Goal: Information Seeking & Learning: Learn about a topic

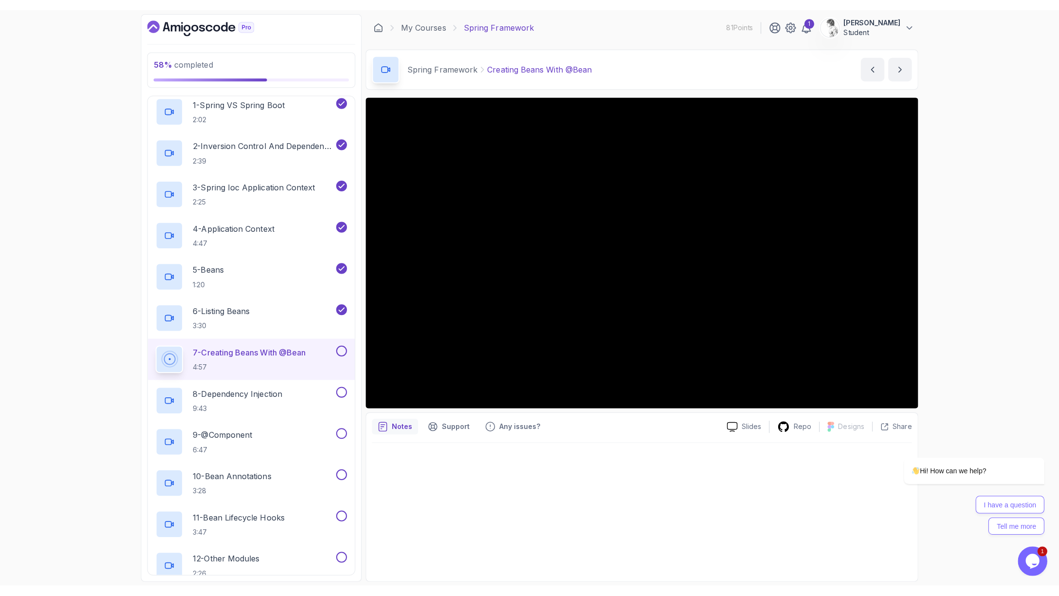
scroll to position [102, 0]
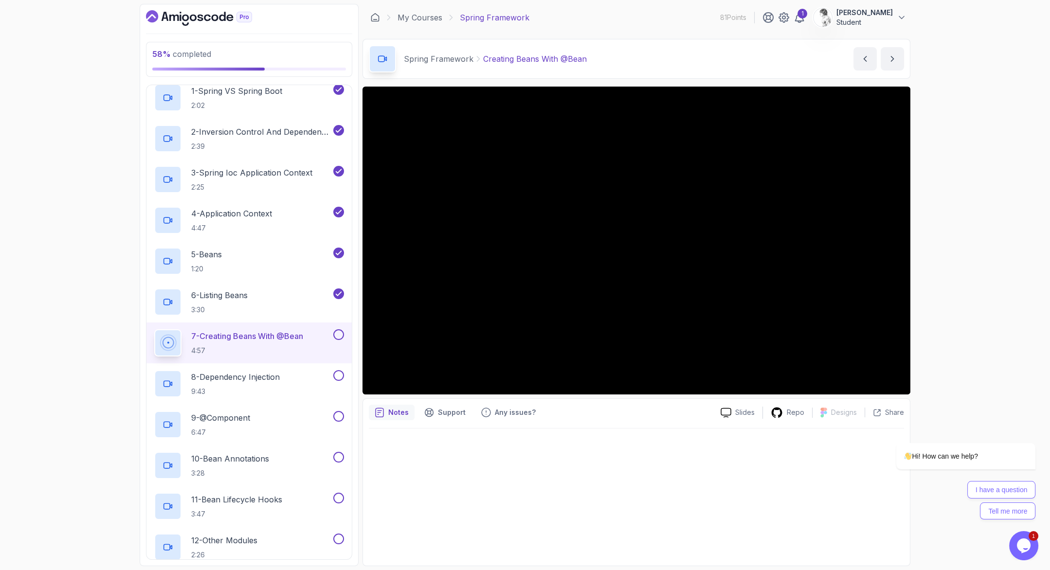
click at [120, 193] on div "58 % completed 1 - Intro 2 - Dev And Environment Setup 3 - Spring Framework 1 -…" at bounding box center [525, 285] width 1050 height 570
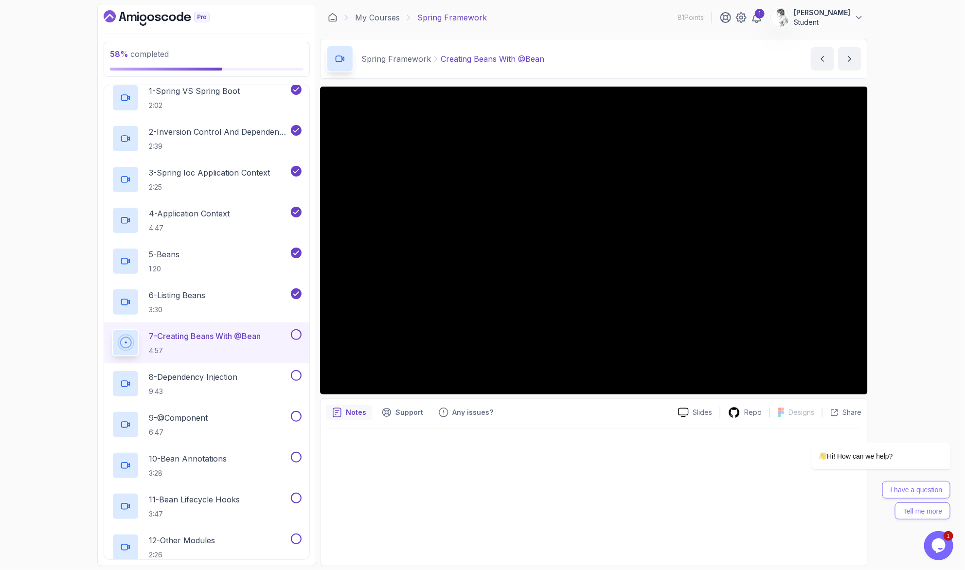
click at [661, 21] on div "My Courses Spring Framework 81 Points 1 [PERSON_NAME] Student" at bounding box center [594, 17] width 548 height 27
click at [858, 374] on div "Hi! How can we help? I have a question Tell me more" at bounding box center [867, 438] width 175 height 171
click at [855, 374] on div "Hi! How can we help? I have a question Tell me more" at bounding box center [867, 438] width 175 height 171
click at [862, 376] on div "Hi! How can we help? I have a question Tell me more" at bounding box center [867, 438] width 175 height 171
click at [858, 374] on div "Hi! How can we help? I have a question Tell me more" at bounding box center [867, 438] width 175 height 171
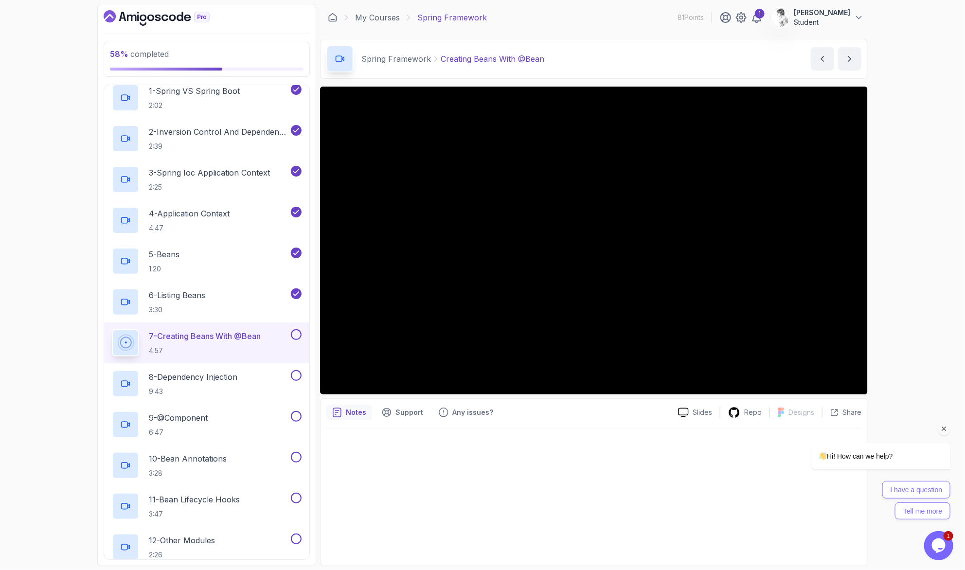
click at [940, 424] on icon "Chat attention grabber" at bounding box center [944, 428] width 9 height 9
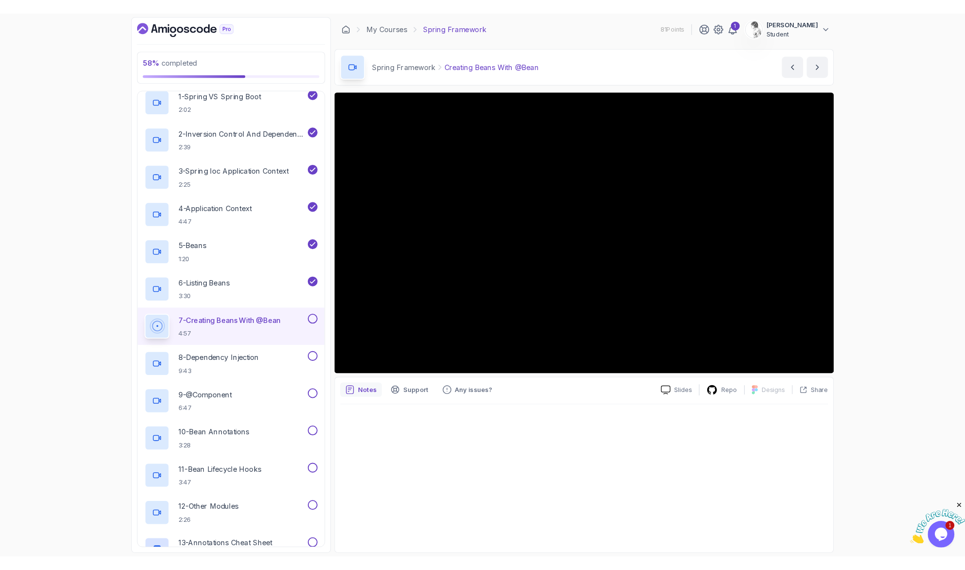
scroll to position [102, 0]
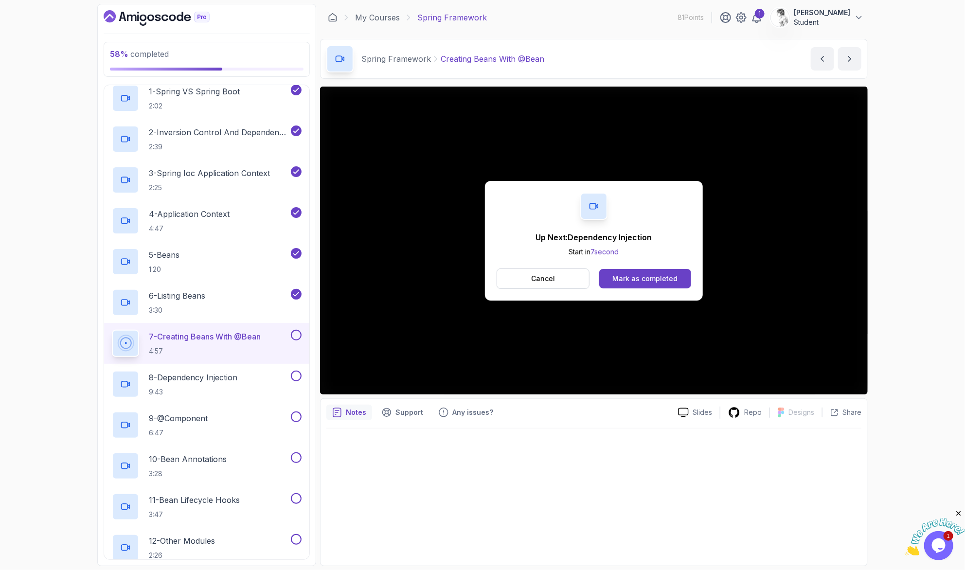
click at [295, 330] on button at bounding box center [296, 335] width 11 height 11
click at [261, 371] on div "8 - Dependency Injection 9:43" at bounding box center [200, 384] width 177 height 27
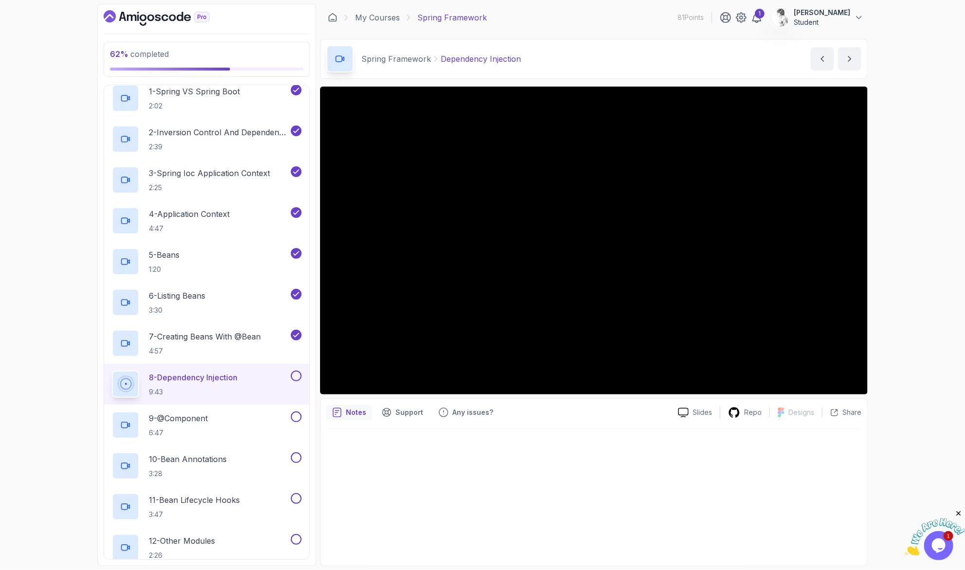
click at [550, 444] on div at bounding box center [594, 494] width 535 height 131
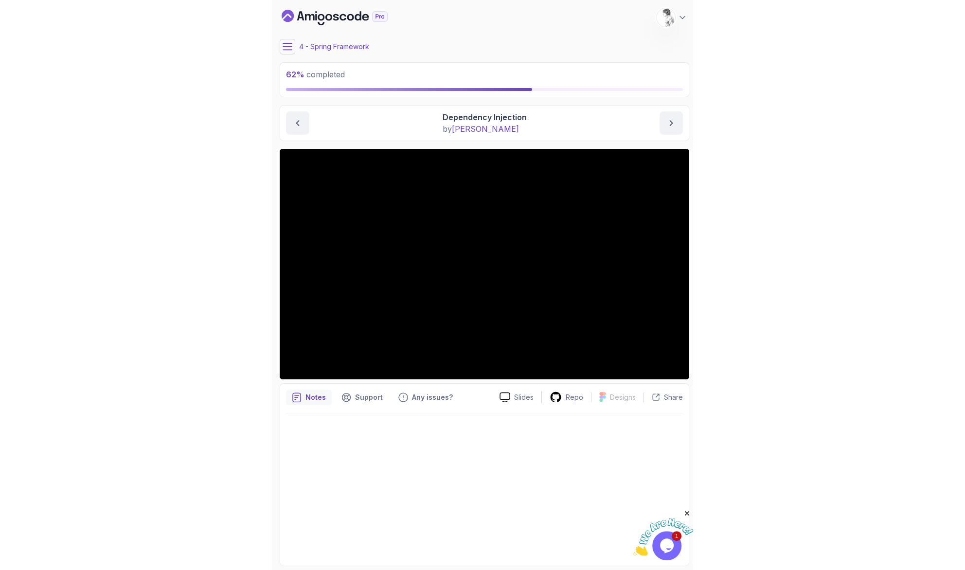
scroll to position [102, 0]
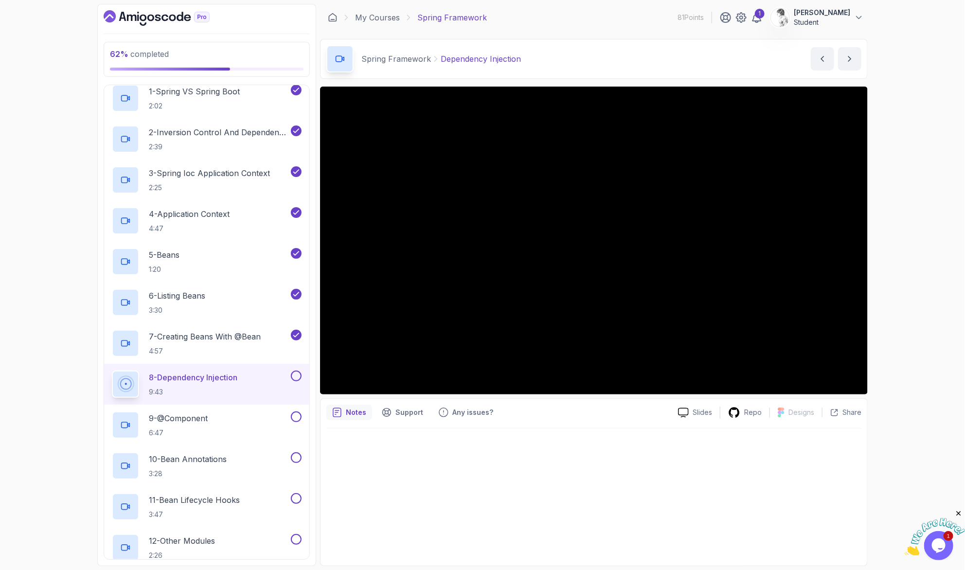
click at [294, 371] on button at bounding box center [296, 376] width 11 height 11
click at [244, 412] on div "9 - @Component 6:47" at bounding box center [200, 425] width 177 height 27
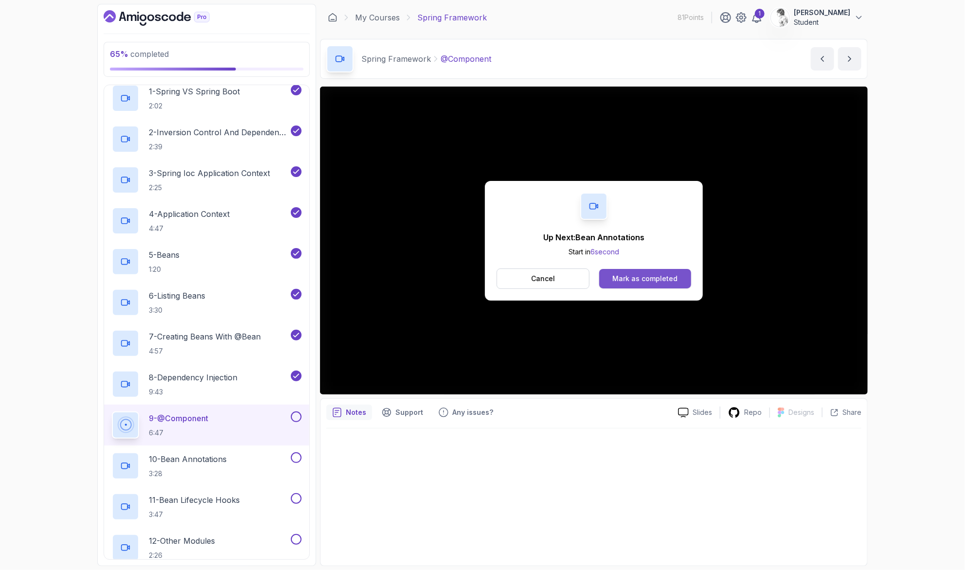
click at [632, 274] on div "Mark as completed" at bounding box center [645, 279] width 65 height 10
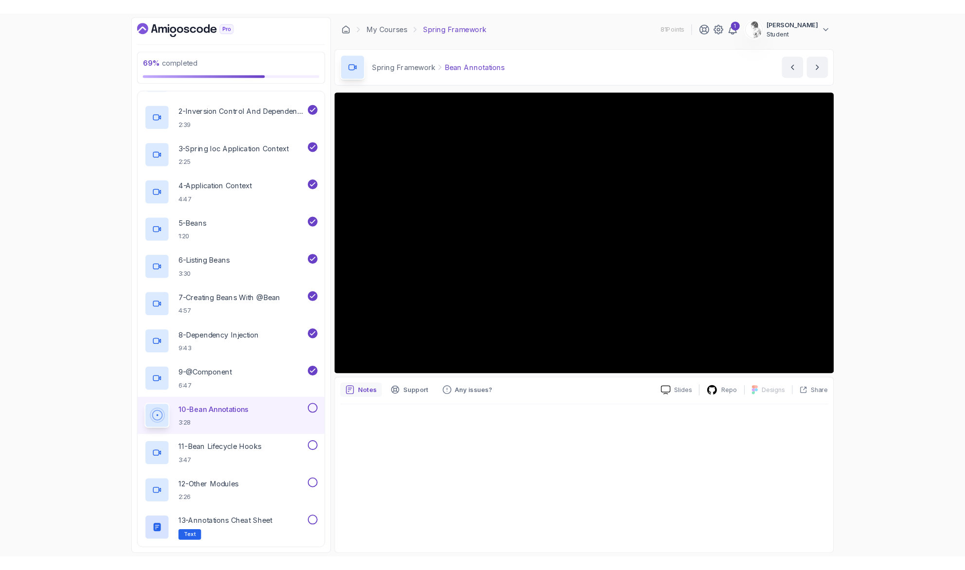
scroll to position [102, 0]
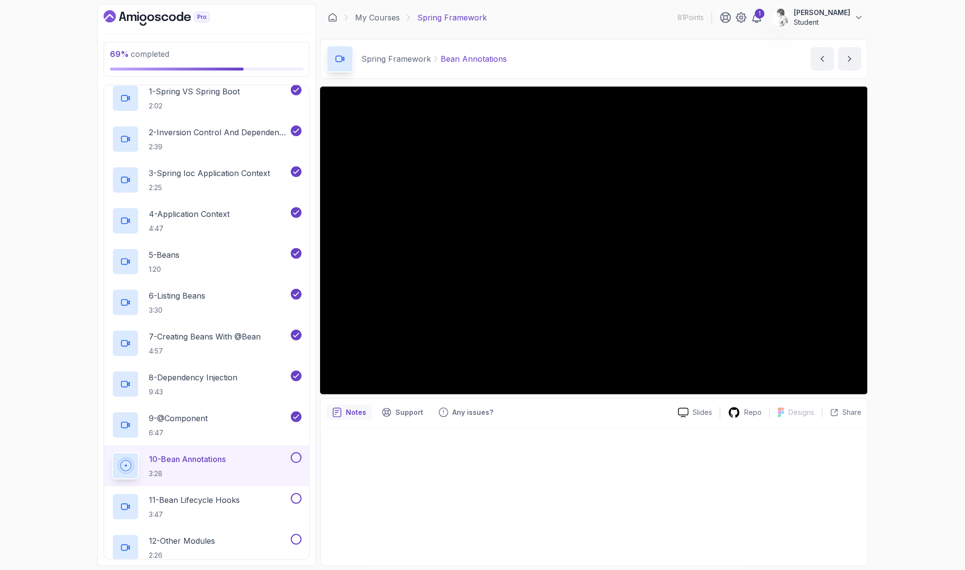
click at [299, 453] on button at bounding box center [296, 458] width 11 height 11
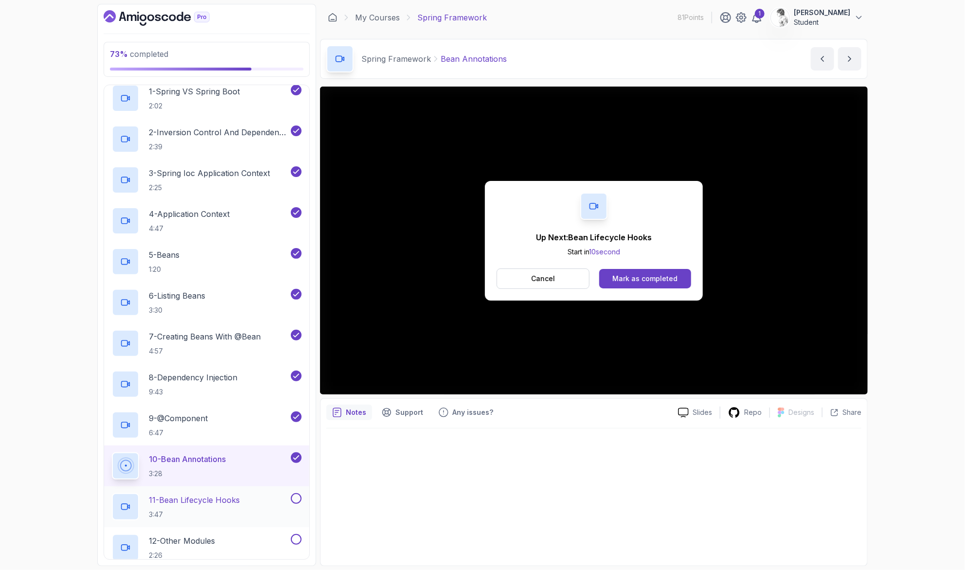
click at [261, 487] on div "11 - Bean Lifecycle Hooks 3:47" at bounding box center [206, 507] width 205 height 41
click at [248, 493] on div "11 - Bean Lifecycle Hooks 3:47" at bounding box center [200, 506] width 177 height 27
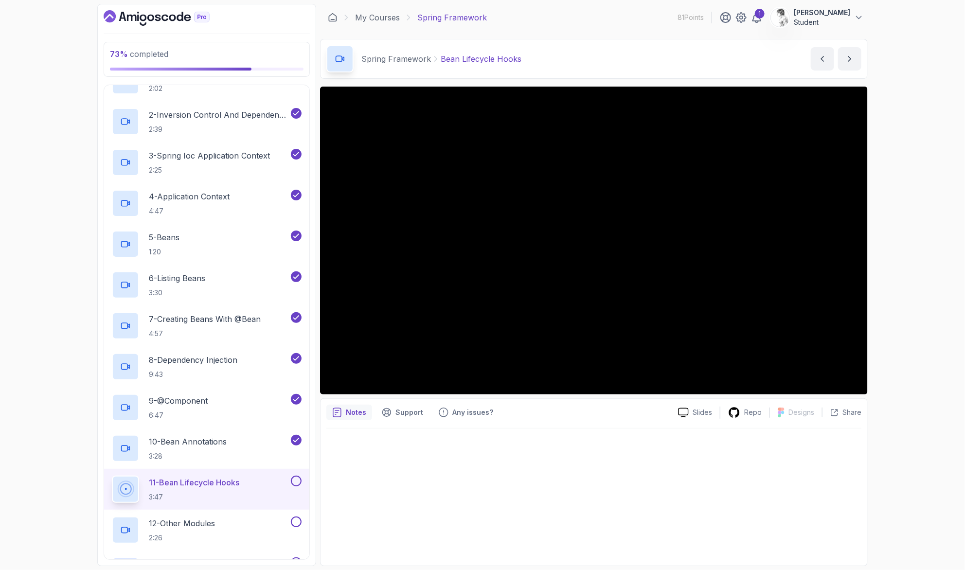
scroll to position [127, 0]
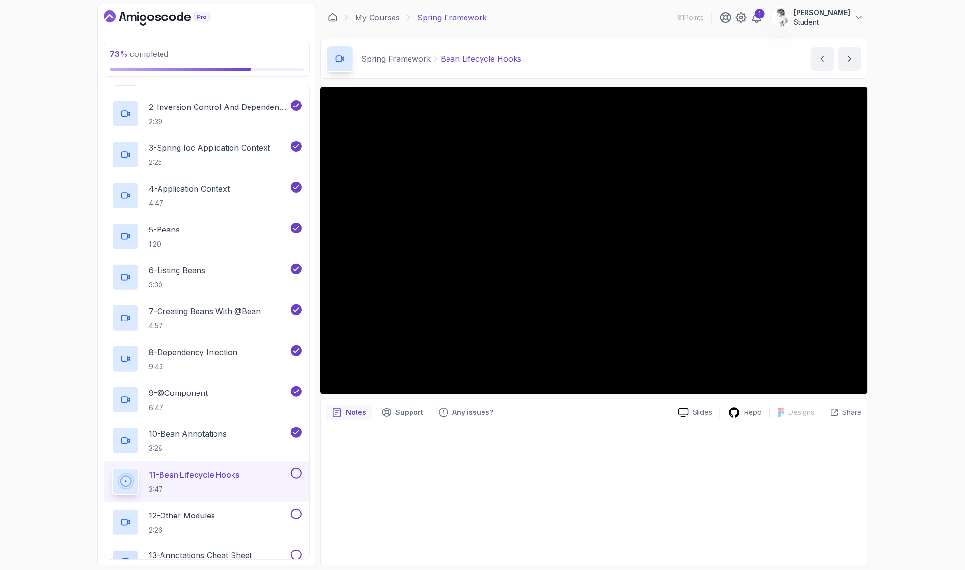
click at [302, 468] on button at bounding box center [296, 473] width 11 height 11
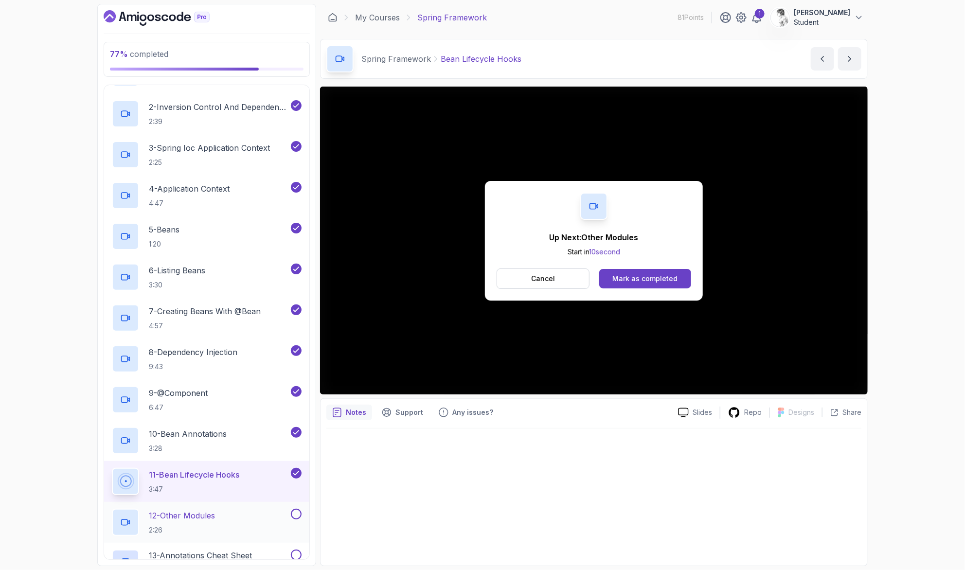
click at [273, 509] on div "12 - Other Modules 2:26" at bounding box center [200, 522] width 177 height 27
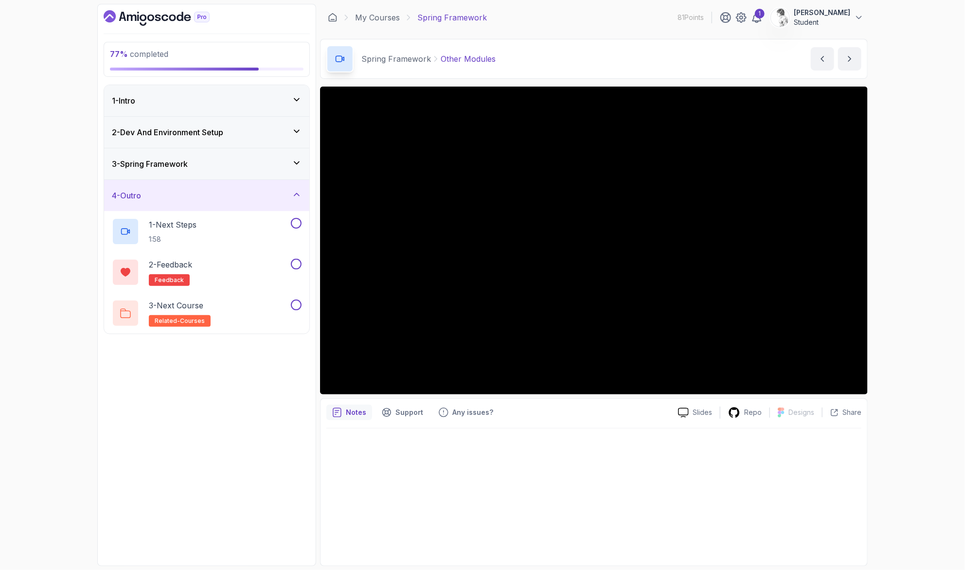
click at [236, 158] on div "3 - Spring Framework" at bounding box center [207, 164] width 190 height 12
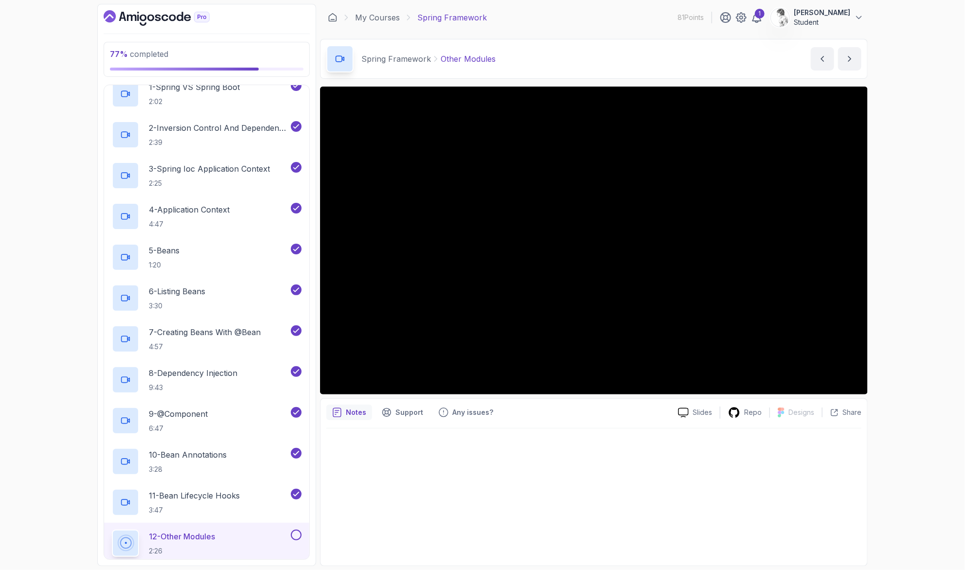
scroll to position [127, 0]
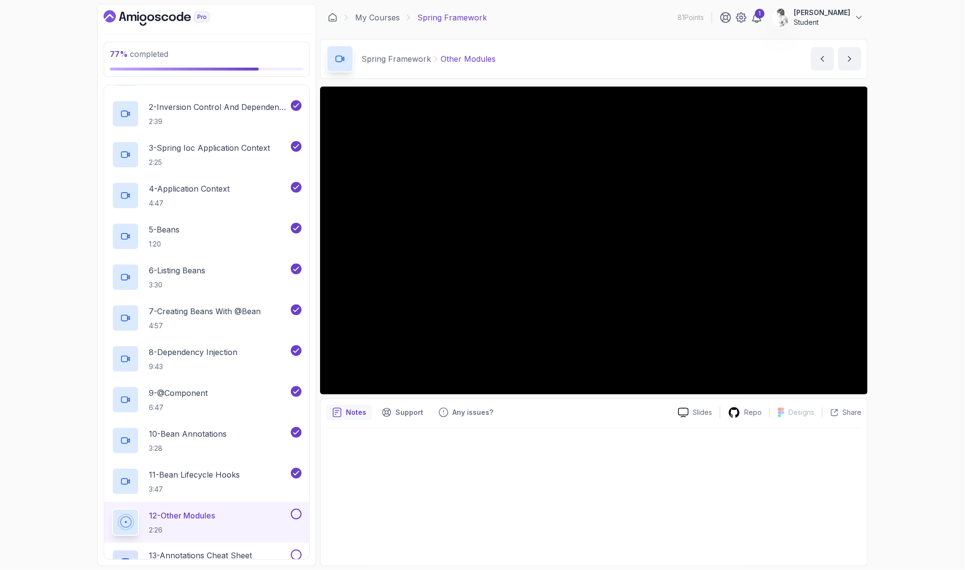
click at [296, 509] on button at bounding box center [296, 514] width 11 height 11
click at [261, 550] on div "13 - Annotations Cheat Sheet Text" at bounding box center [200, 563] width 177 height 27
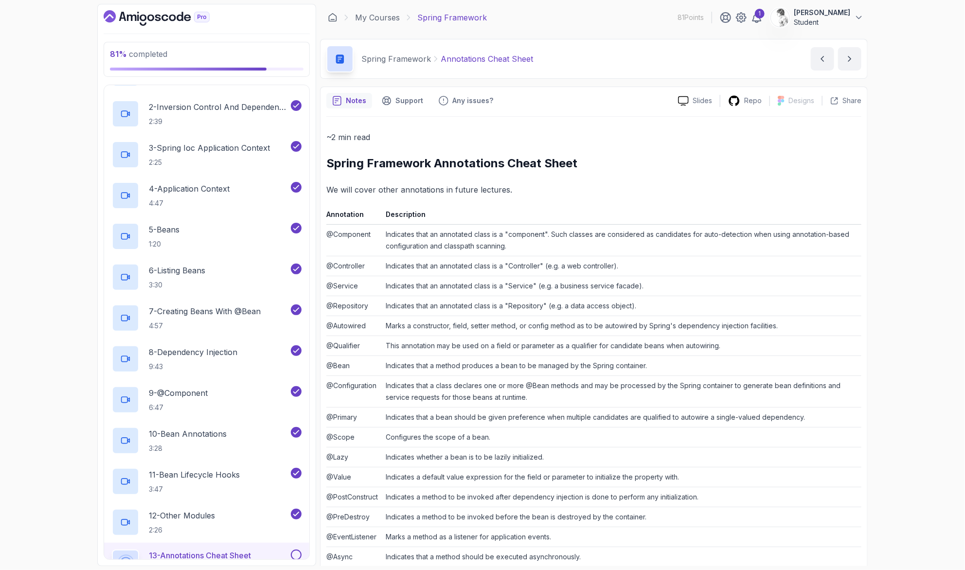
click at [297, 550] on button at bounding box center [296, 555] width 11 height 11
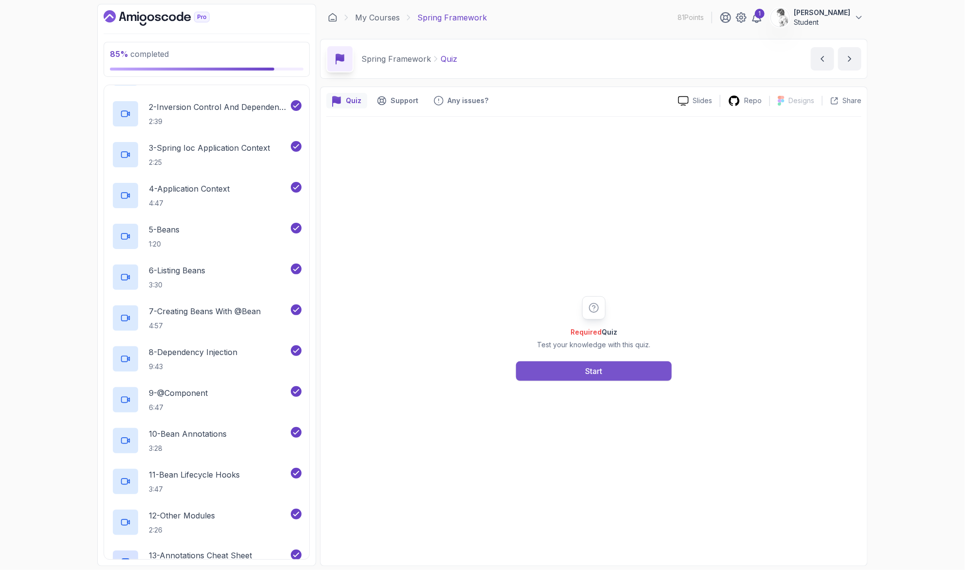
click at [574, 367] on button "Start" at bounding box center [594, 371] width 156 height 19
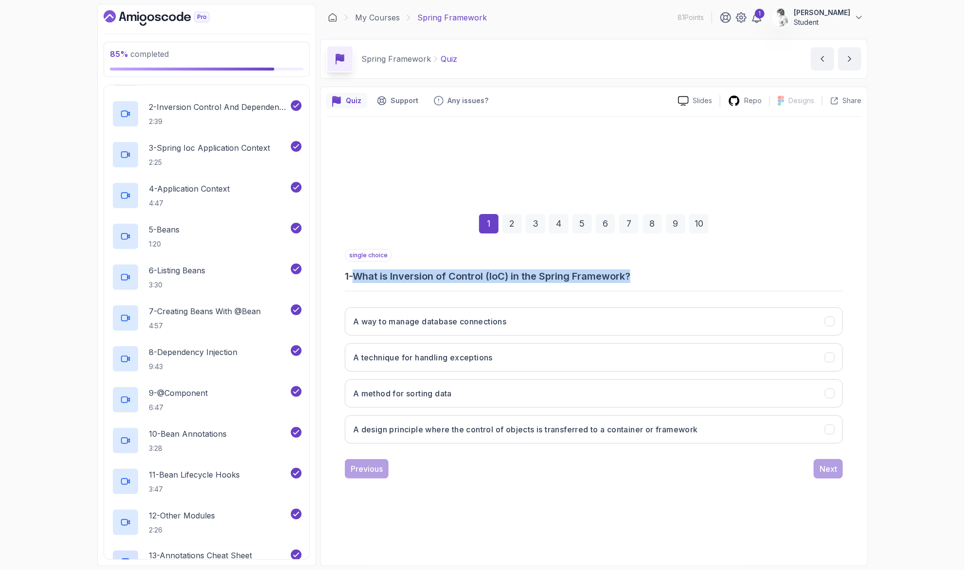
drag, startPoint x: 390, startPoint y: 277, endPoint x: 671, endPoint y: 287, distance: 281.4
click at [675, 285] on div "single choice 1 - What is Inversion of Control (IoC) in the Spring Framework? A…" at bounding box center [594, 350] width 498 height 202
click at [501, 424] on h3 "A design principle where the control of objects is transferred to a container o…" at bounding box center [525, 430] width 345 height 12
click at [820, 463] on div "Next" at bounding box center [829, 469] width 18 height 12
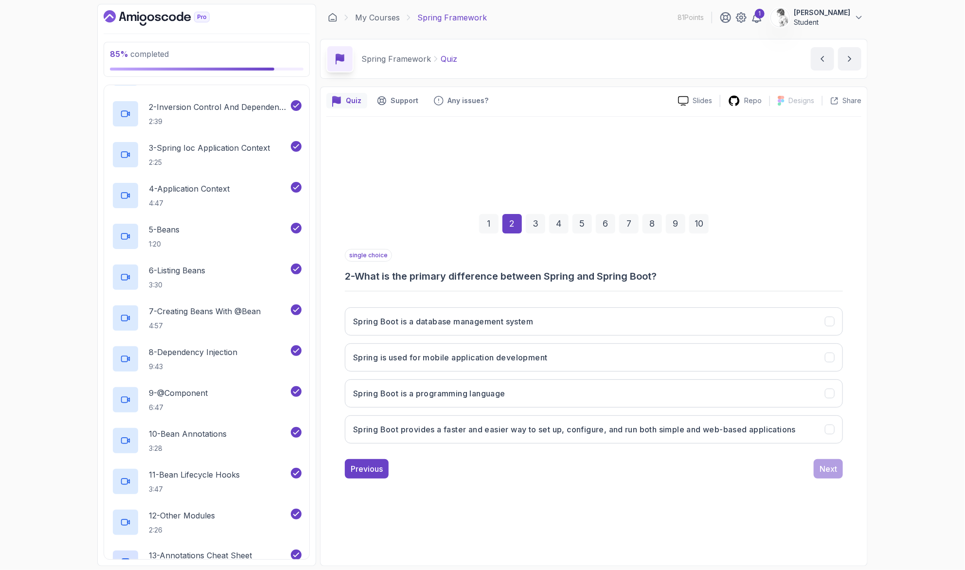
drag, startPoint x: 388, startPoint y: 281, endPoint x: 705, endPoint y: 287, distance: 316.9
click at [705, 287] on div "single choice 2 - What is the primary difference between Spring and Spring Boot…" at bounding box center [594, 350] width 498 height 202
click at [652, 418] on button "Spring Boot provides a faster and easier way to set up, configure, and run both…" at bounding box center [594, 430] width 498 height 28
click at [814, 459] on button "Next" at bounding box center [828, 468] width 29 height 19
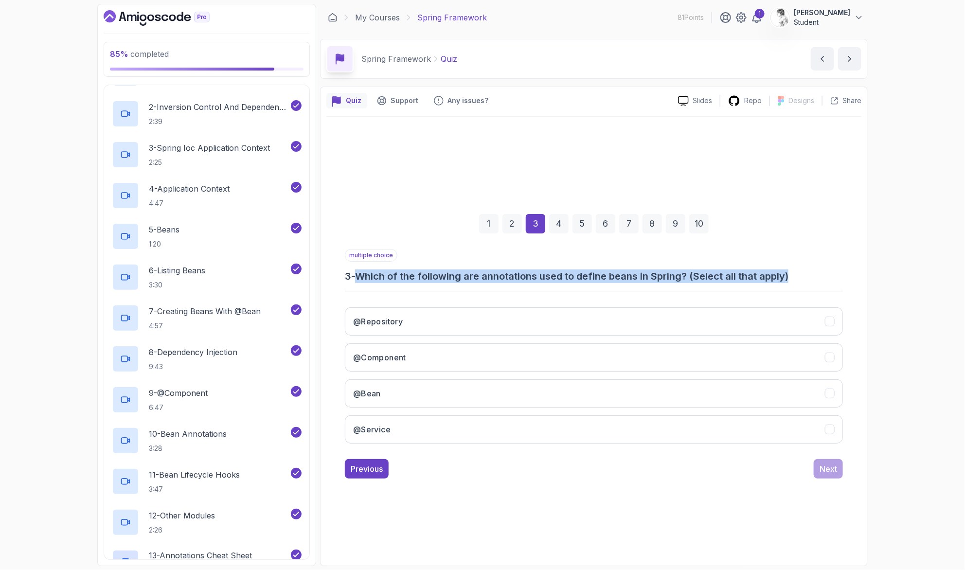
drag, startPoint x: 399, startPoint y: 280, endPoint x: 771, endPoint y: 282, distance: 372.3
click at [784, 280] on h3 "3 - Which of the following are annotations used to define beans in Spring? (Sel…" at bounding box center [594, 277] width 498 height 14
click at [492, 380] on button "@Bean" at bounding box center [594, 394] width 498 height 28
click at [489, 416] on button "@Service" at bounding box center [594, 430] width 498 height 28
drag, startPoint x: 481, startPoint y: 346, endPoint x: 485, endPoint y: 331, distance: 15.6
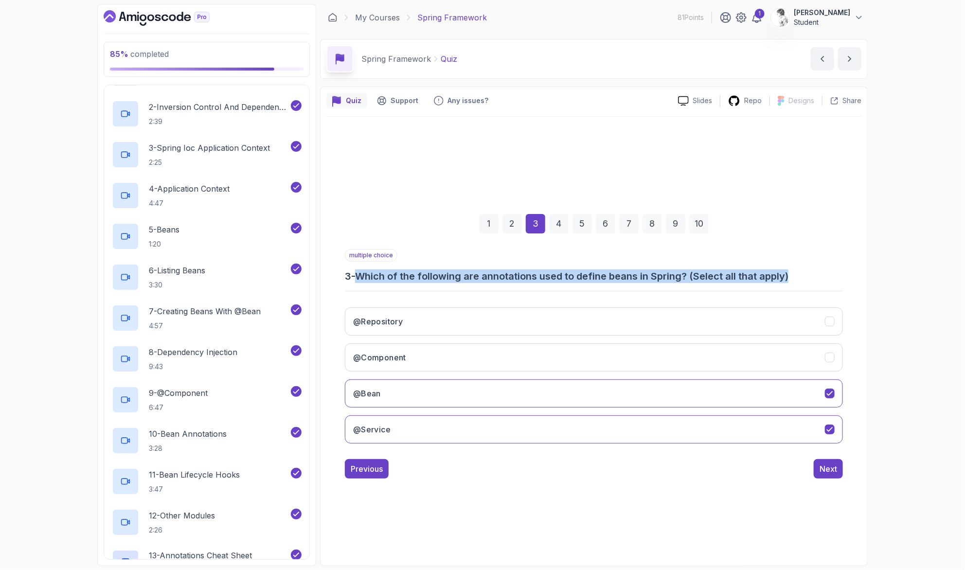
click at [481, 345] on button "@Component" at bounding box center [594, 358] width 498 height 28
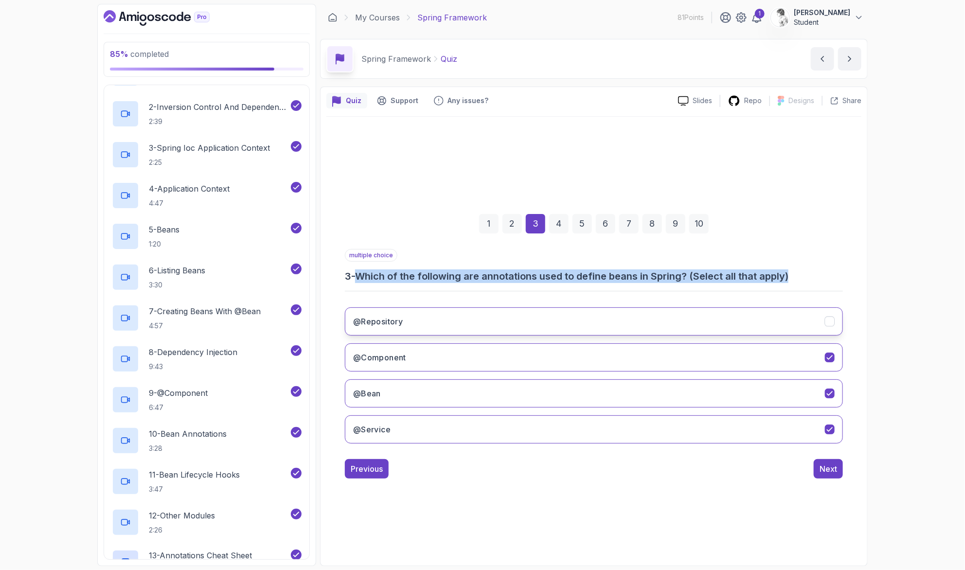
click at [488, 319] on button "@Repository" at bounding box center [594, 322] width 498 height 28
click at [820, 463] on div "Next" at bounding box center [829, 469] width 18 height 12
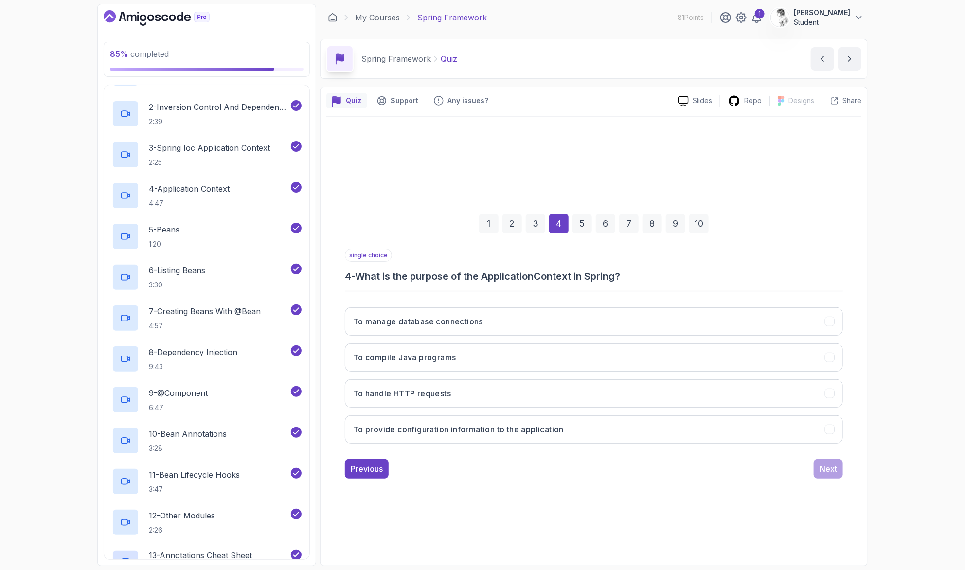
drag, startPoint x: 390, startPoint y: 278, endPoint x: 638, endPoint y: 284, distance: 248.3
click at [638, 278] on h3 "4 - What is the purpose of the ApplicationContext in Spring?" at bounding box center [594, 277] width 498 height 14
click at [479, 424] on h3 "To provide configuration information to the application" at bounding box center [458, 430] width 211 height 12
click at [820, 463] on div "Next" at bounding box center [829, 469] width 18 height 12
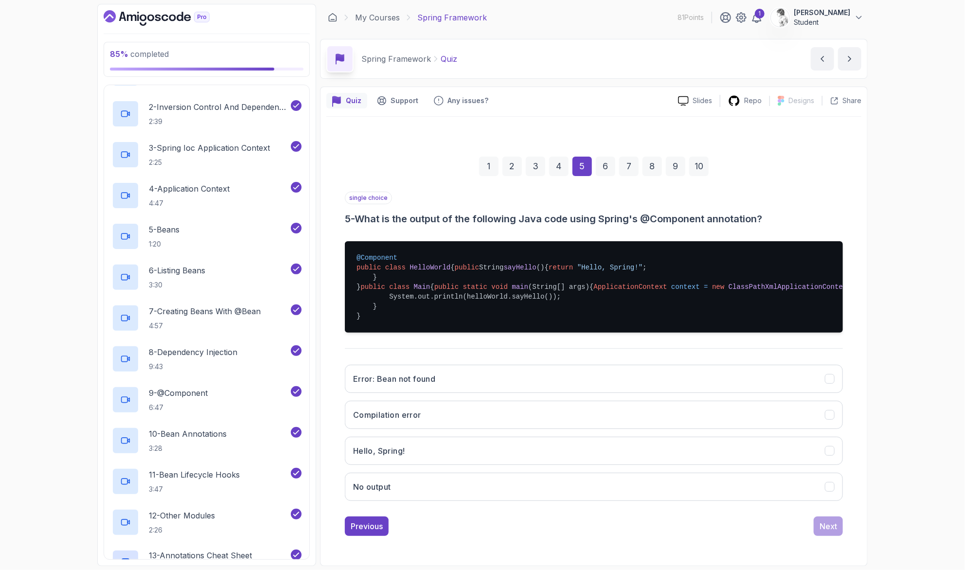
drag, startPoint x: 386, startPoint y: 325, endPoint x: 380, endPoint y: 307, distance: 19.5
click at [380, 309] on pre "@Component public class HelloWorld { public String sayHello () { return "Hello,…" at bounding box center [594, 286] width 498 height 91
drag, startPoint x: 386, startPoint y: 268, endPoint x: 380, endPoint y: 228, distance: 40.5
click at [380, 241] on pre "@Component public class HelloWorld { public String sayHello () { return "Hello,…" at bounding box center [594, 286] width 498 height 91
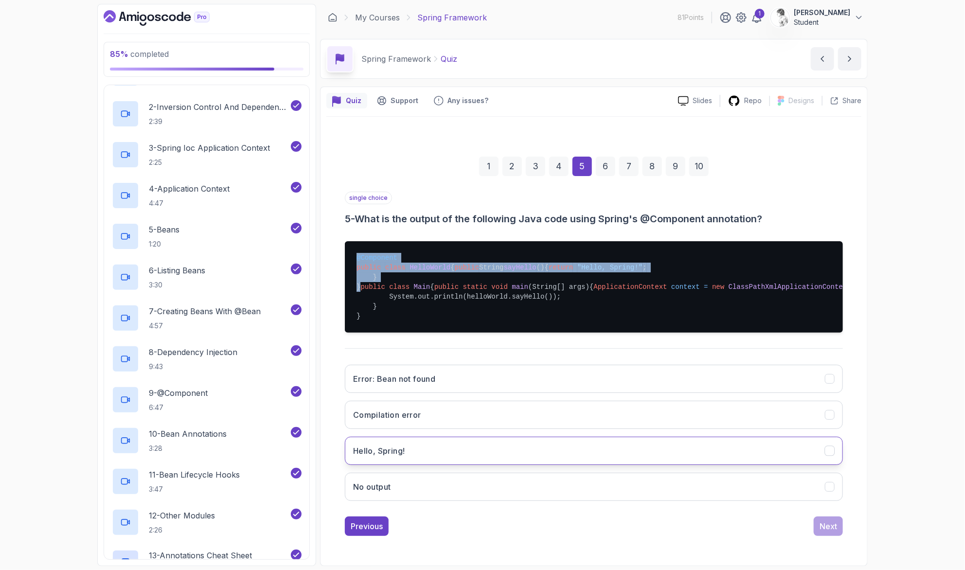
click at [426, 465] on button "Hello, Spring!" at bounding box center [594, 451] width 498 height 28
click at [820, 527] on div "Next" at bounding box center [829, 527] width 18 height 12
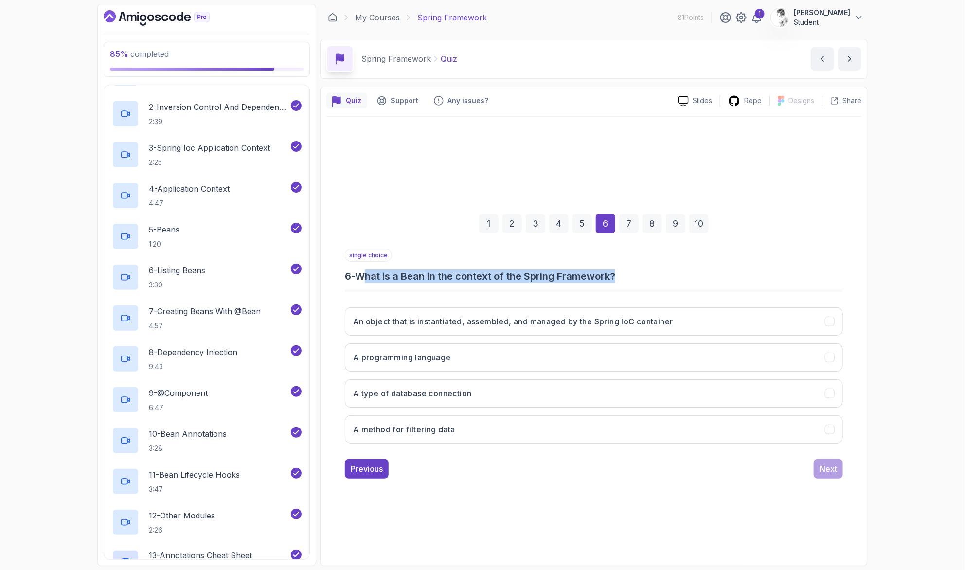
drag, startPoint x: 394, startPoint y: 276, endPoint x: 651, endPoint y: 276, distance: 256.9
click at [651, 276] on h3 "6 - What is a Bean in the context of the Spring Framework?" at bounding box center [594, 277] width 498 height 14
click at [550, 323] on button "An object that is instantiated, assembled, and managed by the Spring IoC contai…" at bounding box center [594, 322] width 498 height 28
click at [814, 459] on button "Next" at bounding box center [828, 468] width 29 height 19
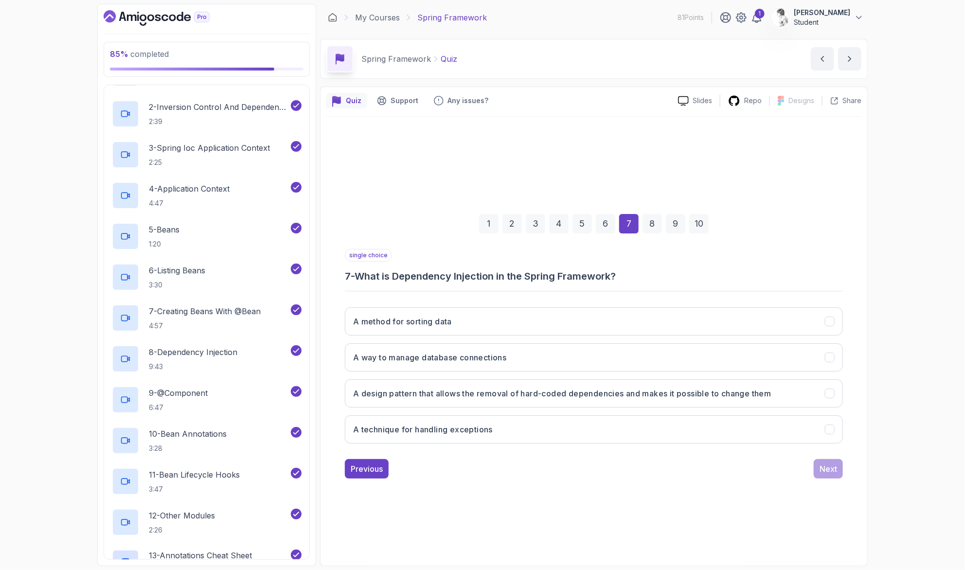
drag, startPoint x: 389, startPoint y: 278, endPoint x: 653, endPoint y: 280, distance: 263.3
click at [653, 280] on h3 "7 - What is Dependency Injection in the Spring Framework?" at bounding box center [594, 277] width 498 height 14
click at [502, 388] on h3 "A design pattern that allows the removal of hard-coded dependencies and makes i…" at bounding box center [562, 394] width 419 height 12
click at [820, 463] on div "Next" at bounding box center [829, 469] width 18 height 12
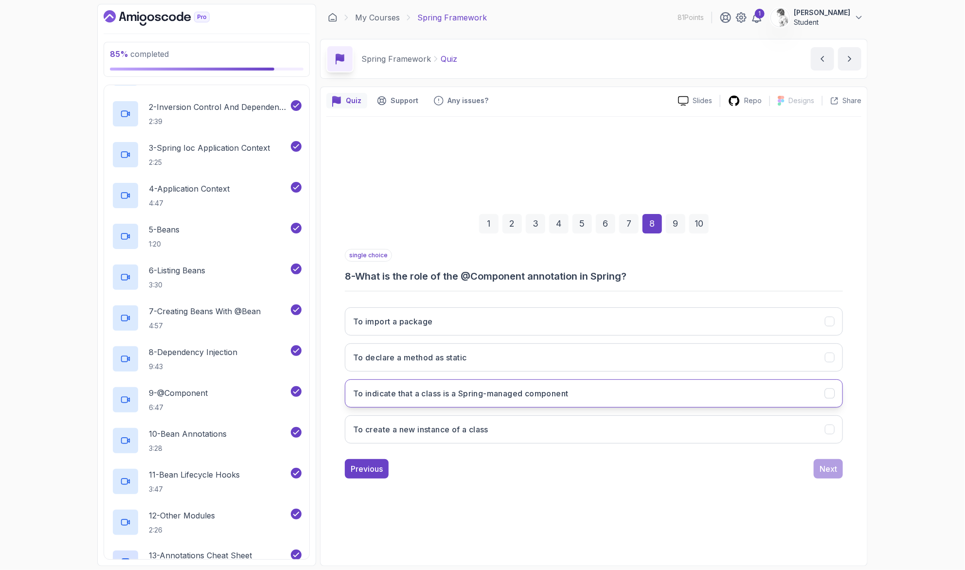
drag, startPoint x: 474, startPoint y: 384, endPoint x: 491, endPoint y: 386, distance: 17.1
click at [474, 388] on h3 "To indicate that a class is a Spring-managed component" at bounding box center [461, 394] width 216 height 12
click at [814, 459] on button "Next" at bounding box center [828, 468] width 29 height 19
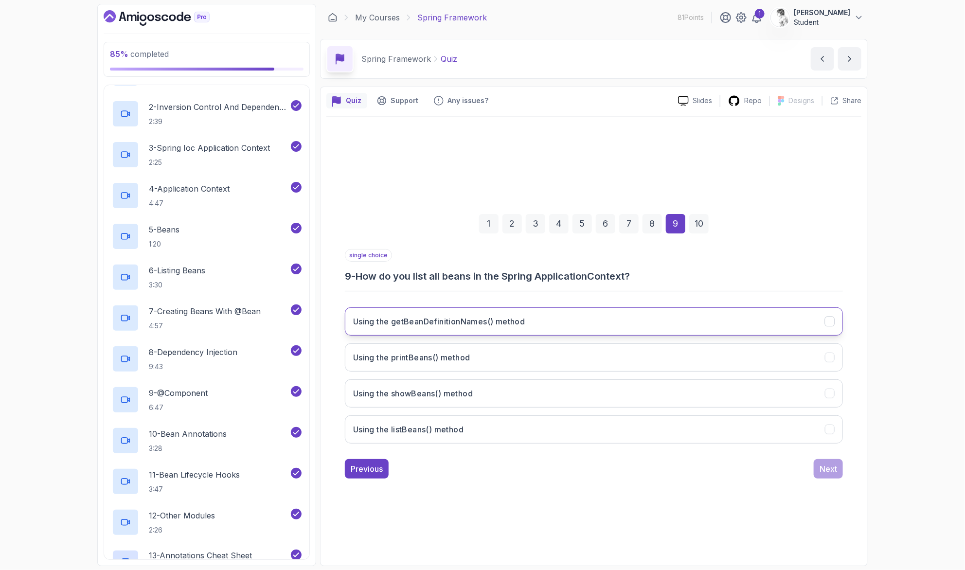
click at [569, 309] on button "Using the getBeanDefinitionNames() method" at bounding box center [594, 322] width 498 height 28
drag, startPoint x: 800, startPoint y: 448, endPoint x: 798, endPoint y: 442, distance: 5.7
click at [820, 463] on div "Next" at bounding box center [829, 469] width 18 height 12
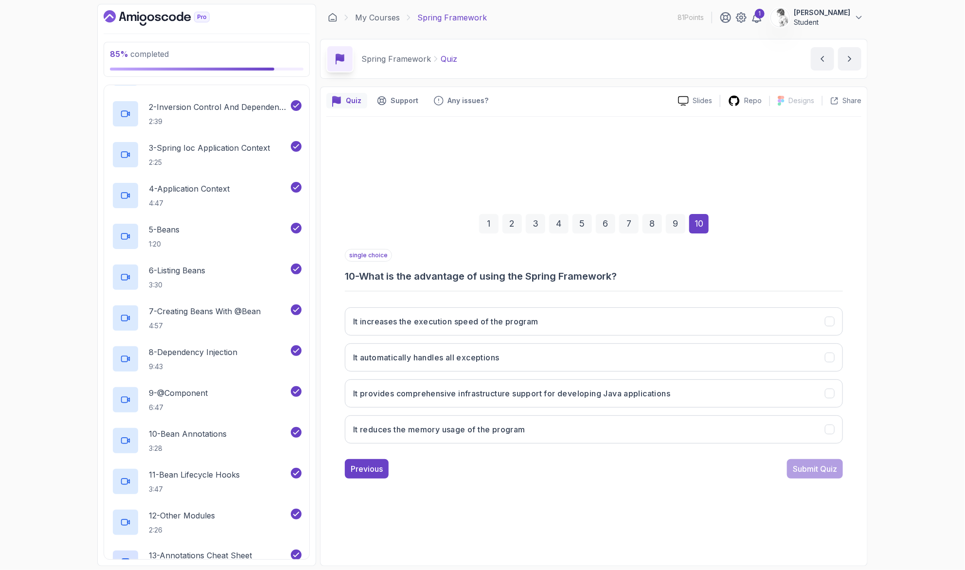
drag, startPoint x: 404, startPoint y: 277, endPoint x: 644, endPoint y: 283, distance: 240.0
click at [644, 284] on div "single choice 10 - What is the advantage of using the Spring Framework? It incr…" at bounding box center [594, 350] width 498 height 202
click at [545, 386] on button "It provides comprehensive infrastructure support for developing Java applicatio…" at bounding box center [594, 394] width 498 height 28
click at [793, 463] on div "Submit Quiz" at bounding box center [815, 469] width 44 height 12
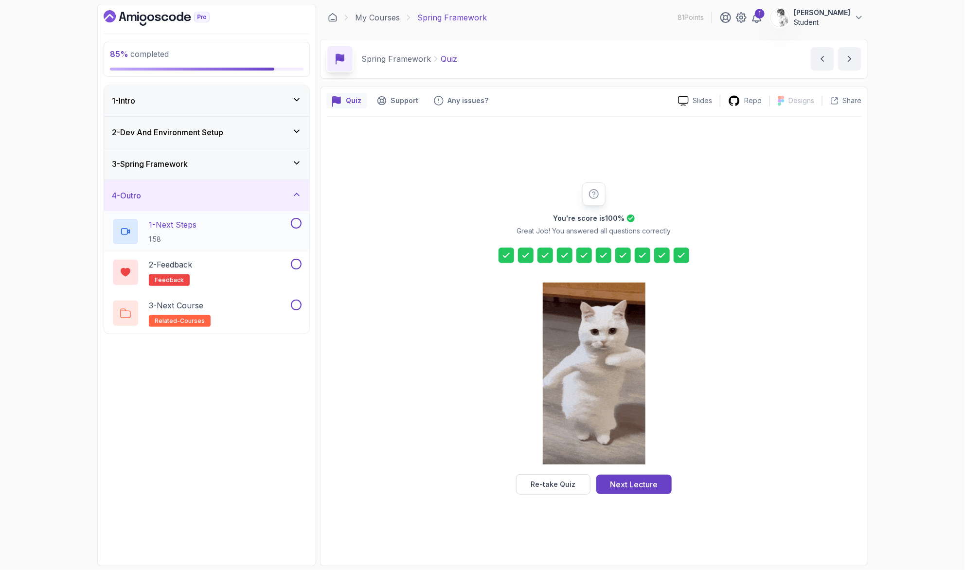
click at [250, 218] on div "1 - Next Steps 1:58" at bounding box center [200, 231] width 177 height 27
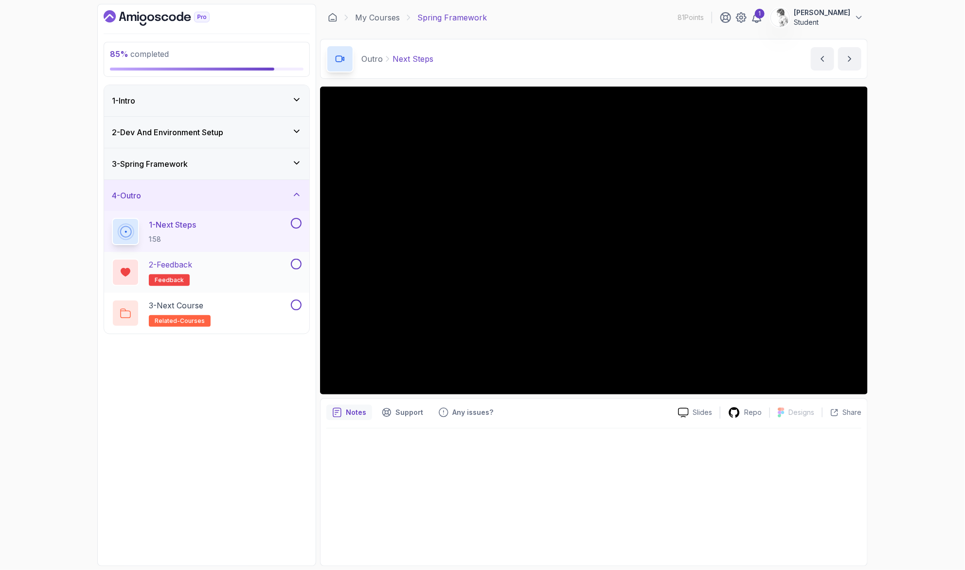
click at [302, 259] on button at bounding box center [296, 264] width 11 height 11
click at [298, 300] on button at bounding box center [296, 305] width 11 height 11
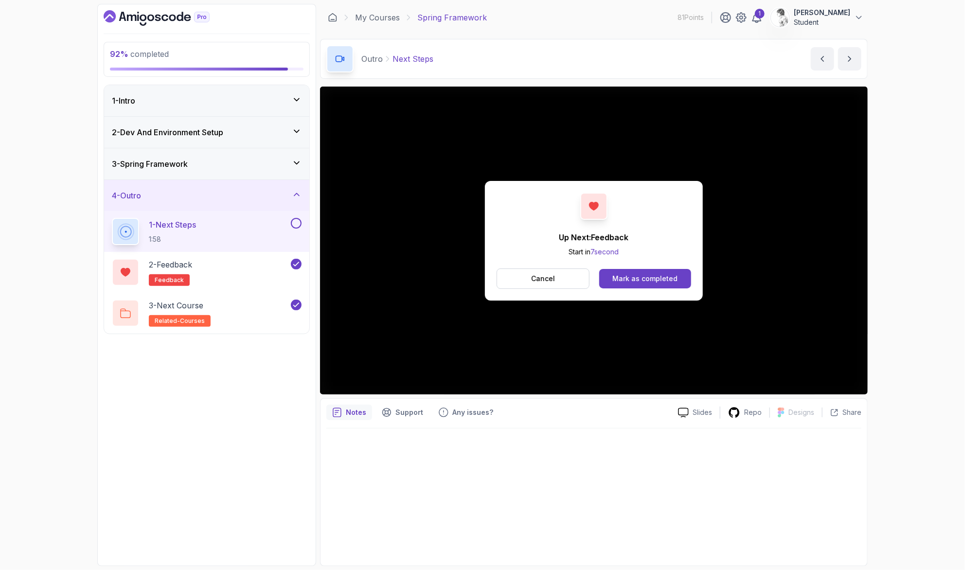
click at [299, 218] on button at bounding box center [296, 223] width 11 height 11
click at [658, 274] on div "Mark as completed" at bounding box center [645, 279] width 65 height 10
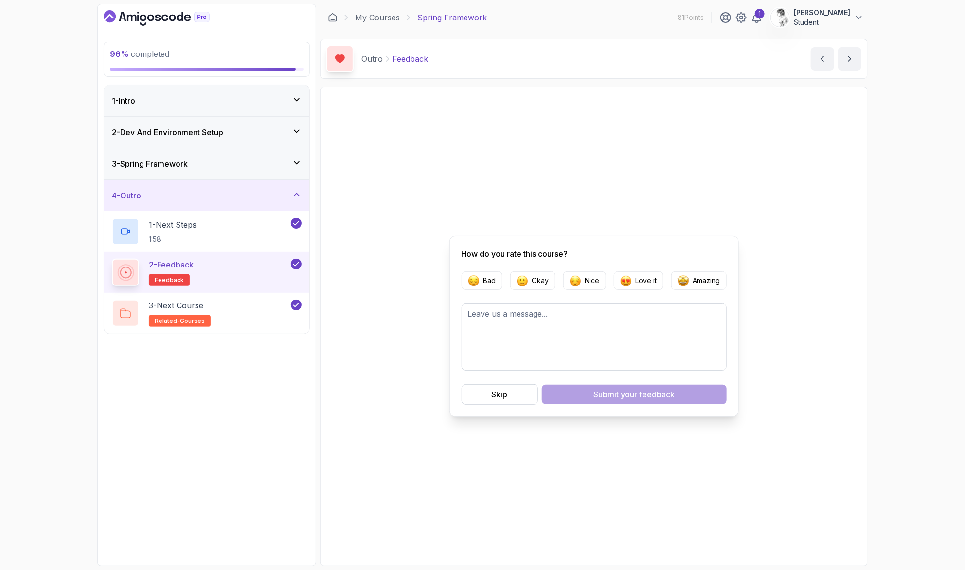
click at [291, 152] on div "3 - Spring Framework" at bounding box center [206, 163] width 205 height 31
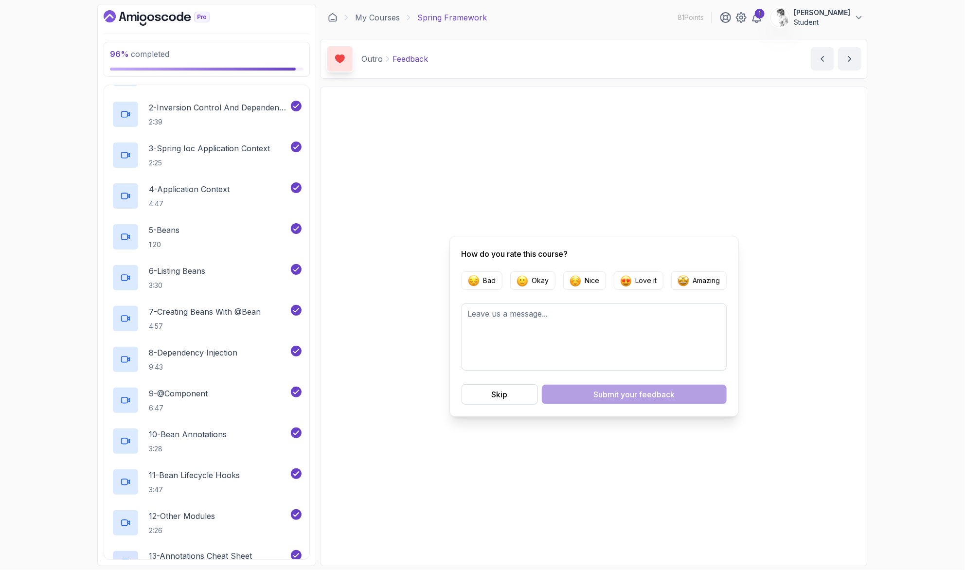
scroll to position [127, 0]
drag, startPoint x: 200, startPoint y: 547, endPoint x: 239, endPoint y: 512, distance: 52.4
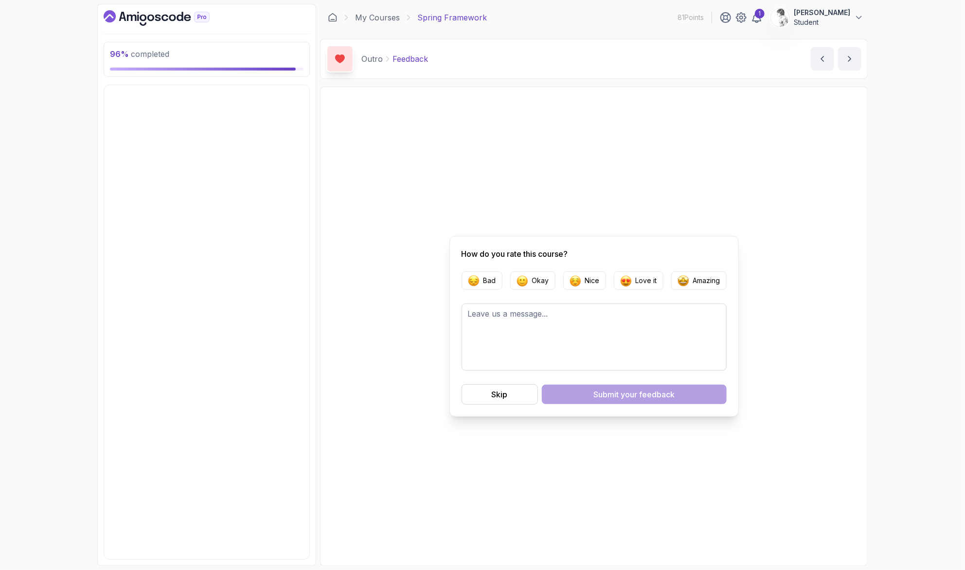
scroll to position [0, 0]
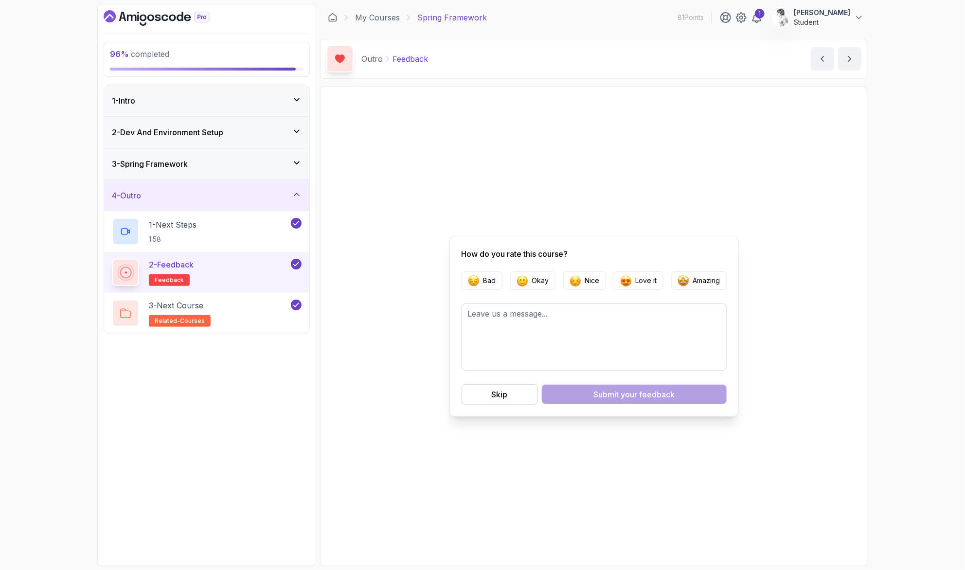
click at [286, 158] on div "3 - Spring Framework" at bounding box center [207, 164] width 190 height 12
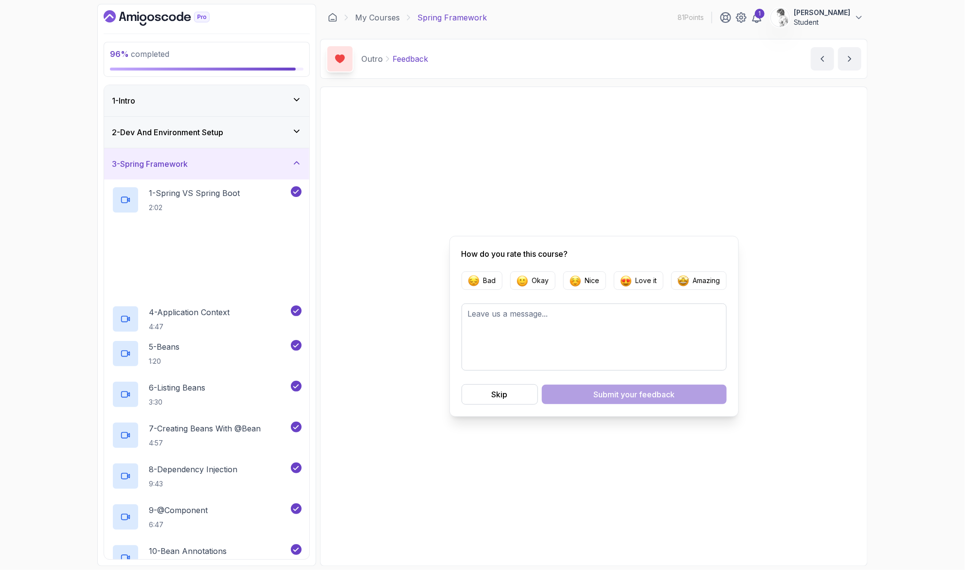
click at [294, 125] on div "2 - Dev And Environment Setup" at bounding box center [206, 132] width 205 height 31
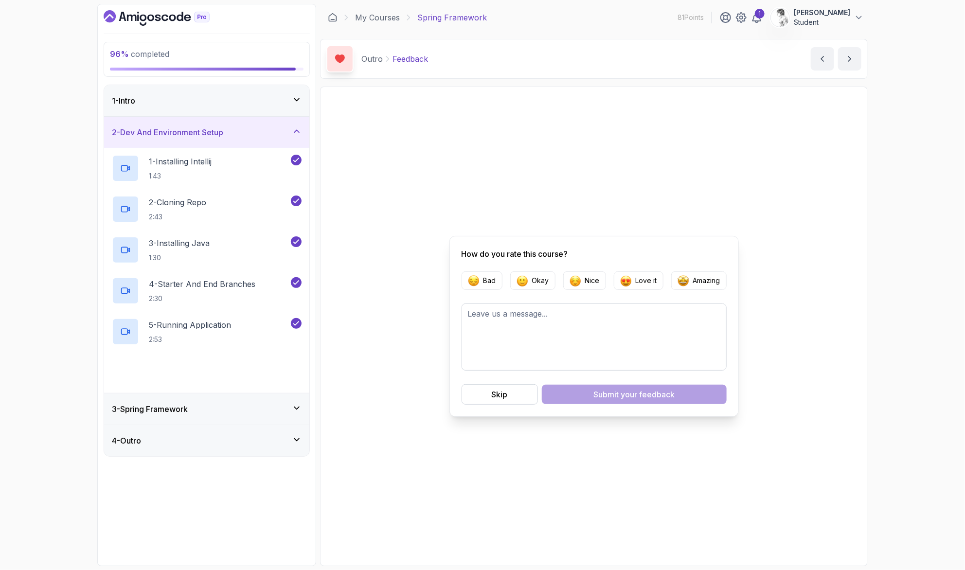
click at [291, 95] on div "1 - Intro" at bounding box center [207, 101] width 190 height 12
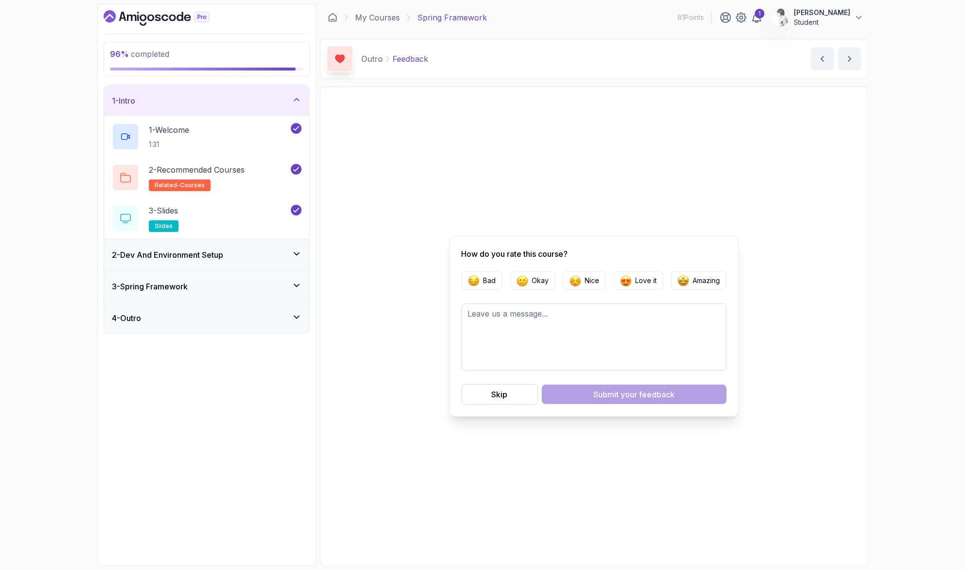
click at [264, 239] on div "2 - Dev And Environment Setup" at bounding box center [206, 254] width 205 height 31
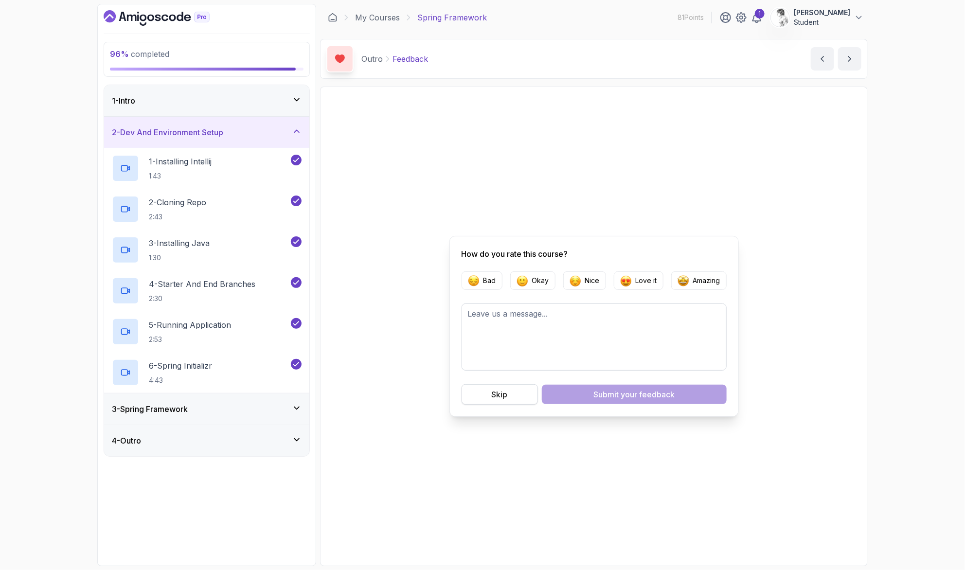
click at [508, 390] on button "Skip" at bounding box center [500, 394] width 76 height 20
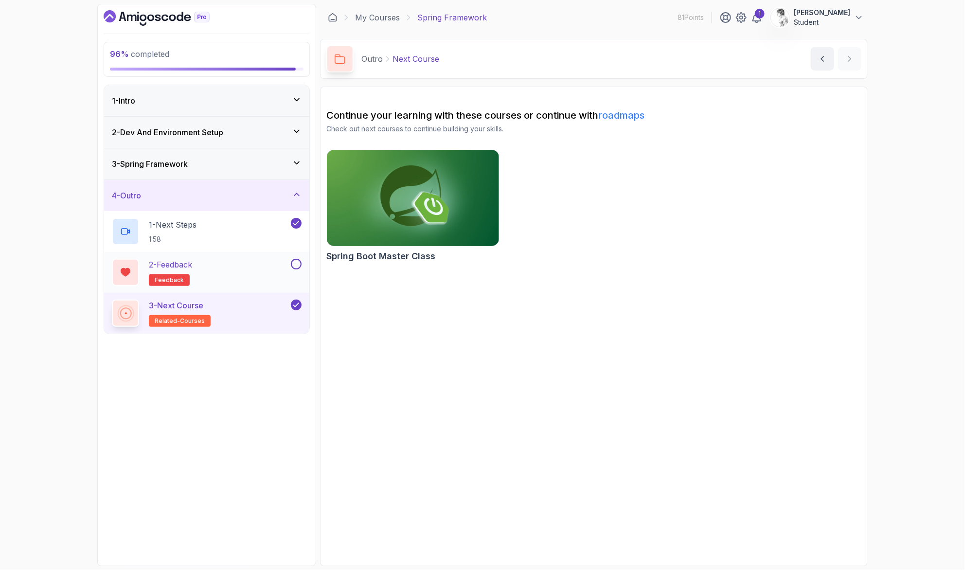
click at [298, 259] on button at bounding box center [296, 264] width 11 height 11
click at [286, 158] on div "3 - Spring Framework" at bounding box center [207, 164] width 190 height 12
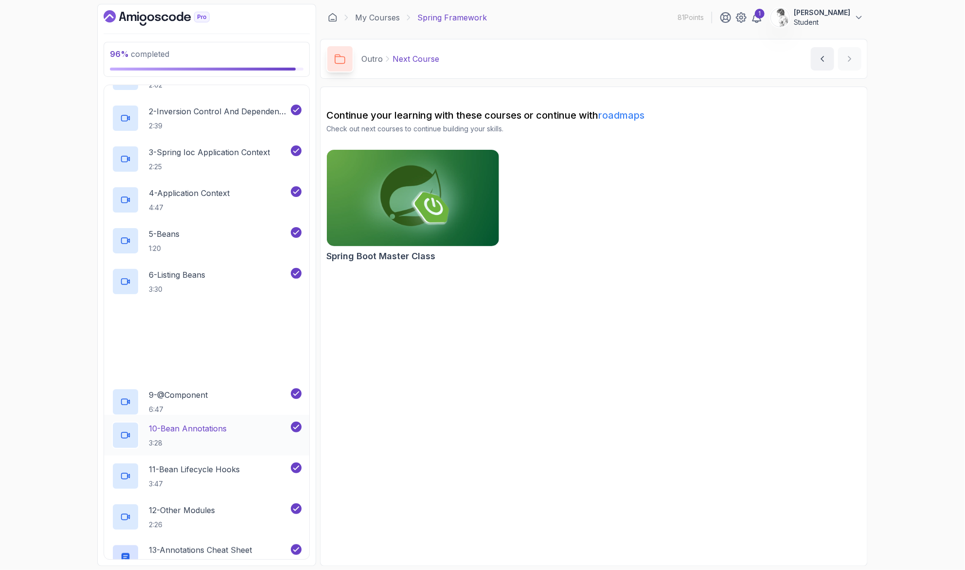
scroll to position [127, 0]
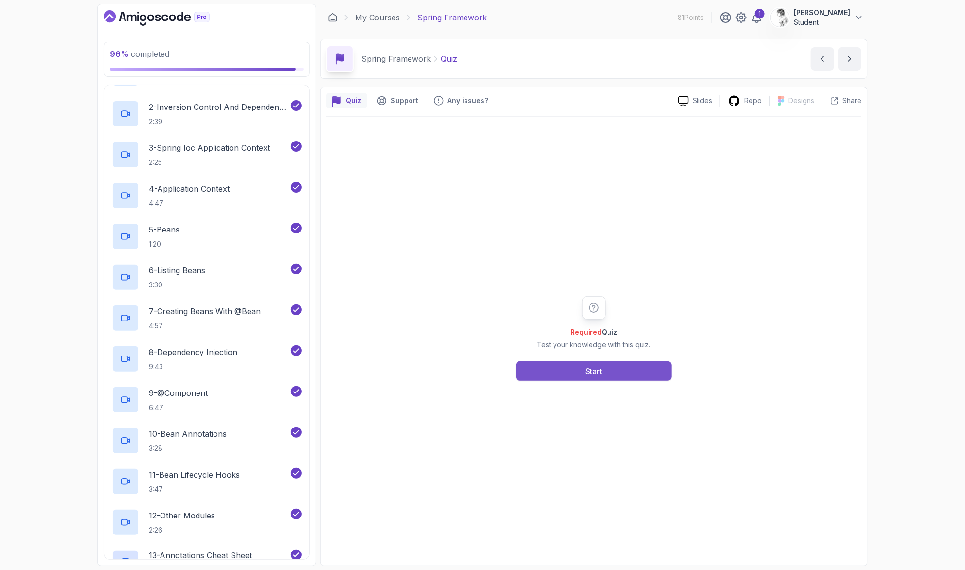
click at [546, 364] on button "Start" at bounding box center [594, 371] width 156 height 19
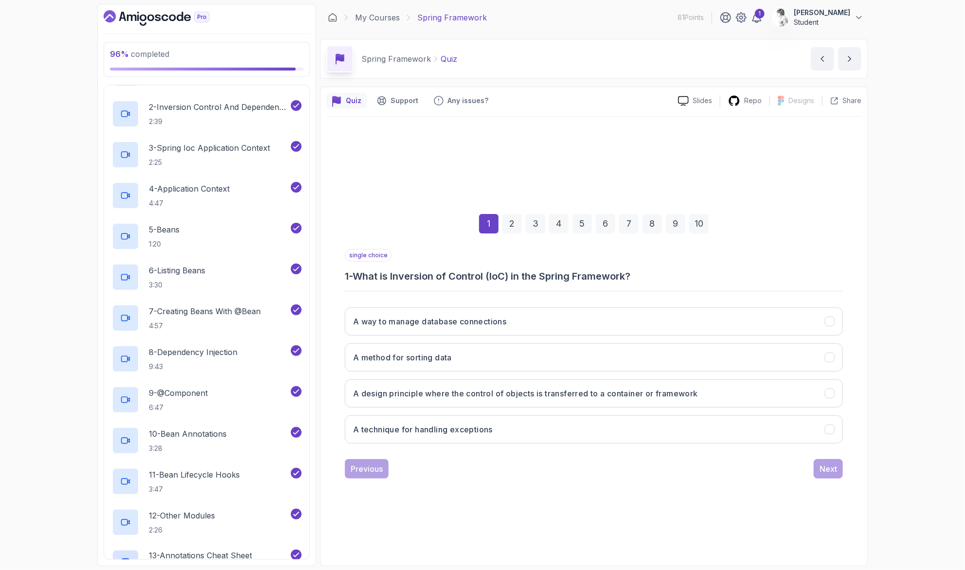
click at [690, 227] on div "10" at bounding box center [699, 223] width 19 height 19
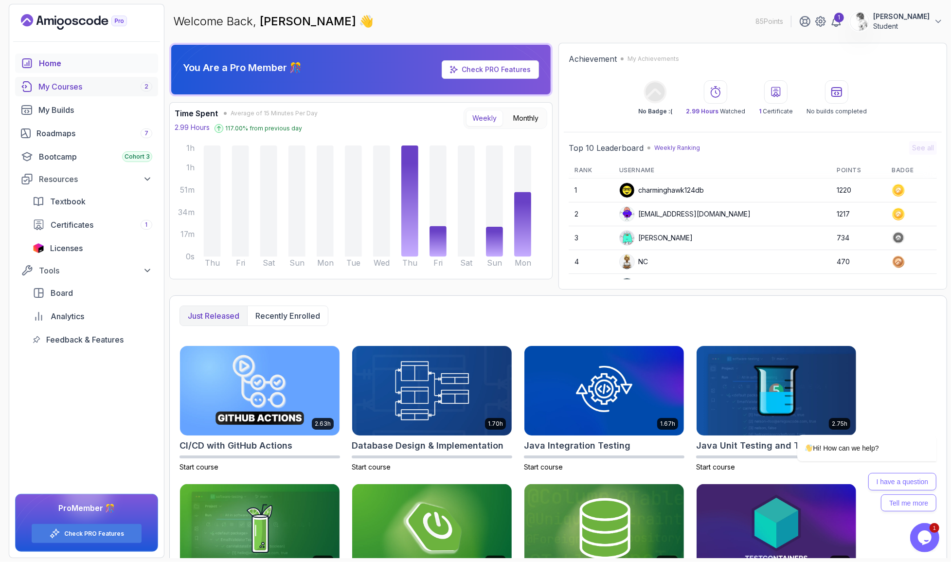
click at [71, 85] on div "My Courses 2" at bounding box center [95, 87] width 114 height 12
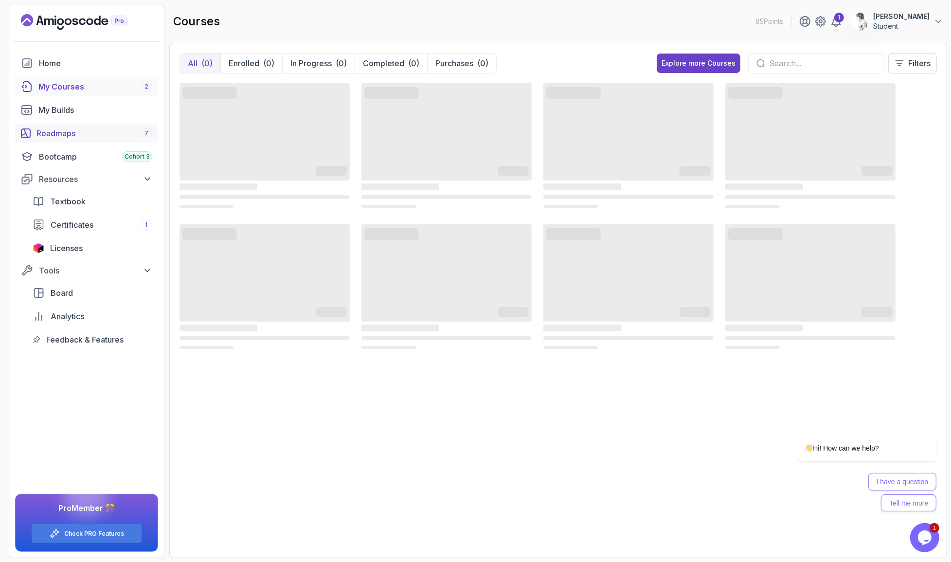
click at [68, 127] on div "Roadmaps 7" at bounding box center [94, 133] width 116 height 12
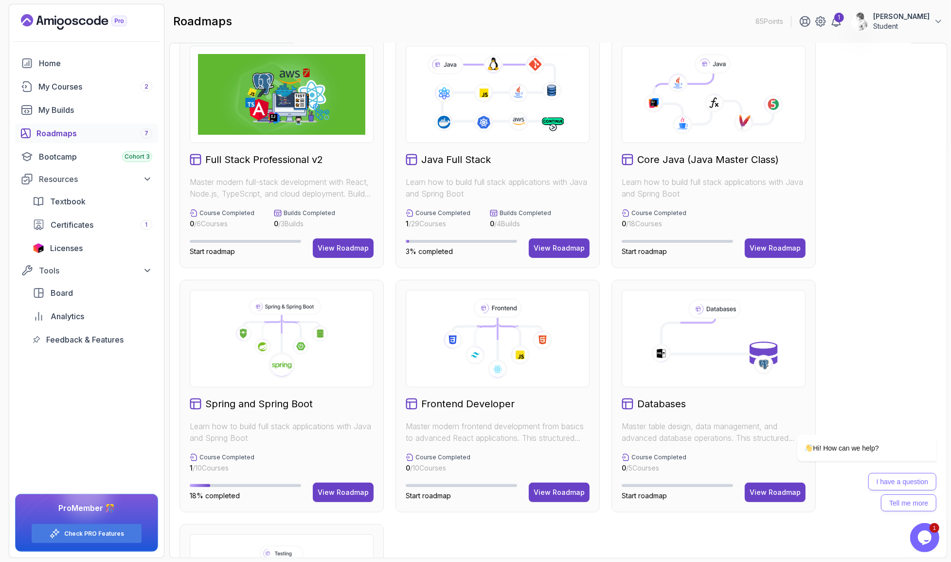
scroll to position [18, 0]
click at [331, 487] on div "View Roadmap" at bounding box center [343, 492] width 51 height 10
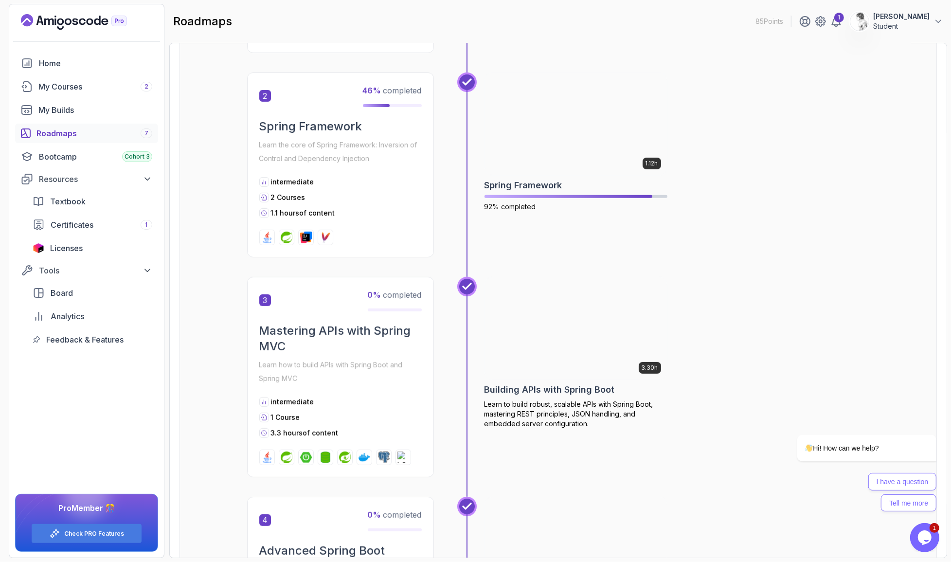
scroll to position [397, 0]
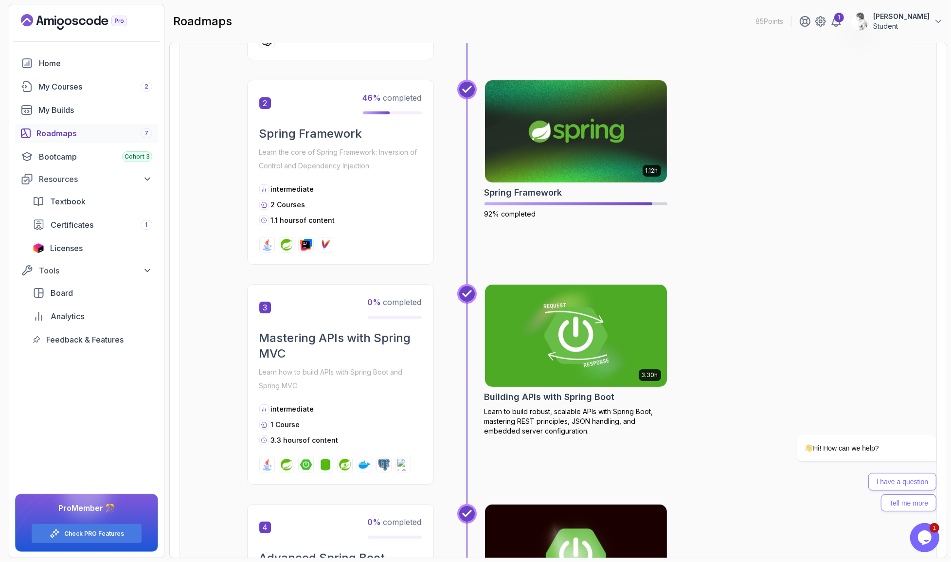
click at [550, 282] on img at bounding box center [575, 335] width 191 height 107
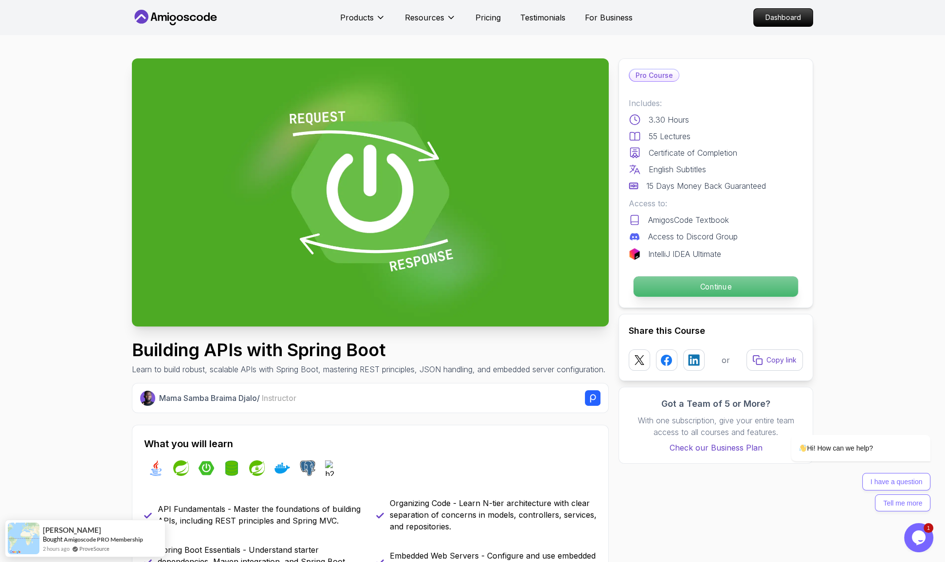
click at [685, 276] on p "Continue" at bounding box center [716, 286] width 164 height 20
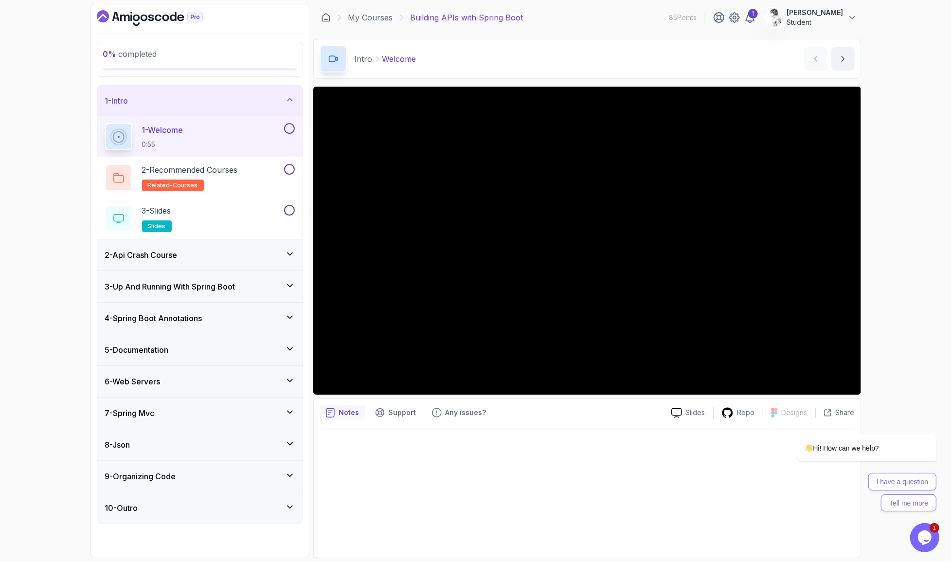
click at [877, 160] on div "0 % completed 1 - Intro 1 - Welcome 0:55 2 - Recommended Courses related-course…" at bounding box center [475, 281] width 951 height 562
drag, startPoint x: 532, startPoint y: 506, endPoint x: 514, endPoint y: 504, distance: 17.6
click at [532, 506] on div at bounding box center [587, 490] width 535 height 123
click at [285, 249] on div "2 - Api Crash Course" at bounding box center [200, 255] width 190 height 12
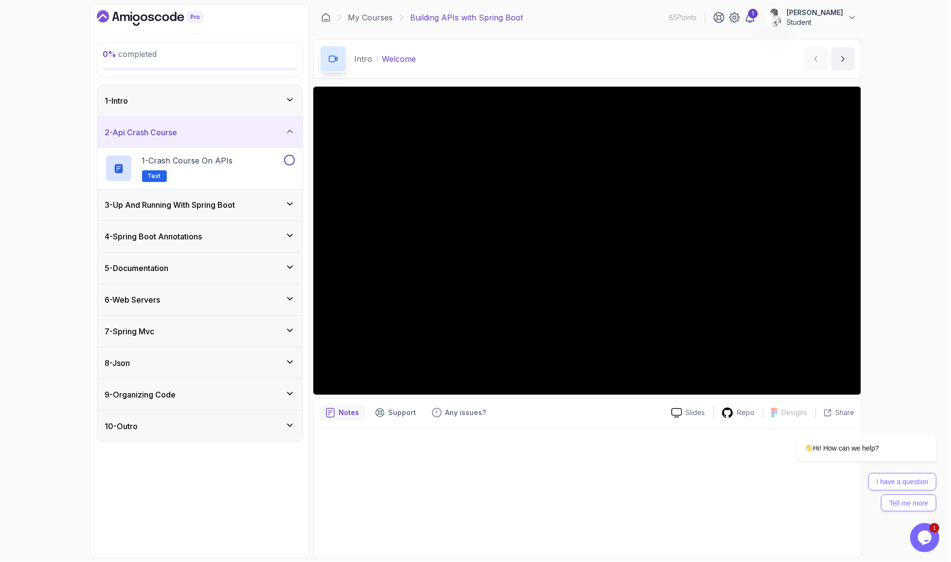
click at [284, 126] on div "2 - Api Crash Course" at bounding box center [199, 132] width 205 height 31
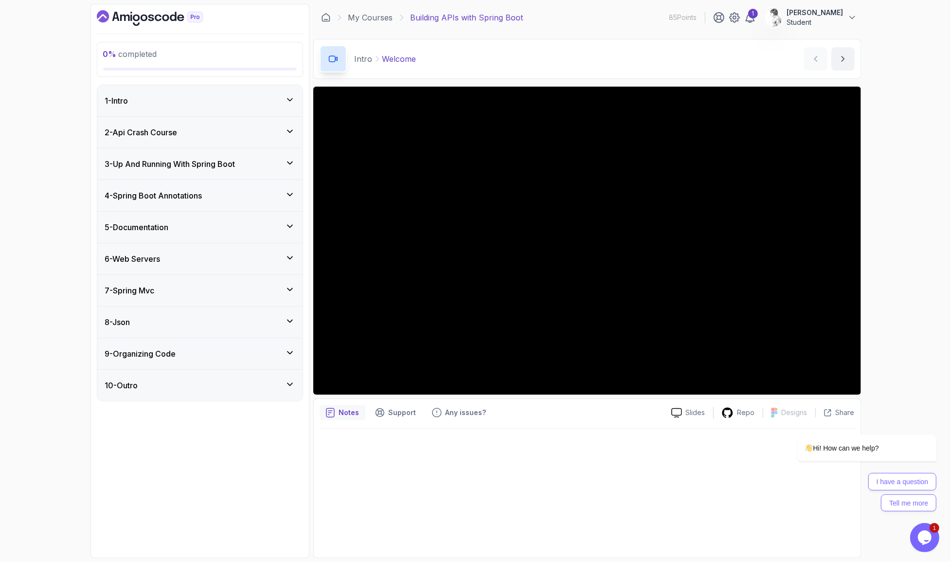
click at [276, 95] on div "1 - Intro" at bounding box center [200, 101] width 190 height 12
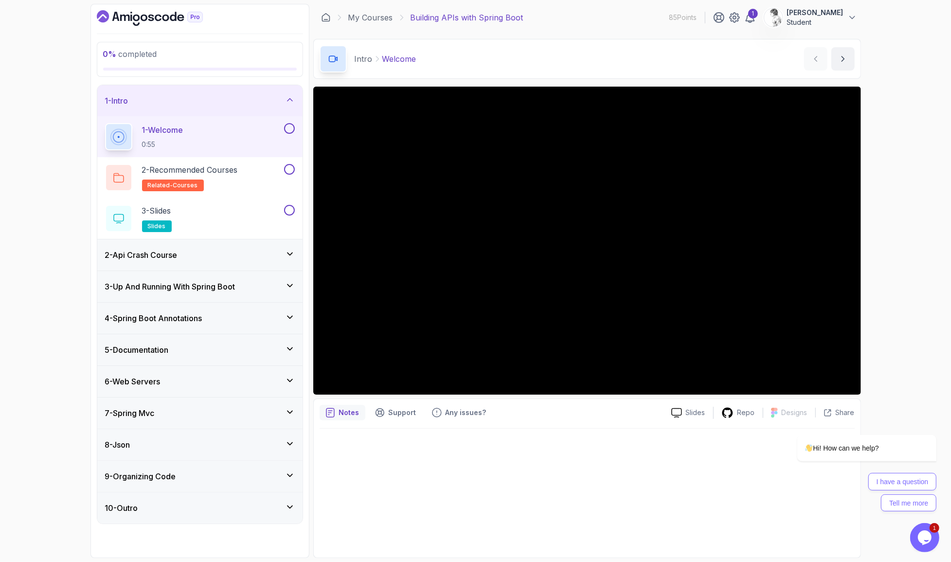
click at [243, 281] on div "3 - Up And Running With Spring Boot" at bounding box center [200, 287] width 190 height 12
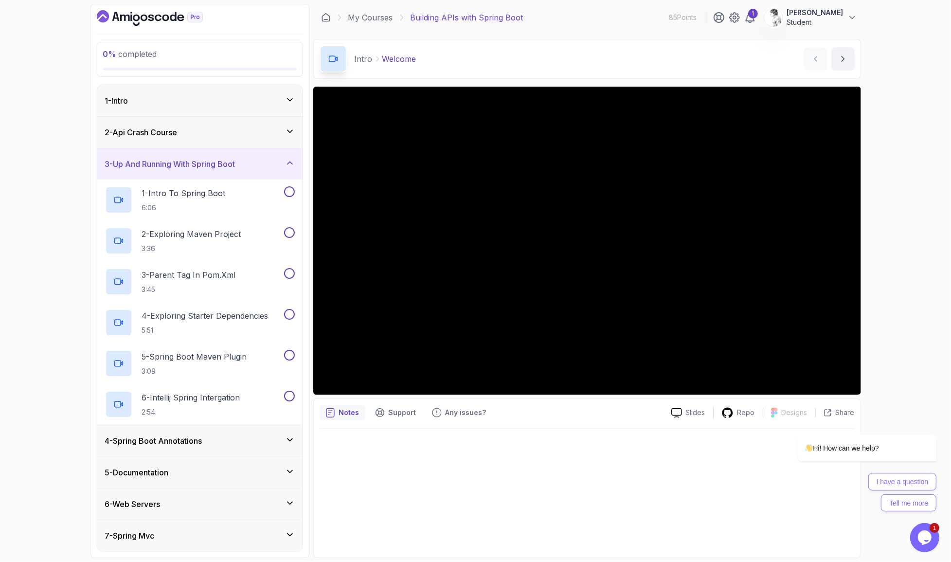
click at [253, 153] on div "3 - Up And Running With Spring Boot" at bounding box center [199, 163] width 205 height 31
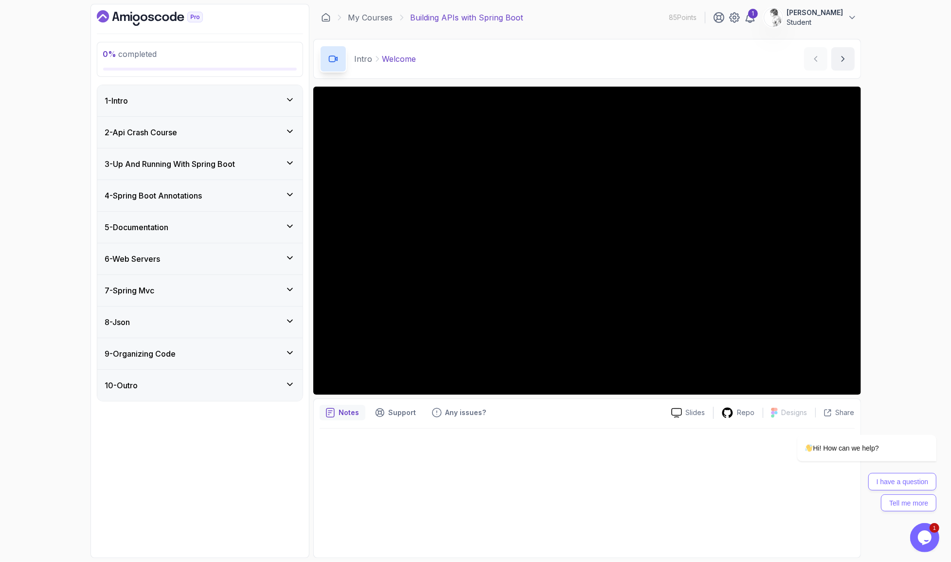
click at [272, 97] on div "1 - Intro" at bounding box center [199, 100] width 205 height 31
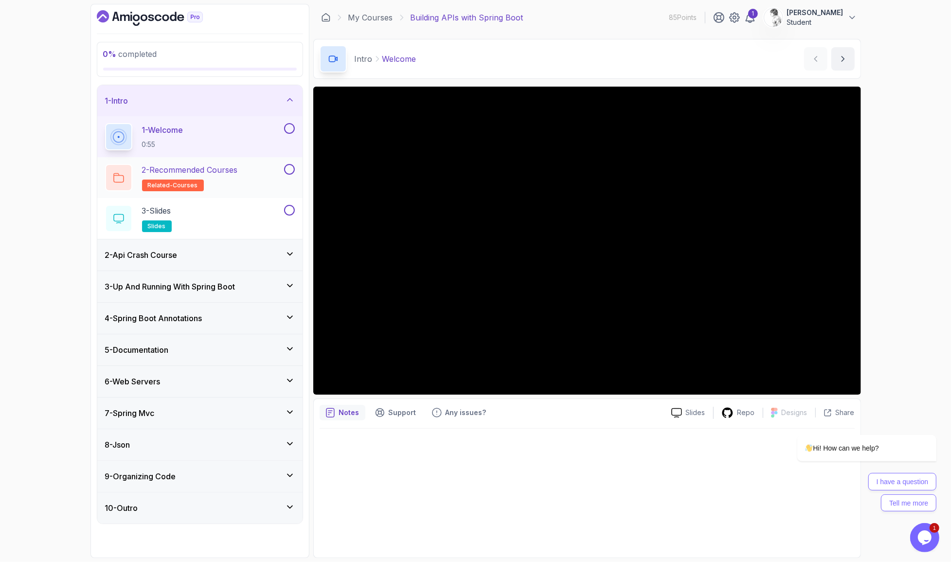
click at [287, 164] on button at bounding box center [289, 169] width 11 height 11
click at [290, 205] on button at bounding box center [289, 210] width 11 height 11
click at [291, 123] on button "1 - Welcome 0:55" at bounding box center [200, 136] width 190 height 27
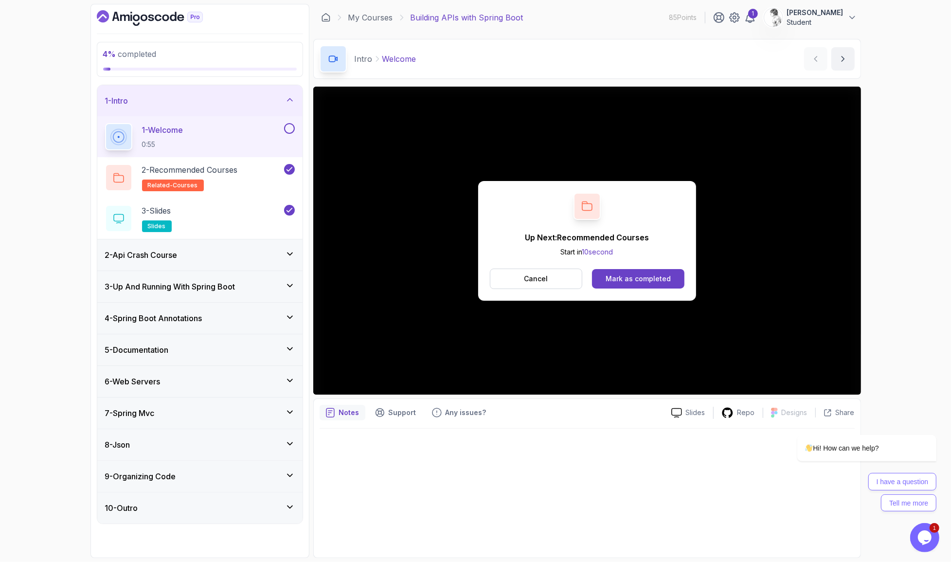
click at [291, 123] on button at bounding box center [289, 128] width 11 height 11
click at [239, 249] on div "2 - Api Crash Course" at bounding box center [200, 255] width 190 height 12
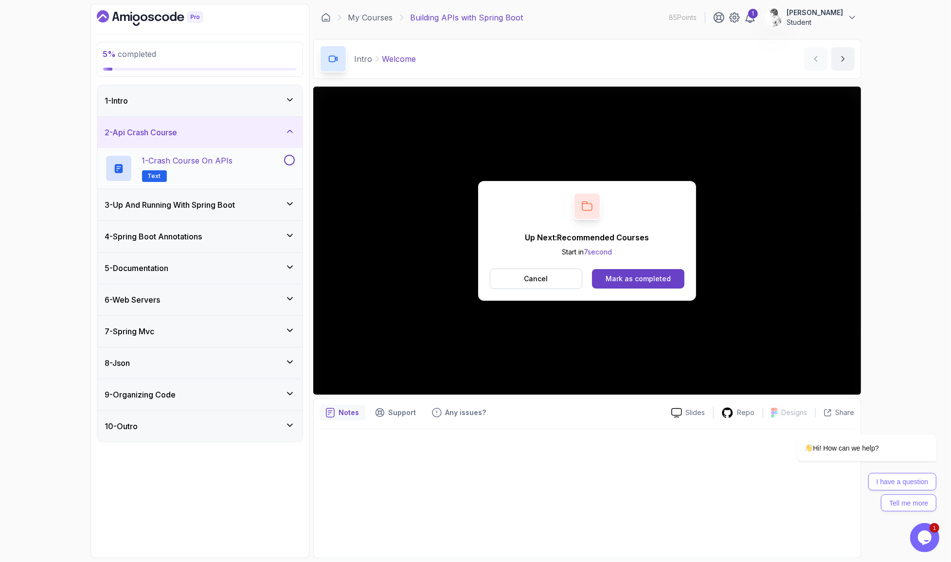
drag, startPoint x: 261, startPoint y: 146, endPoint x: 269, endPoint y: 144, distance: 8.0
click at [262, 155] on div "1 - Crash Course on APIs Text" at bounding box center [193, 168] width 177 height 27
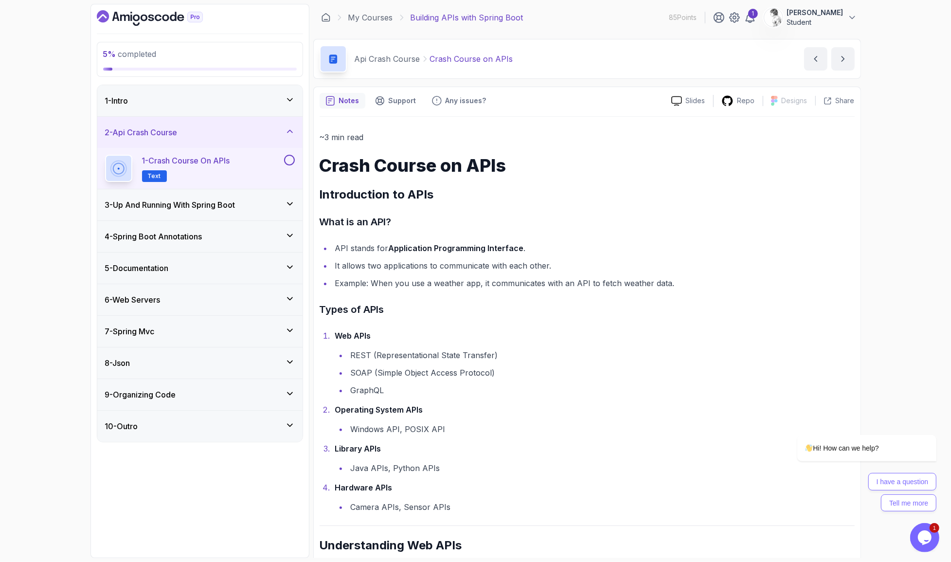
drag, startPoint x: 329, startPoint y: 216, endPoint x: 499, endPoint y: 212, distance: 169.9
click at [495, 241] on li "API stands for Application Programming Interface ." at bounding box center [593, 248] width 523 height 14
drag, startPoint x: 499, startPoint y: 212, endPoint x: 396, endPoint y: 208, distance: 103.2
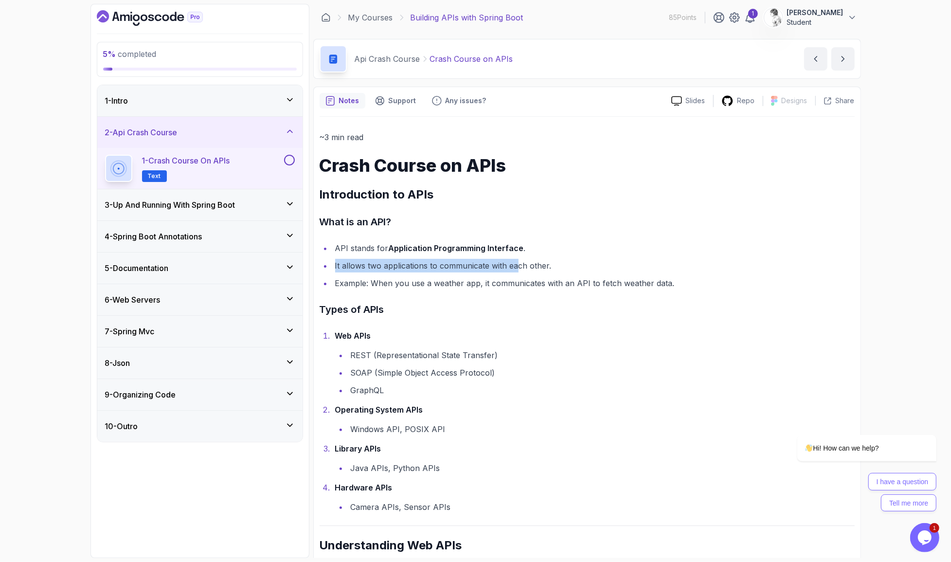
drag, startPoint x: 329, startPoint y: 233, endPoint x: 492, endPoint y: 237, distance: 163.1
click at [492, 259] on li "It allows two applications to communicate with each other." at bounding box center [593, 266] width 523 height 14
click at [493, 259] on li "It allows two applications to communicate with each other." at bounding box center [593, 266] width 523 height 14
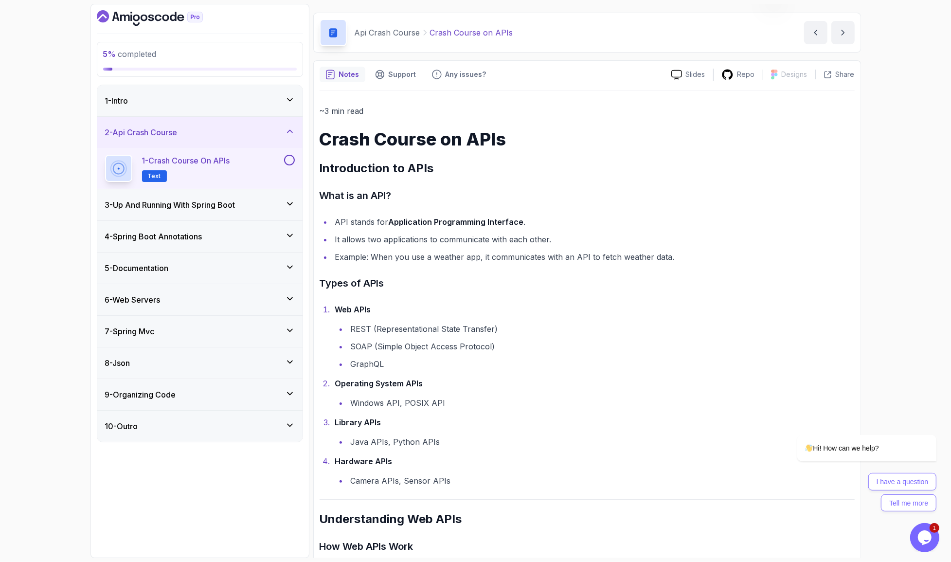
scroll to position [27, 0]
drag, startPoint x: 409, startPoint y: 221, endPoint x: 461, endPoint y: 225, distance: 52.2
click at [461, 249] on li "Example: When you use a weather app, it communicates with an API to fetch weath…" at bounding box center [593, 256] width 523 height 14
click at [462, 249] on li "Example: When you use a weather app, it communicates with an API to fetch weath…" at bounding box center [593, 256] width 523 height 14
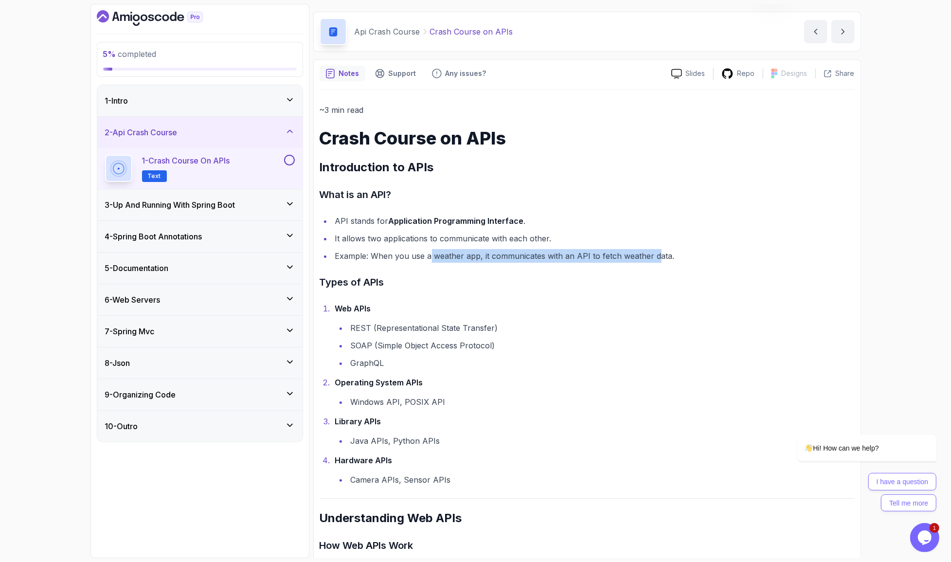
drag, startPoint x: 610, startPoint y: 218, endPoint x: 415, endPoint y: 218, distance: 195.6
click at [415, 249] on li "Example: When you use a weather app, it communicates with an API to fetch weath…" at bounding box center [593, 256] width 523 height 14
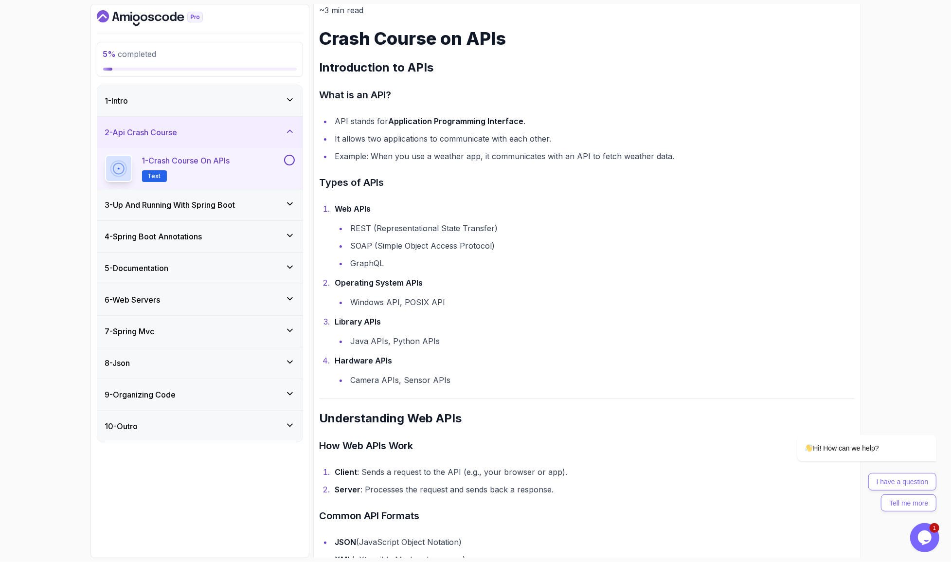
scroll to position [129, 0]
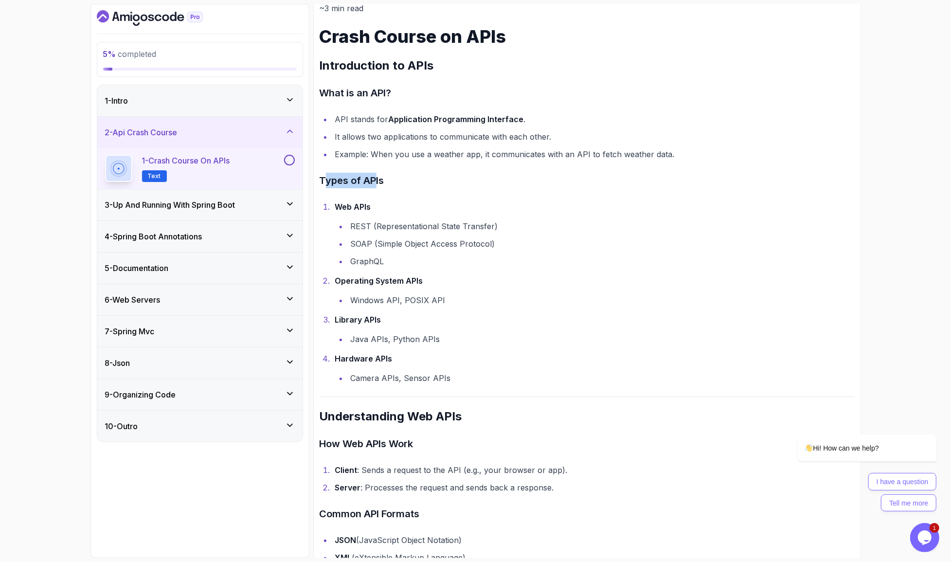
drag, startPoint x: 331, startPoint y: 145, endPoint x: 383, endPoint y: 157, distance: 53.0
click at [367, 173] on h3 "Types of APIs" at bounding box center [587, 181] width 535 height 16
drag, startPoint x: 384, startPoint y: 159, endPoint x: 388, endPoint y: 169, distance: 11.1
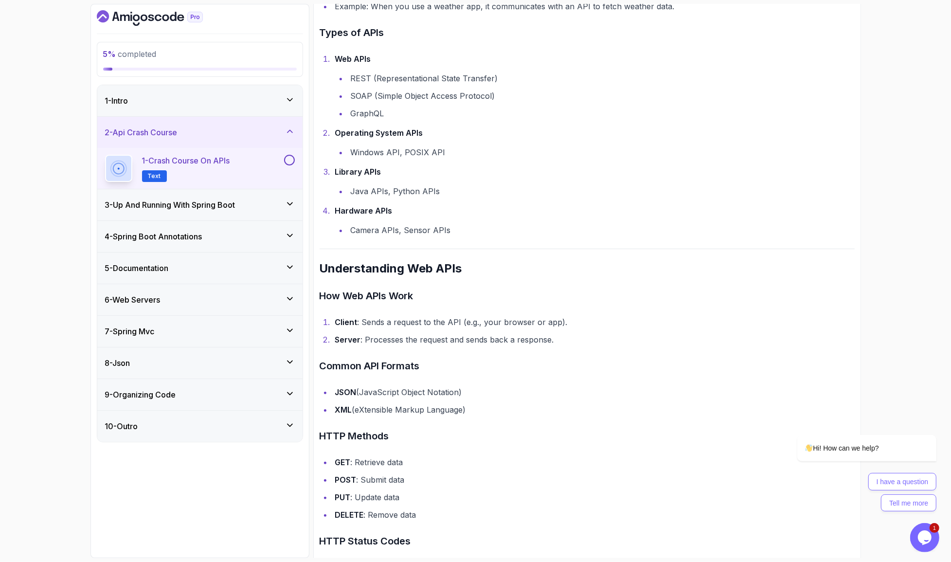
scroll to position [286, 0]
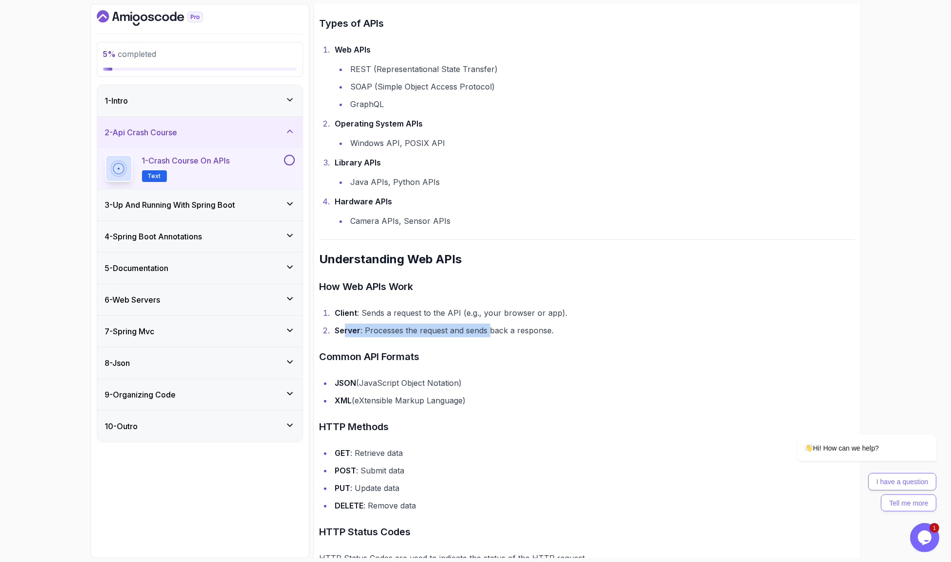
drag, startPoint x: 338, startPoint y: 258, endPoint x: 472, endPoint y: 261, distance: 133.9
click at [469, 324] on li "Server : Processes the request and sends back a response." at bounding box center [593, 331] width 523 height 14
drag, startPoint x: 406, startPoint y: 256, endPoint x: 355, endPoint y: 255, distance: 51.6
click at [357, 324] on li "Server : Processes the request and sends back a response." at bounding box center [593, 331] width 523 height 14
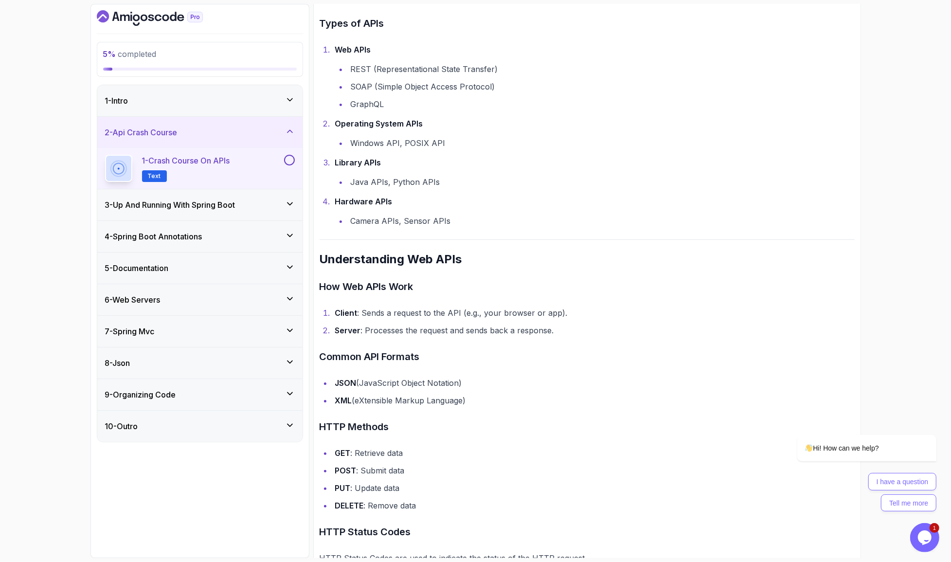
click at [356, 324] on li "Server : Processes the request and sends back a response." at bounding box center [593, 331] width 523 height 14
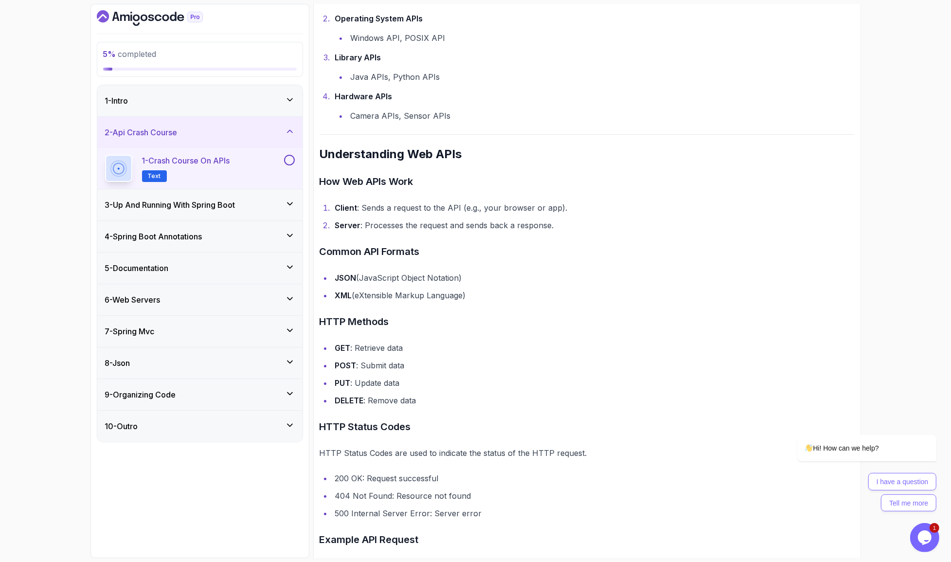
scroll to position [416, 0]
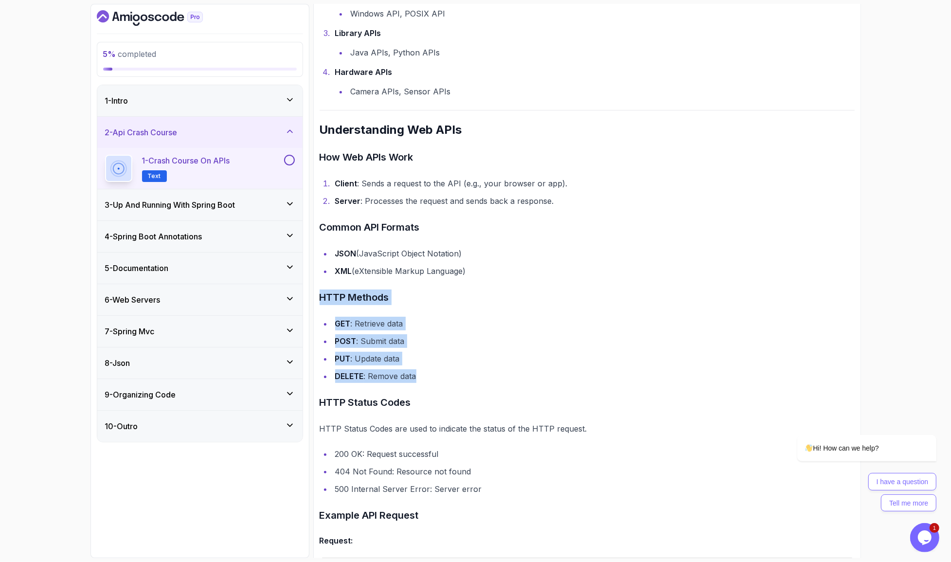
drag, startPoint x: 379, startPoint y: 278, endPoint x: 320, endPoint y: 210, distance: 90.0
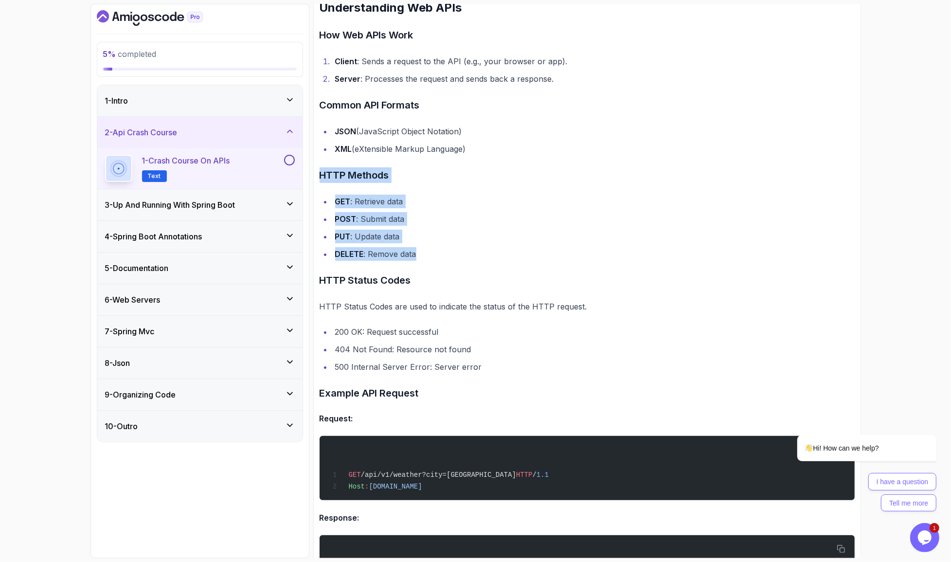
scroll to position [591, 0]
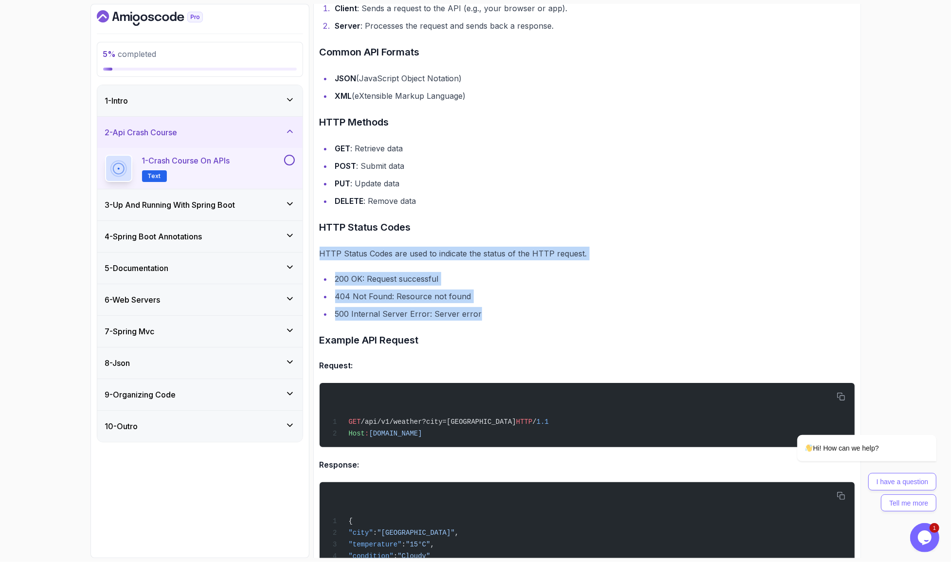
drag, startPoint x: 317, startPoint y: 152, endPoint x: 550, endPoint y: 203, distance: 238.1
drag, startPoint x: 549, startPoint y: 202, endPoint x: 465, endPoint y: 194, distance: 84.6
click at [546, 307] on li "500 Internal Server Error: Server error" at bounding box center [593, 314] width 523 height 14
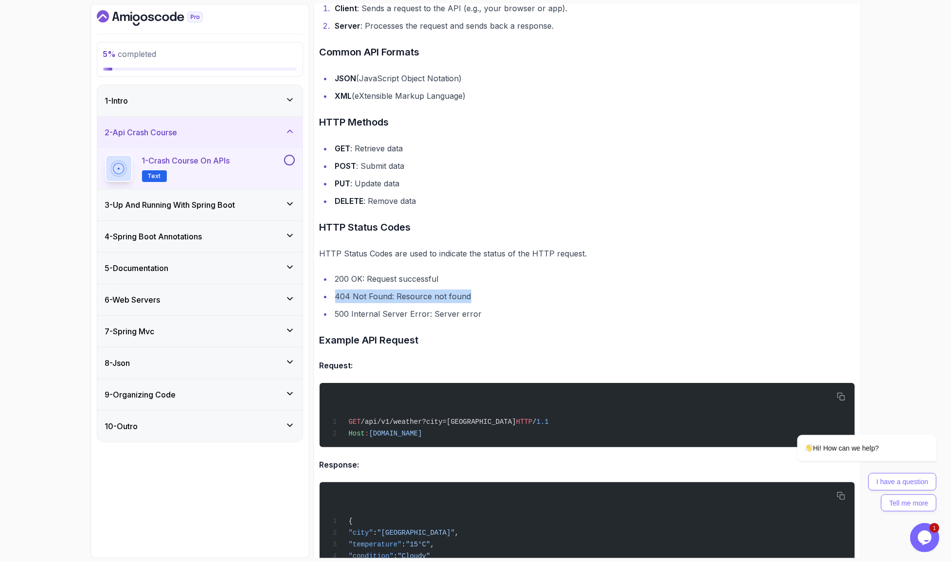
drag, startPoint x: 461, startPoint y: 191, endPoint x: 324, endPoint y: 190, distance: 136.7
click at [332, 290] on li "404 Not Found: Resource not found" at bounding box center [593, 297] width 523 height 14
drag, startPoint x: 331, startPoint y: 205, endPoint x: 443, endPoint y: 203, distance: 112.4
click at [442, 307] on li "500 Internal Server Error: Server error" at bounding box center [593, 314] width 523 height 14
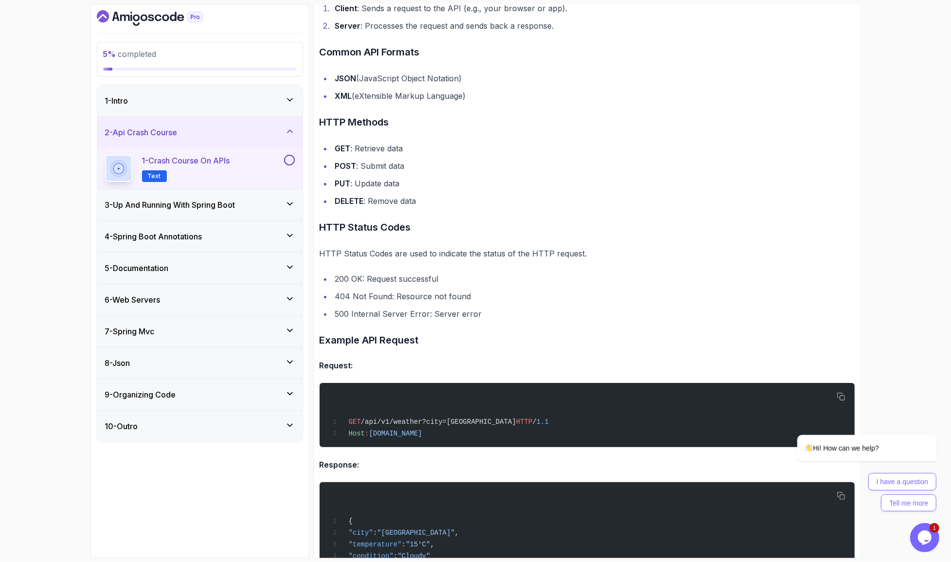
click at [446, 307] on li "500 Internal Server Error: Server error" at bounding box center [593, 314] width 523 height 14
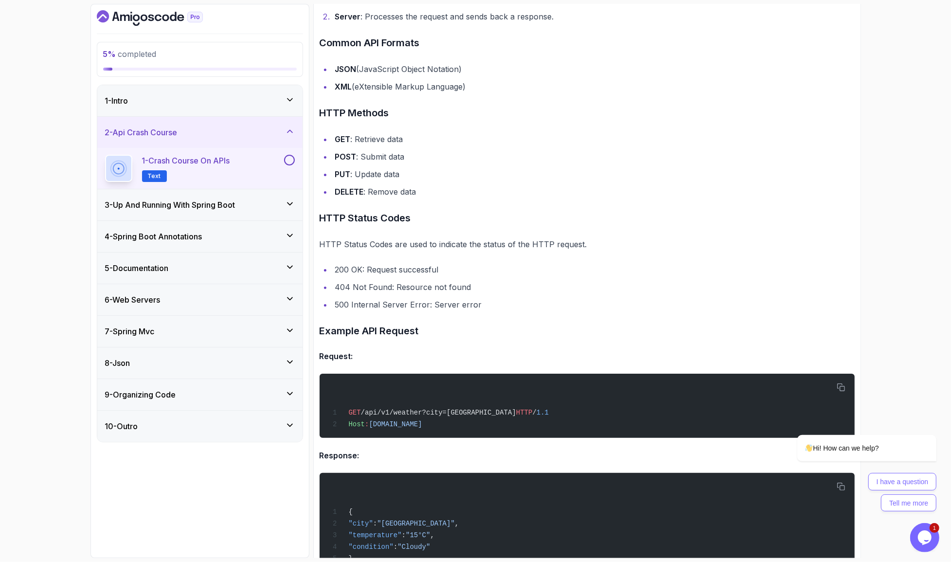
scroll to position [637, 0]
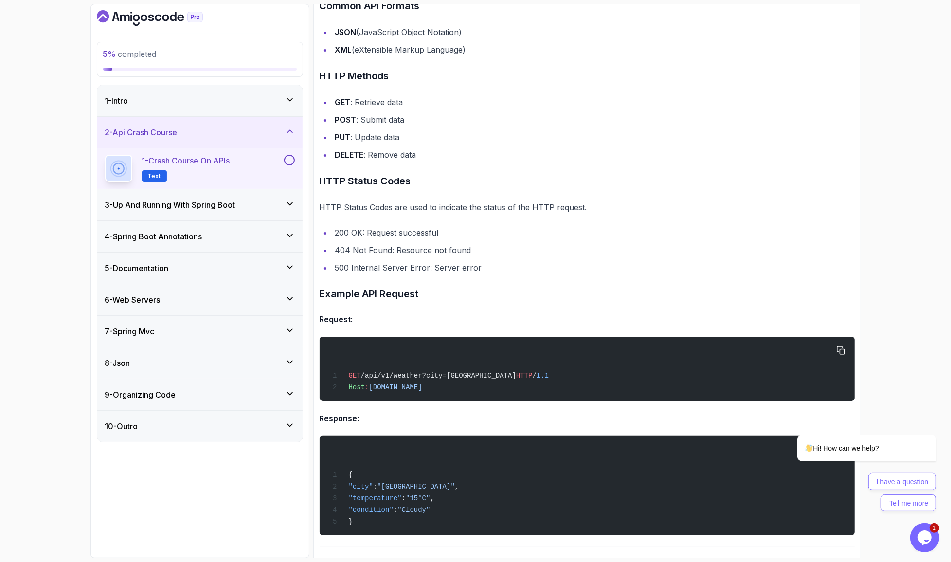
drag, startPoint x: 414, startPoint y: 265, endPoint x: 334, endPoint y: 252, distance: 80.9
click at [334, 372] on code "GET /api/v1/weather?city=London HTTP / 1.1 Host : weatherapi.com" at bounding box center [439, 381] width 220 height 19
click at [334, 372] on span "GET /api/v1/weather?city=London HTTP / 1.1" at bounding box center [439, 376] width 220 height 8
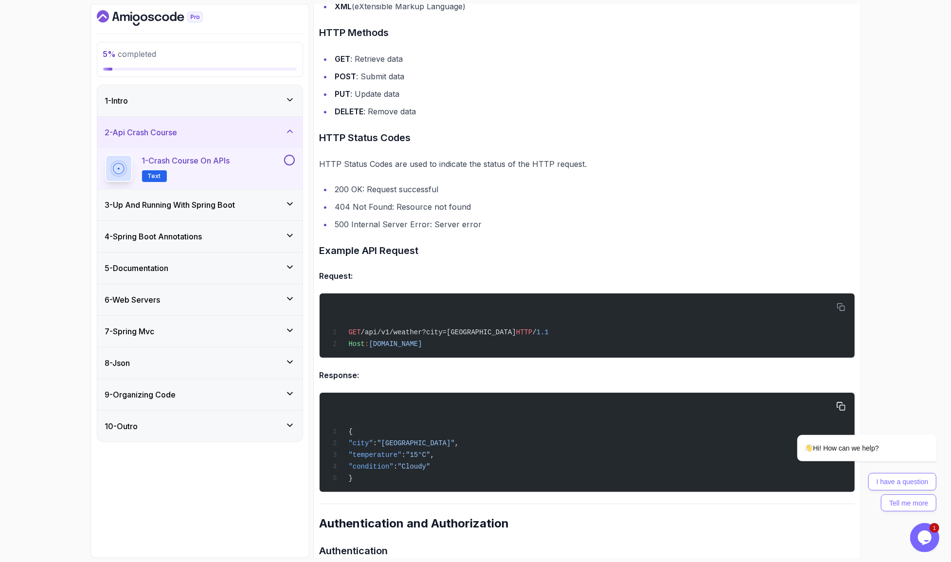
scroll to position [683, 0]
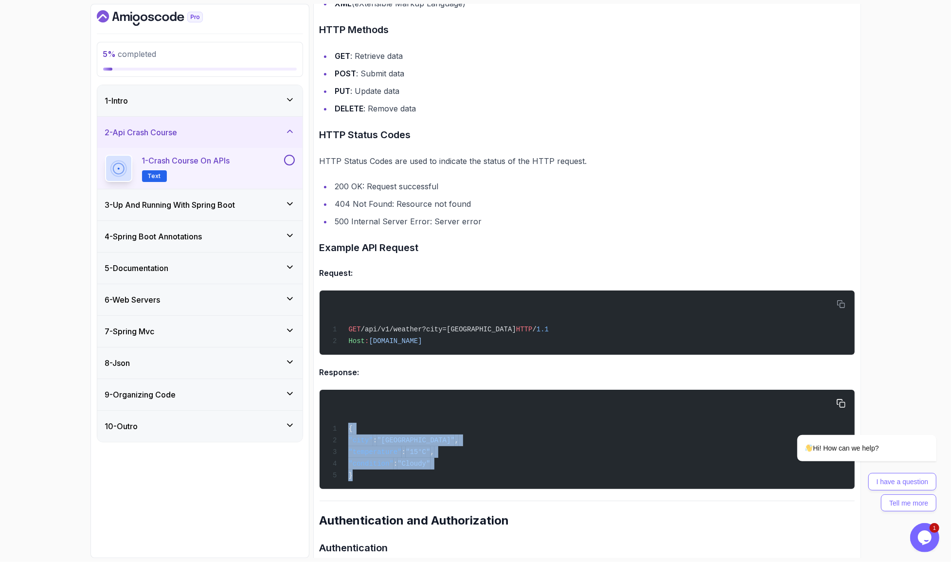
drag, startPoint x: 351, startPoint y: 336, endPoint x: 367, endPoint y: 282, distance: 56.5
click at [334, 396] on div "{ "city" : "London" , "temperature" : "15°C" , "condition" : "Cloudy" }" at bounding box center [587, 440] width 520 height 88
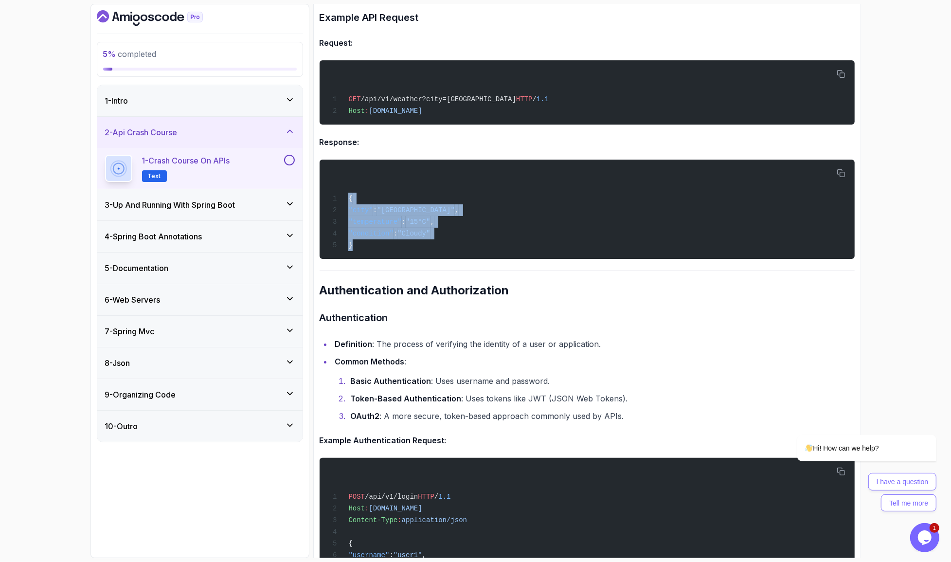
scroll to position [924, 0]
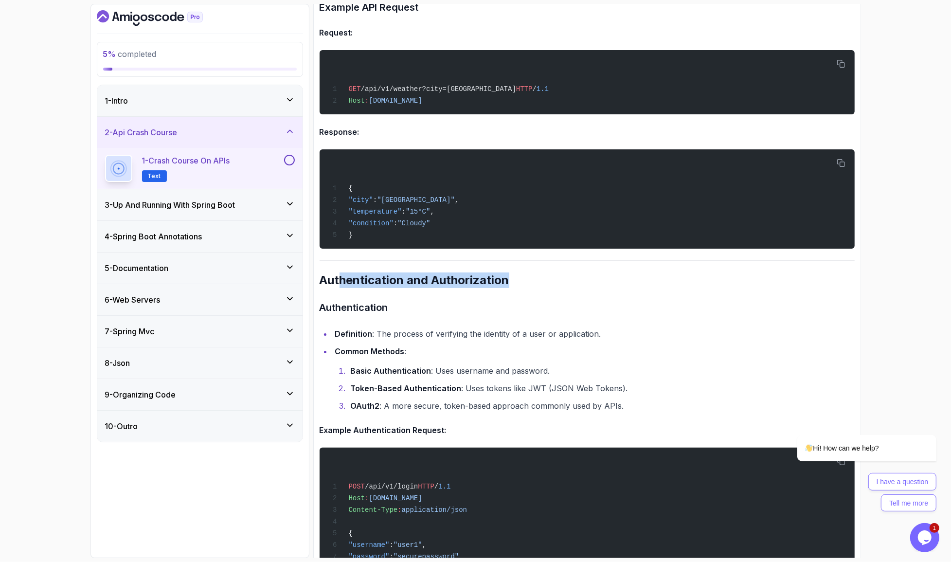
drag, startPoint x: 483, startPoint y: 134, endPoint x: 335, endPoint y: 130, distance: 148.0
click at [336, 273] on h2 "Authentication and Authorization" at bounding box center [587, 281] width 535 height 16
click at [335, 273] on h2 "Authentication and Authorization" at bounding box center [587, 281] width 535 height 16
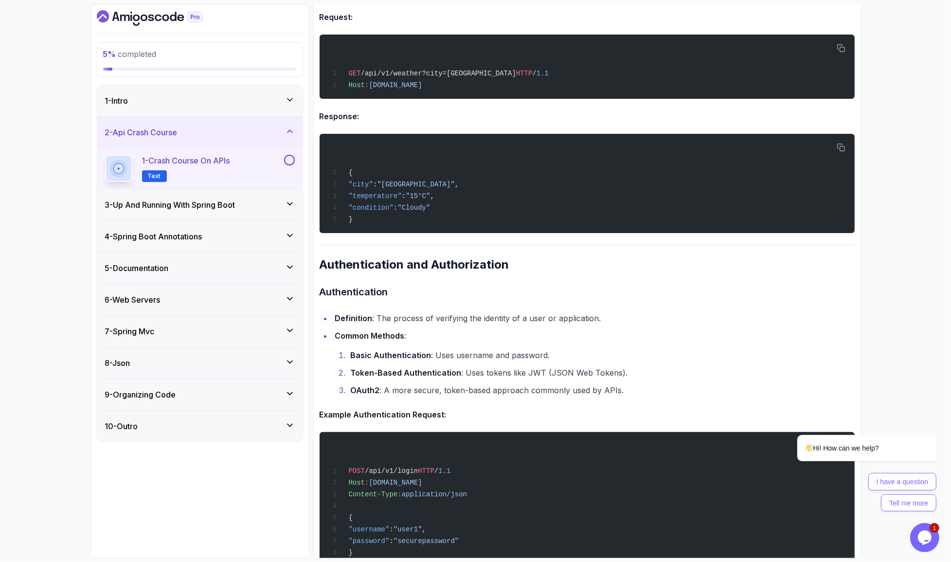
scroll to position [942, 0]
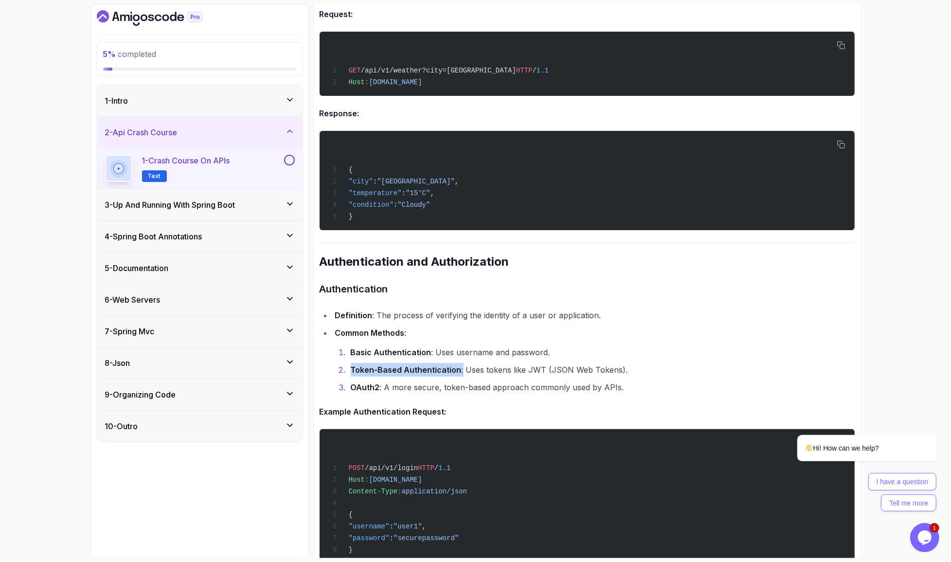
drag, startPoint x: 344, startPoint y: 216, endPoint x: 440, endPoint y: 216, distance: 96.4
click at [440, 363] on li "Token-Based Authentication : Uses tokens like JWT (JSON Web Tokens)." at bounding box center [601, 370] width 507 height 14
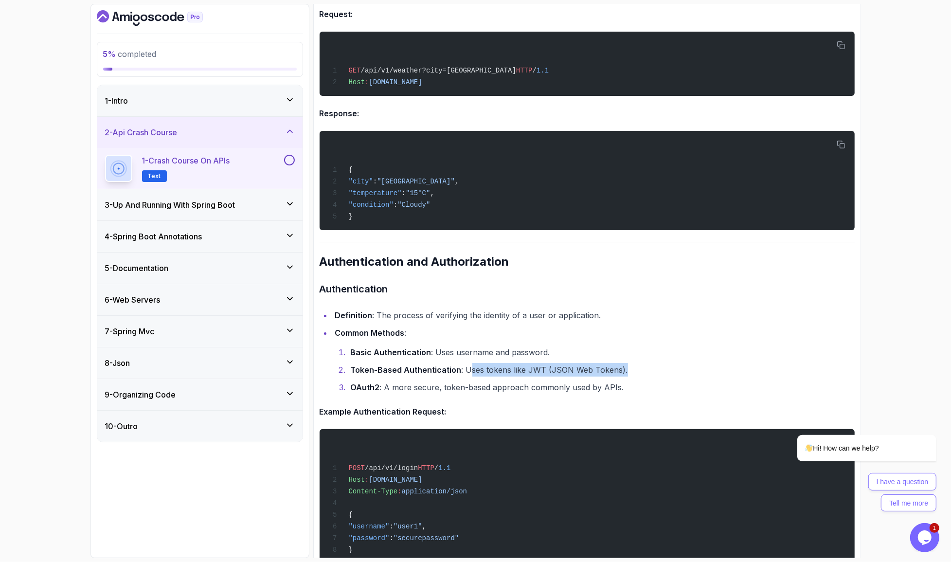
drag, startPoint x: 449, startPoint y: 211, endPoint x: 586, endPoint y: 210, distance: 137.2
click at [586, 363] on li "Token-Based Authentication : Uses tokens like JWT (JSON Web Tokens)." at bounding box center [601, 370] width 507 height 14
drag, startPoint x: 586, startPoint y: 210, endPoint x: 449, endPoint y: 216, distance: 137.3
click at [449, 363] on li "Token-Based Authentication : Uses tokens like JWT (JSON Web Tokens)." at bounding box center [601, 370] width 507 height 14
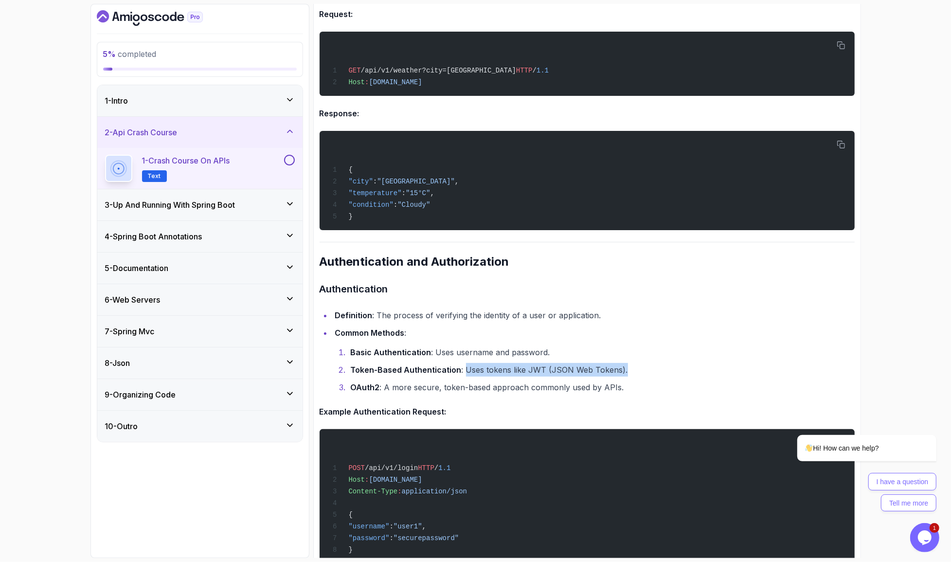
click at [449, 363] on li "Token-Based Authentication : Uses tokens like JWT (JSON Web Tokens)." at bounding box center [601, 370] width 507 height 14
click at [356, 382] on strong "OAuth2" at bounding box center [365, 387] width 29 height 10
click at [357, 382] on strong "OAuth2" at bounding box center [365, 387] width 29 height 10
click at [381, 381] on li "OAuth2 : A more secure, token-based approach commonly used by APIs." at bounding box center [601, 388] width 507 height 14
drag, startPoint x: 379, startPoint y: 229, endPoint x: 643, endPoint y: 227, distance: 263.8
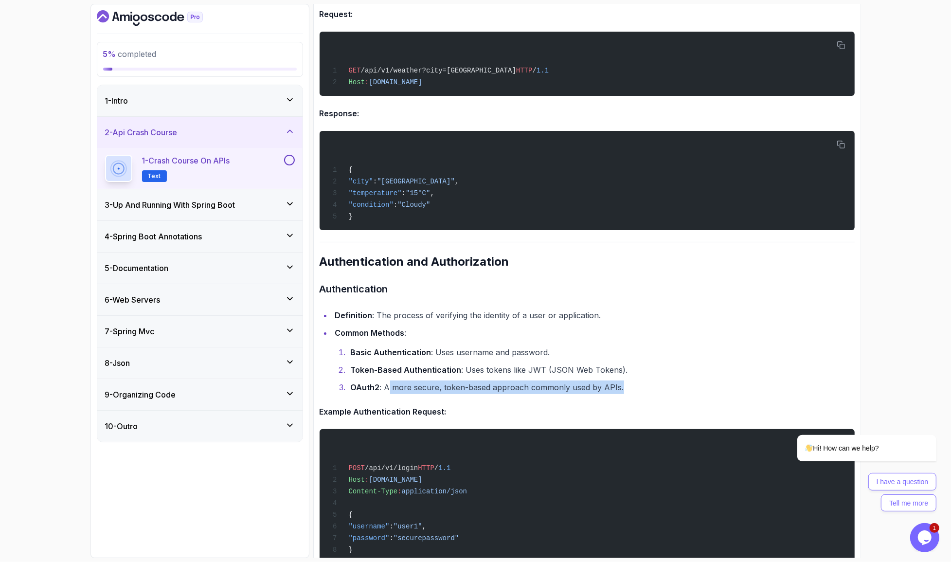
click at [643, 381] on li "OAuth2 : A more secure, token-based approach commonly used by APIs." at bounding box center [601, 388] width 507 height 14
click at [390, 435] on div "POST /api/v1/login HTTP / 1.1 Host : example.com Content-Type : application/jso…" at bounding box center [587, 496] width 520 height 123
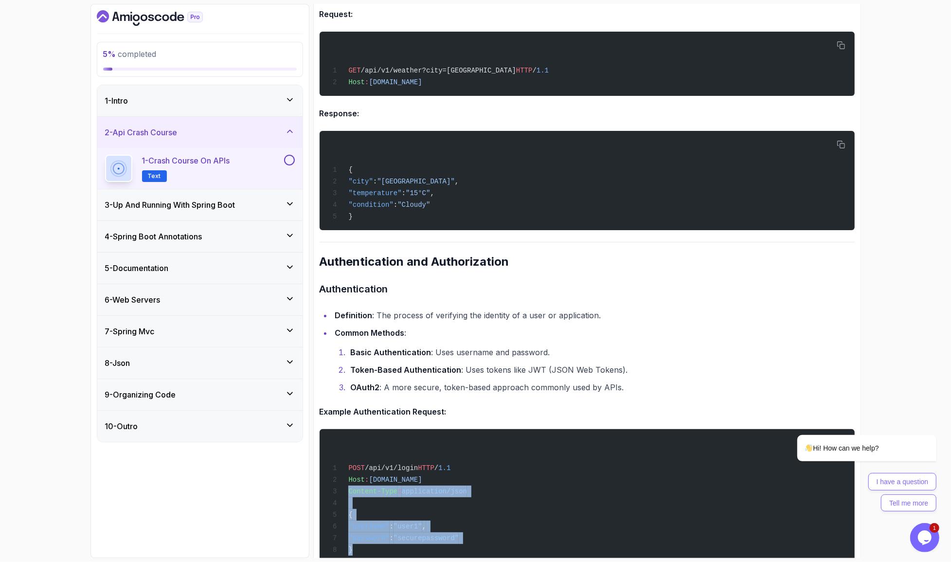
drag, startPoint x: 369, startPoint y: 385, endPoint x: 331, endPoint y: 295, distance: 97.7
click at [331, 429] on pre "POST /api/v1/login HTTP / 1.1 Host : example.com Content-Type : application/jso…" at bounding box center [587, 496] width 535 height 134
click at [331, 464] on span "POST /api/v1/login HTTP / 1.1" at bounding box center [390, 468] width 122 height 8
click at [355, 534] on span ""password"" at bounding box center [368, 538] width 41 height 8
drag, startPoint x: 358, startPoint y: 373, endPoint x: 326, endPoint y: 291, distance: 87.6
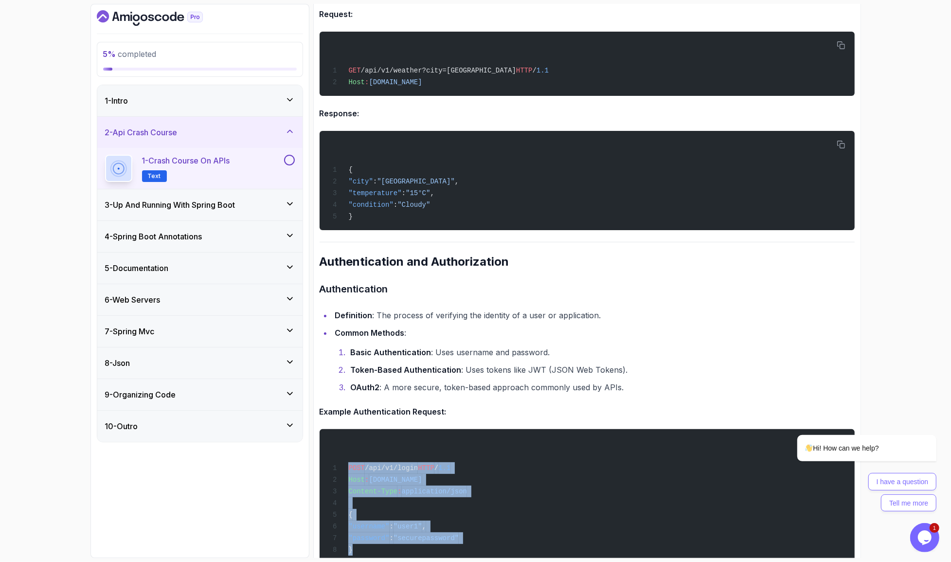
click at [320, 429] on pre "POST /api/v1/login HTTP / 1.1 Host : example.com Content-Type : application/jso…" at bounding box center [587, 496] width 535 height 134
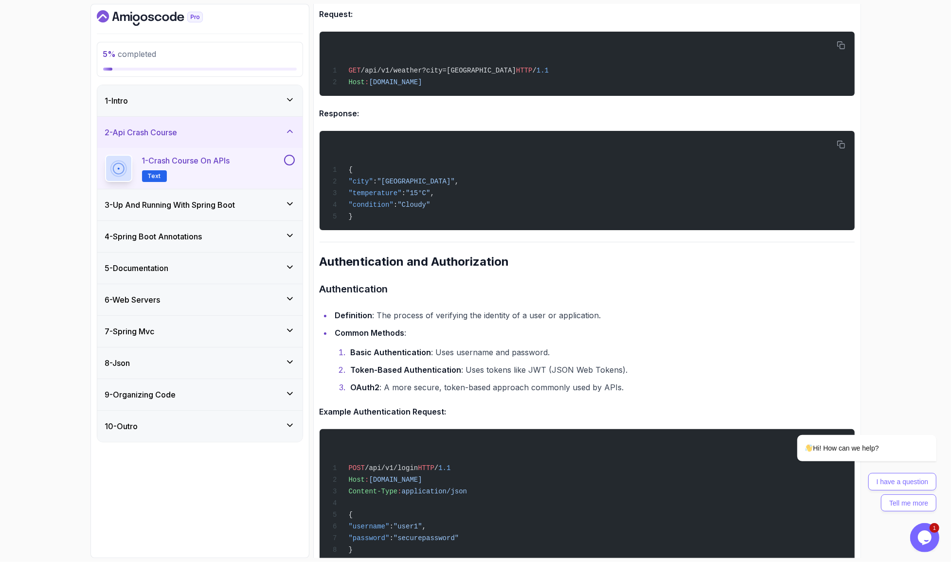
click at [330, 435] on div "POST /api/v1/login HTTP / 1.1 Host : example.com Content-Type : application/jso…" at bounding box center [587, 496] width 520 height 123
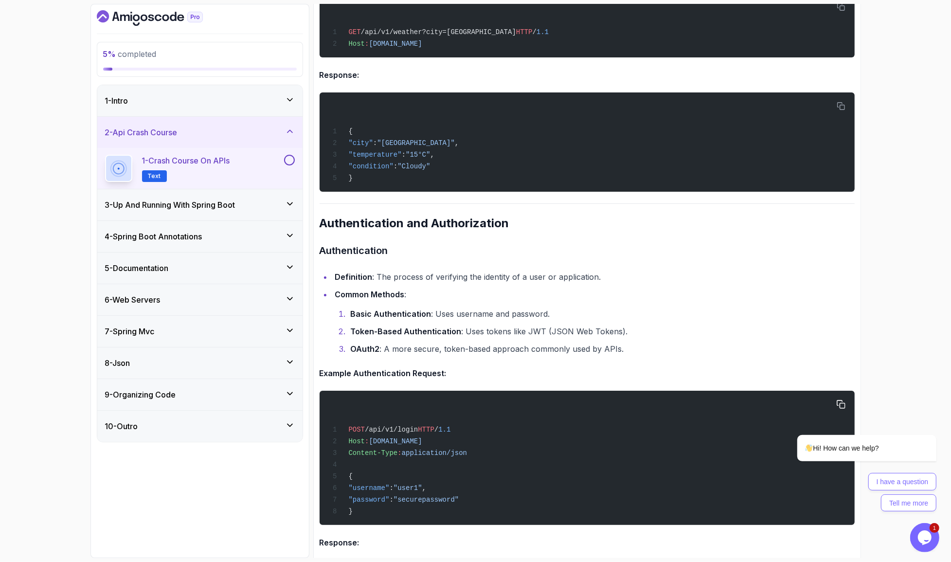
scroll to position [998, 0]
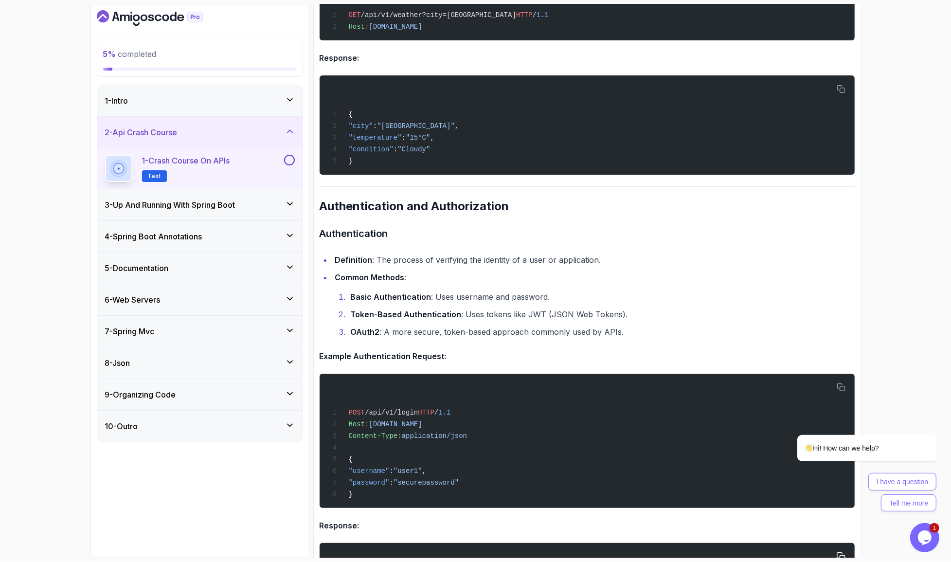
drag, startPoint x: 355, startPoint y: 418, endPoint x: 379, endPoint y: 370, distance: 53.5
drag, startPoint x: 401, startPoint y: 363, endPoint x: 419, endPoint y: 343, distance: 26.6
click at [427, 380] on div "POST /api/v1/login HTTP / 1.1 Host : example.com Content-Type : application/jso…" at bounding box center [587, 441] width 520 height 123
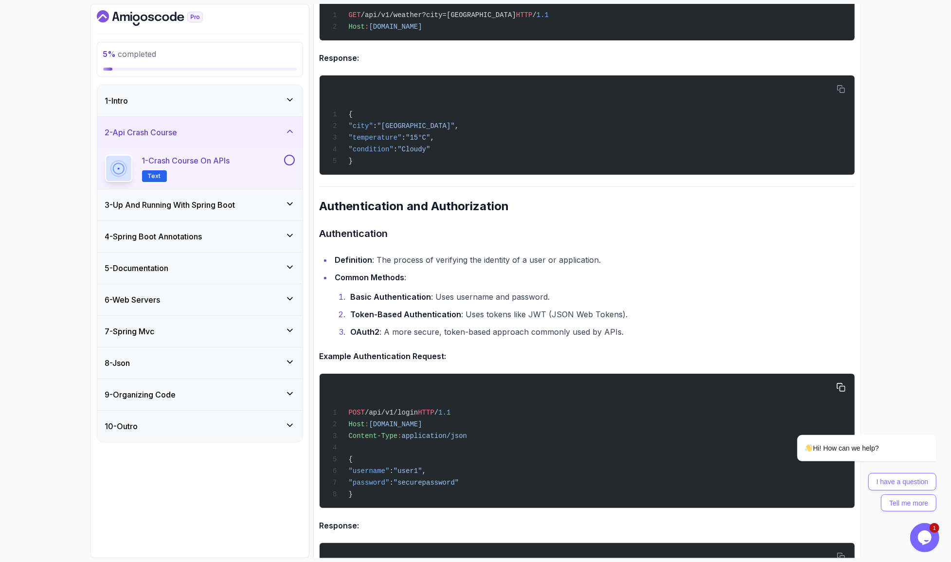
drag, startPoint x: 390, startPoint y: 323, endPoint x: 355, endPoint y: 248, distance: 83.2
click at [320, 374] on pre "POST /api/v1/login HTTP / 1.1 Host : example.com Content-Type : application/jso…" at bounding box center [587, 441] width 535 height 134
click at [362, 479] on span ""password"" at bounding box center [368, 483] width 41 height 8
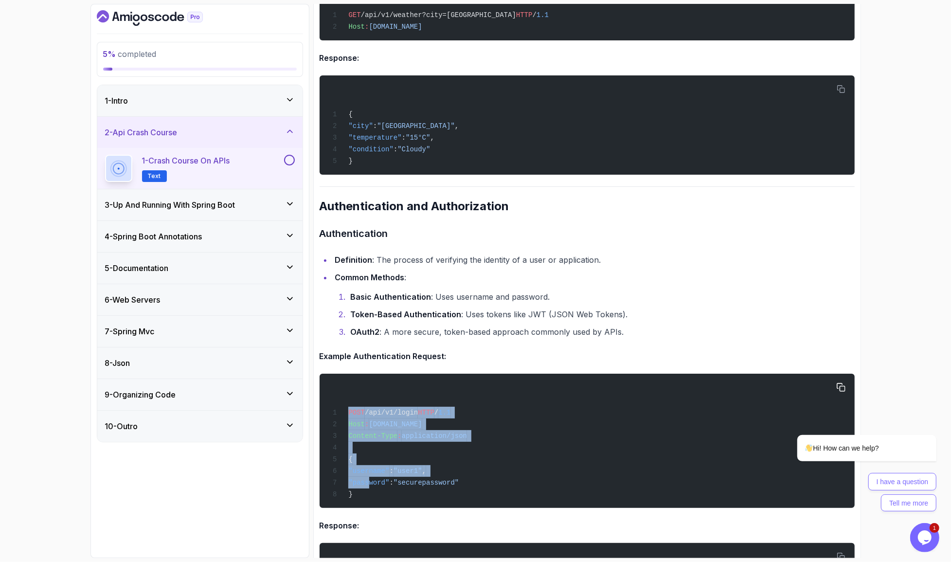
drag, startPoint x: 361, startPoint y: 307, endPoint x: 372, endPoint y: 256, distance: 52.4
click at [343, 374] on pre "POST /api/v1/login HTTP / 1.1 Host : example.com Content-Type : application/jso…" at bounding box center [587, 441] width 535 height 134
click at [402, 432] on span "application/json" at bounding box center [434, 436] width 65 height 8
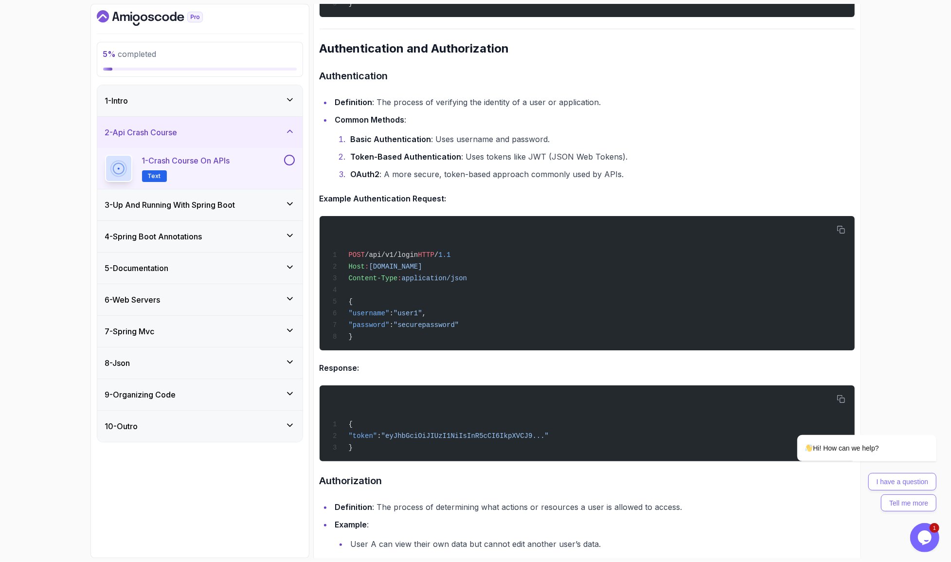
scroll to position [1191, 0]
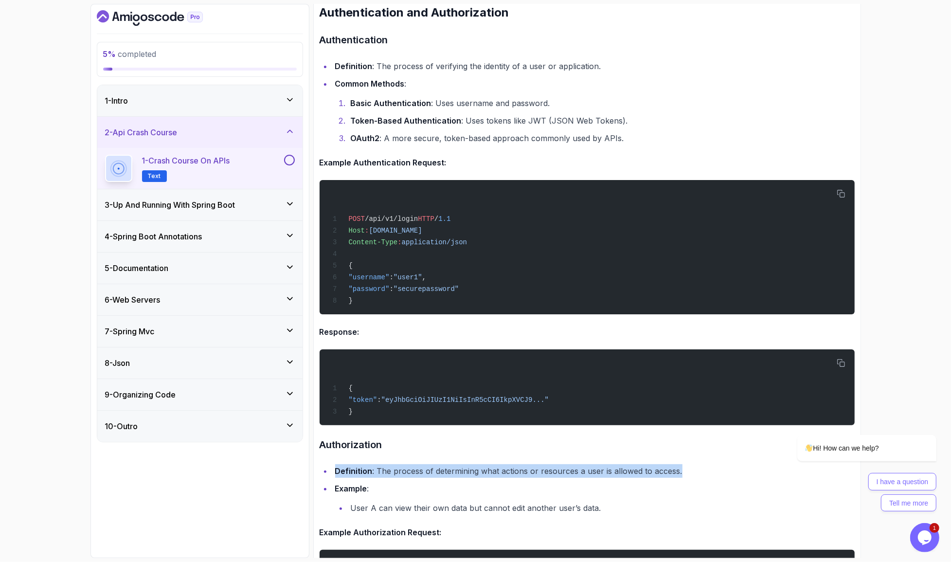
drag, startPoint x: 330, startPoint y: 273, endPoint x: 635, endPoint y: 269, distance: 305.1
click at [635, 464] on li "Definition : The process of determining what actions or resources a user is all…" at bounding box center [593, 471] width 523 height 14
drag, startPoint x: 603, startPoint y: 272, endPoint x: 367, endPoint y: 284, distance: 236.3
click at [374, 464] on li "Definition : The process of determining what actions or resources a user is all…" at bounding box center [593, 471] width 523 height 14
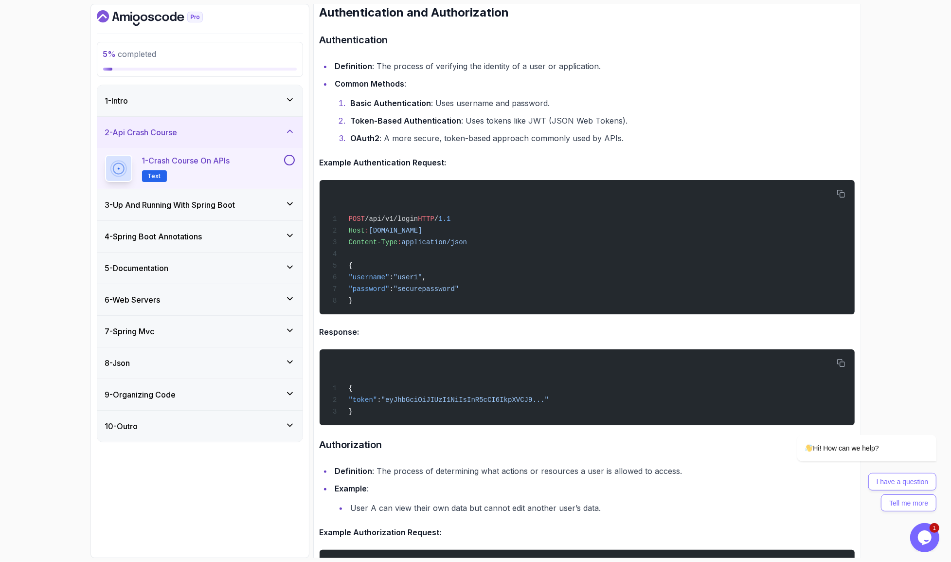
click at [361, 482] on li "Example : User A can view their own data but cannot edit another user’s data." at bounding box center [593, 498] width 523 height 33
drag, startPoint x: 346, startPoint y: 307, endPoint x: 590, endPoint y: 298, distance: 244.0
click at [588, 501] on li "User A can view their own data but cannot edit another user’s data." at bounding box center [601, 508] width 507 height 14
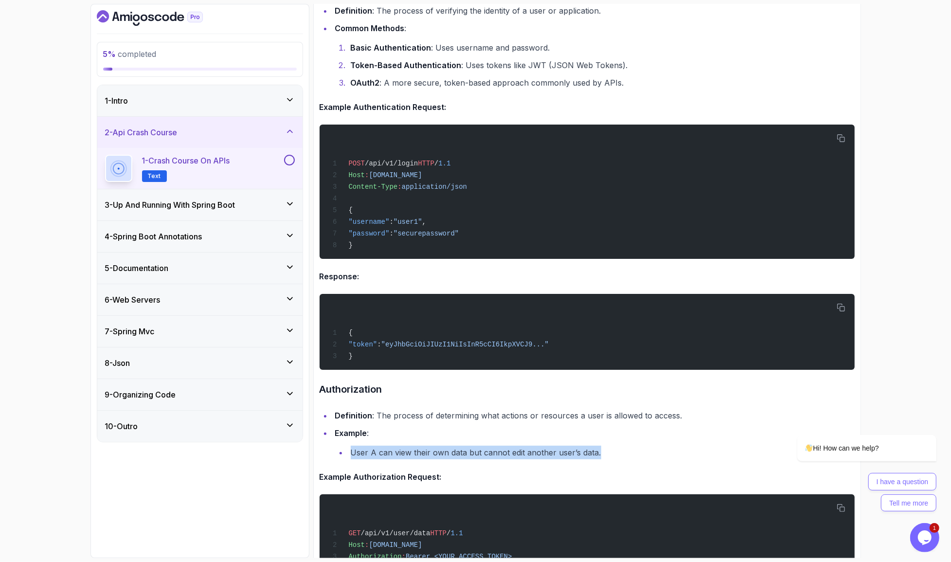
drag, startPoint x: 424, startPoint y: 341, endPoint x: 312, endPoint y: 320, distance: 114.4
click at [320, 494] on pre "GET /api/v1/user/data HTTP / 1.1 Host : example.com Authorization : Bearer <YOU…" at bounding box center [587, 532] width 535 height 76
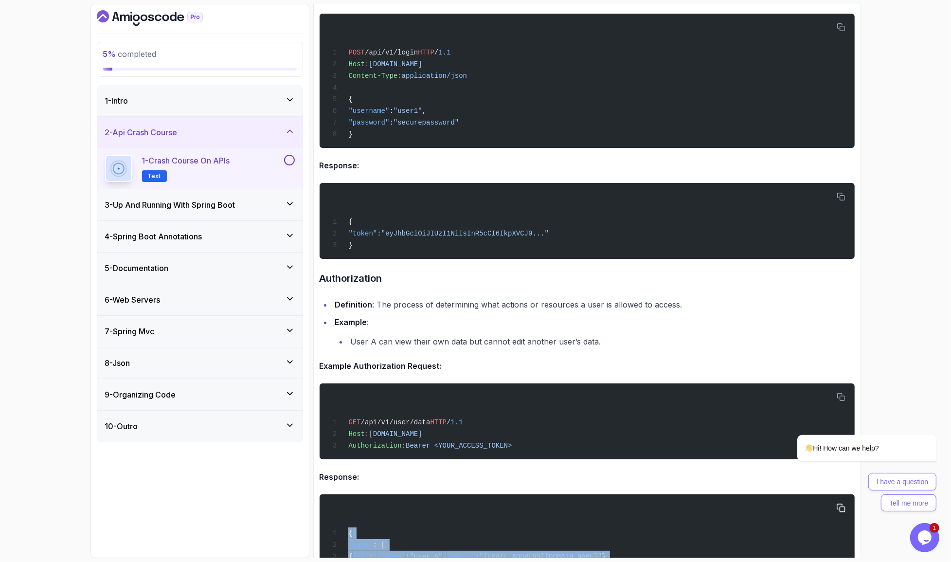
drag, startPoint x: 350, startPoint y: 343, endPoint x: 342, endPoint y: 300, distance: 44.2
click at [327, 500] on div "{ "data" : [ { "id" : 1 , "name" : "User A" , "email" : "usera@example.com" } ]…" at bounding box center [587, 544] width 520 height 88
click at [346, 500] on div "{ "data" : [ { "id" : 1 , "name" : "User A" , "email" : "usera@example.com" } ]…" at bounding box center [587, 544] width 520 height 88
drag, startPoint x: 349, startPoint y: 329, endPoint x: 663, endPoint y: 326, distance: 313.9
click at [665, 500] on div "{ "data" : [ { "id" : 1 , "name" : "User A" , "email" : "usera@example.com" } ]…" at bounding box center [587, 544] width 520 height 88
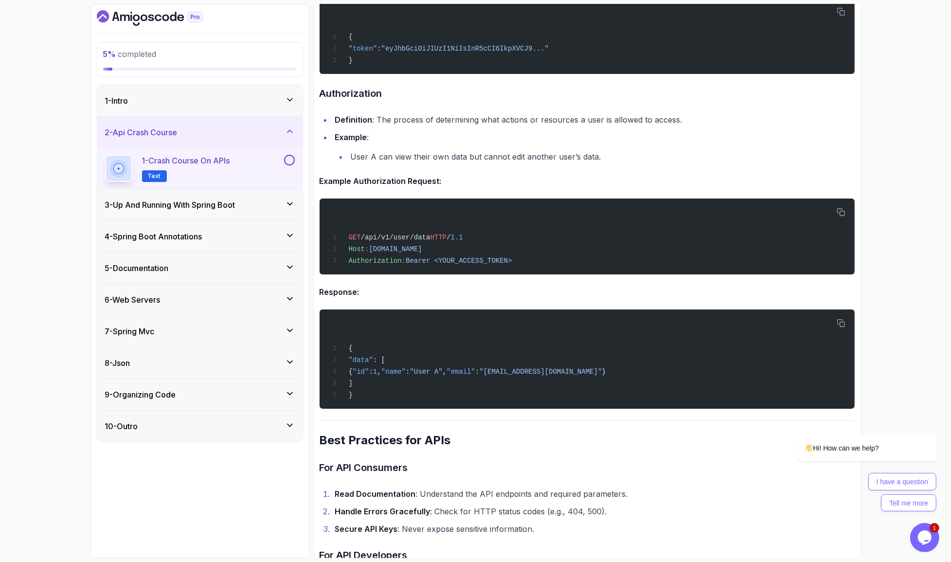
scroll to position [1579, 0]
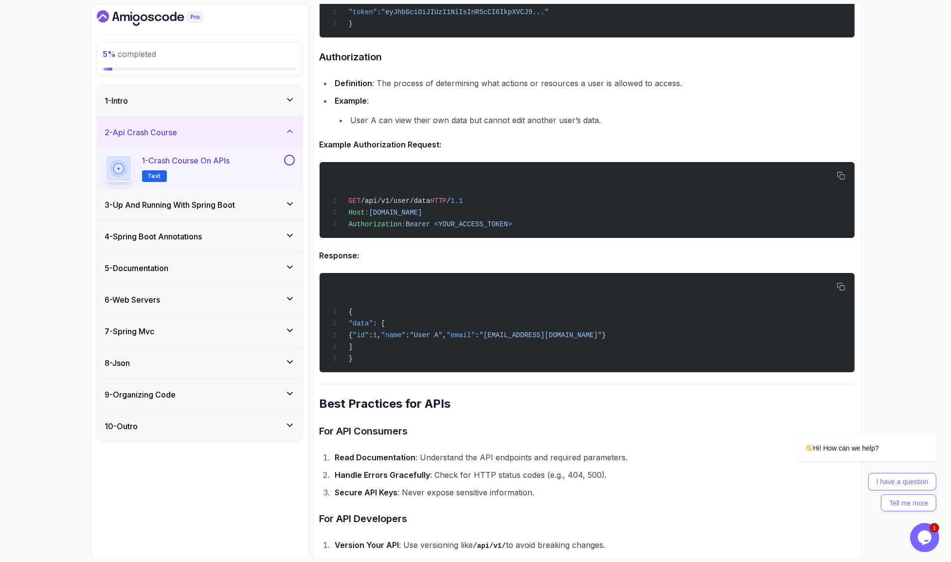
drag, startPoint x: 346, startPoint y: 503, endPoint x: 544, endPoint y: 530, distance: 199.4
drag, startPoint x: 542, startPoint y: 529, endPoint x: 552, endPoint y: 537, distance: 13.1
drag, startPoint x: 548, startPoint y: 539, endPoint x: 317, endPoint y: 478, distance: 238.5
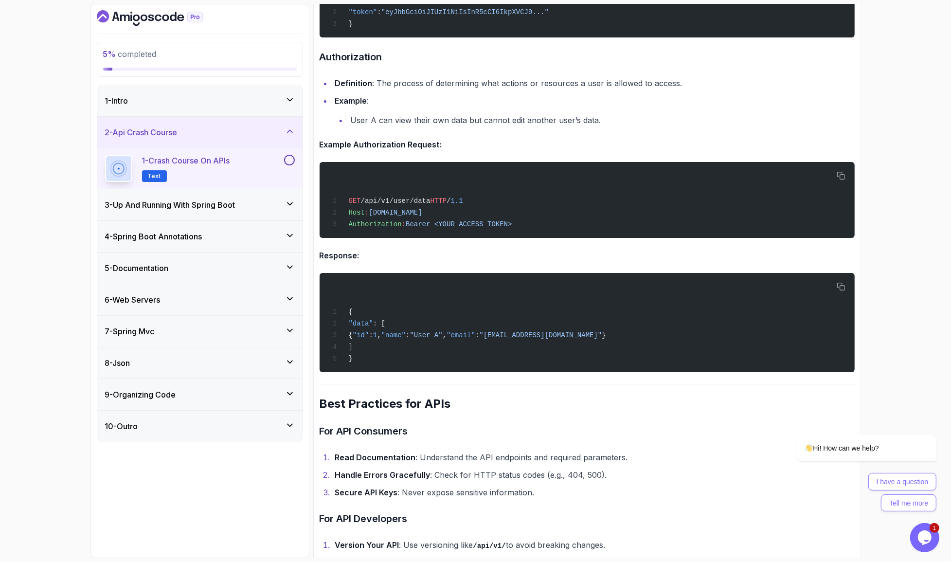
drag, startPoint x: 321, startPoint y: 493, endPoint x: 335, endPoint y: 521, distance: 31.1
drag, startPoint x: 340, startPoint y: 514, endPoint x: 572, endPoint y: 517, distance: 232.1
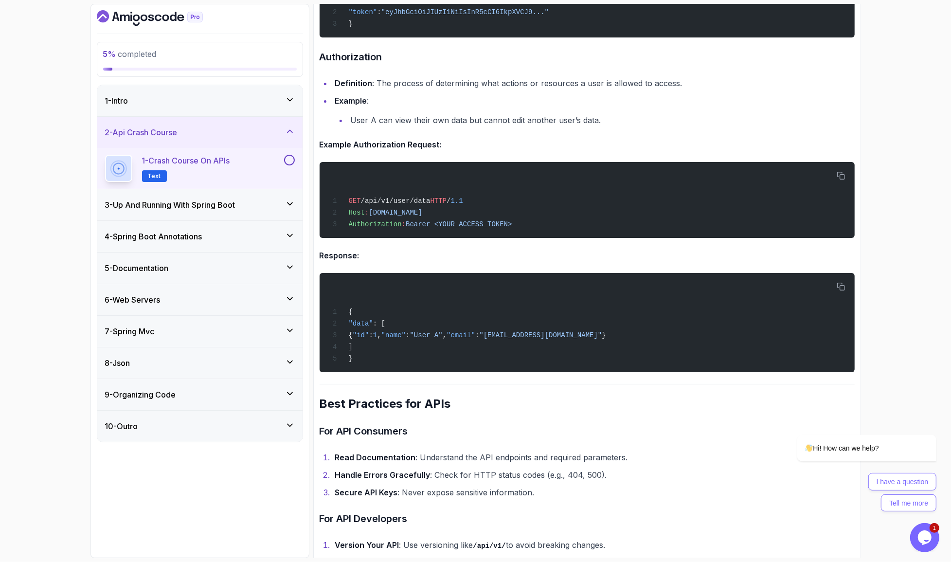
drag, startPoint x: 552, startPoint y: 536, endPoint x: 324, endPoint y: 531, distance: 228.3
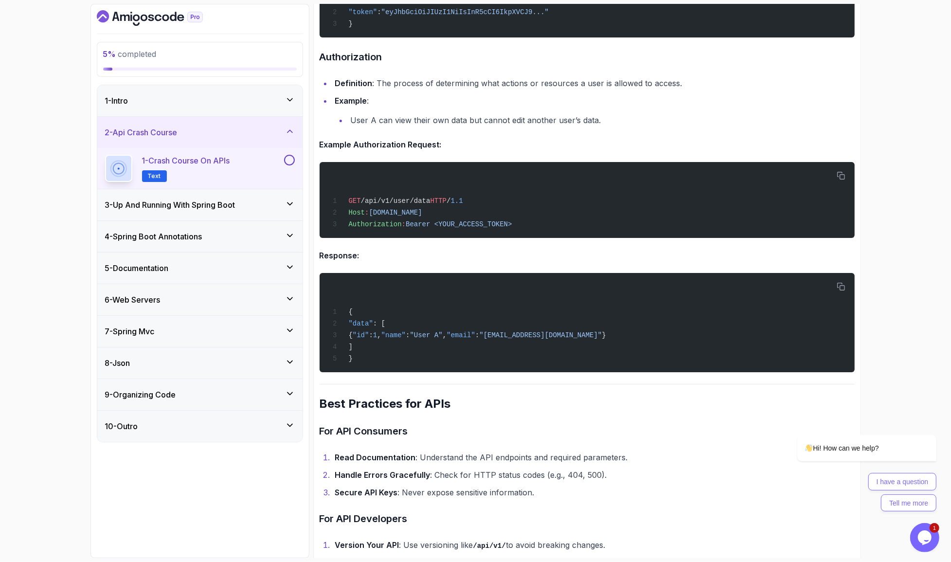
drag, startPoint x: 553, startPoint y: 533, endPoint x: 317, endPoint y: 474, distance: 243.1
drag, startPoint x: 337, startPoint y: 535, endPoint x: 546, endPoint y: 535, distance: 208.3
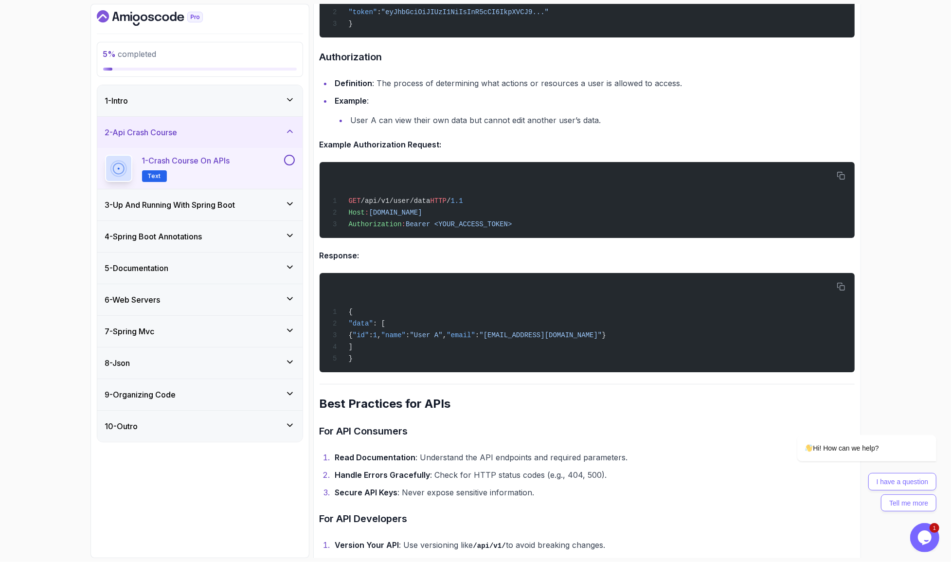
drag, startPoint x: 449, startPoint y: 521, endPoint x: 317, endPoint y: 473, distance: 140.9
click at [287, 155] on button at bounding box center [289, 160] width 11 height 11
click at [234, 199] on div "3 - Up And Running With Spring Boot" at bounding box center [200, 205] width 190 height 12
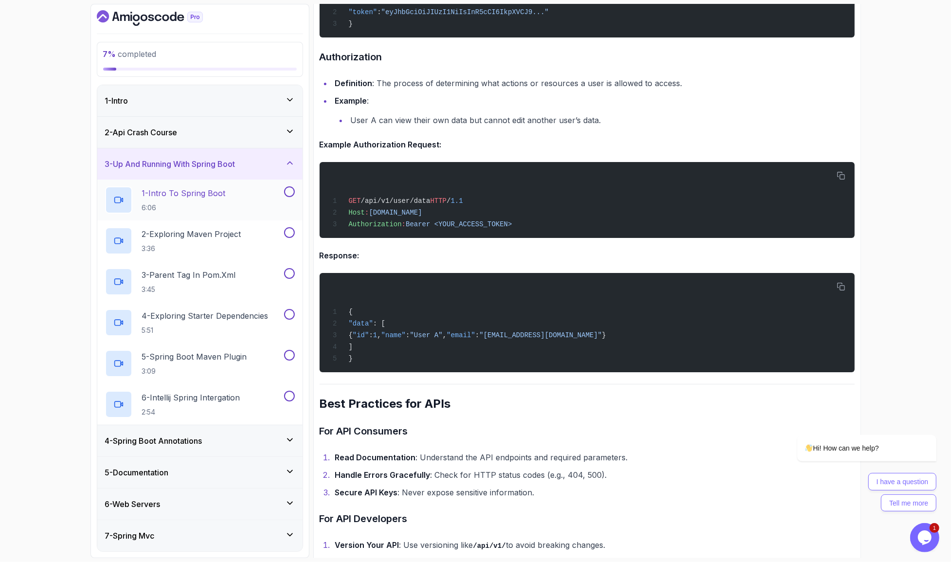
click at [228, 186] on div "1 - Intro To Spring Boot 6:06" at bounding box center [193, 199] width 177 height 27
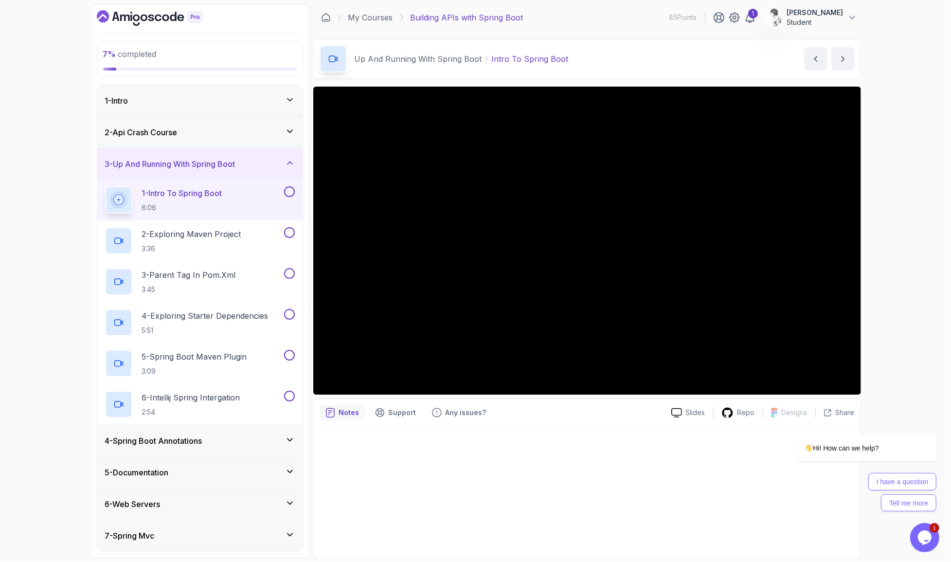
click at [946, 34] on div "7 % completed 1 - Intro 2 - Api Crash Course 3 - Up And Running With Spring Boo…" at bounding box center [475, 281] width 951 height 562
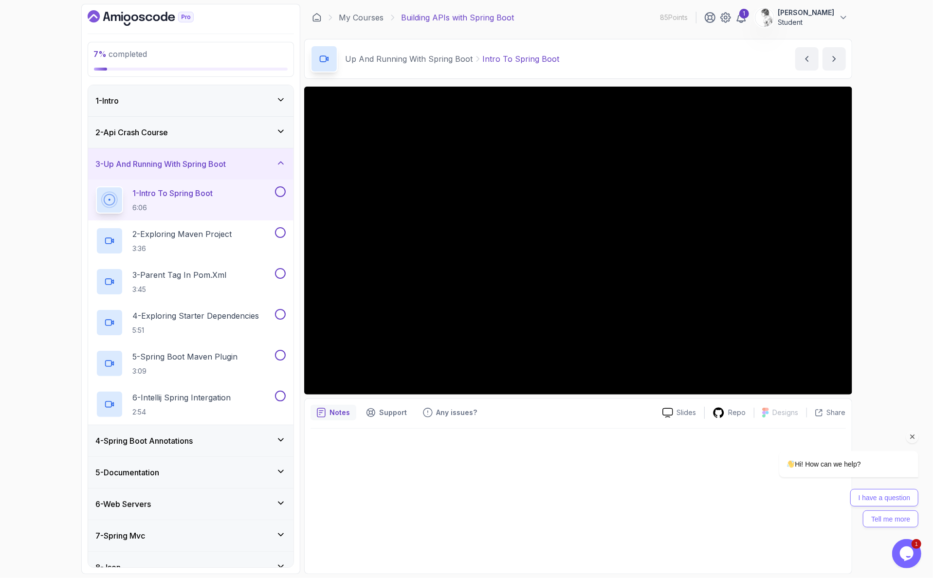
click at [840, 376] on div "Hi! How can we help? I have a question Tell me more" at bounding box center [834, 446] width 175 height 171
click at [836, 377] on div "Hi! How can we help? I have a question Tell me more" at bounding box center [834, 446] width 175 height 171
click at [842, 376] on div "Hi! How can we help? I have a question Tell me more" at bounding box center [834, 446] width 175 height 171
click at [838, 371] on div "Hi! How can we help? I have a question Tell me more" at bounding box center [834, 446] width 175 height 171
click at [840, 372] on div "Hi! How can we help? I have a question Tell me more" at bounding box center [834, 446] width 175 height 171
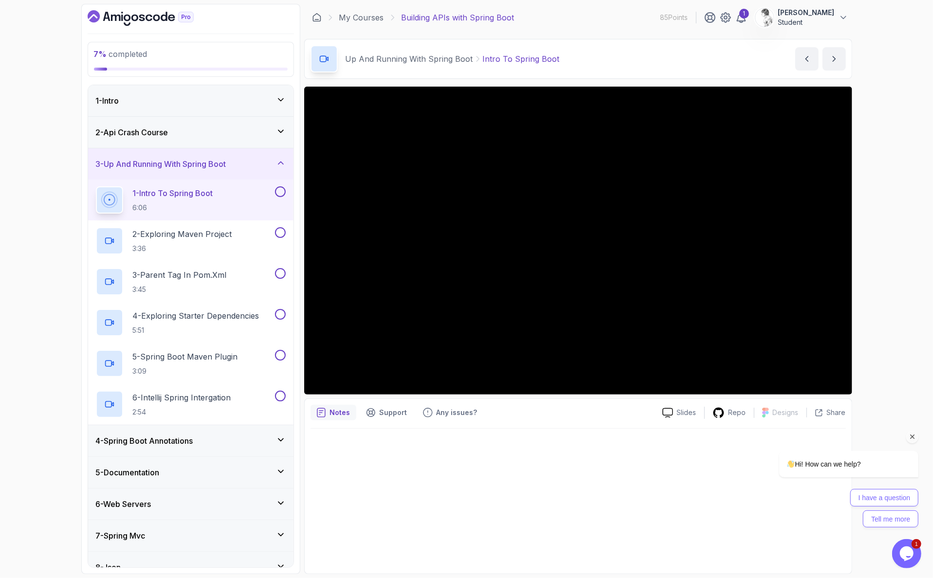
click at [842, 376] on div "Hi! How can we help? I have a question Tell me more" at bounding box center [834, 446] width 175 height 171
click at [839, 373] on div "Hi! How can we help? I have a question Tell me more" at bounding box center [834, 446] width 175 height 171
click at [841, 372] on div "Hi! How can we help? I have a question Tell me more" at bounding box center [834, 446] width 175 height 171
click at [283, 186] on button at bounding box center [280, 191] width 11 height 11
click at [238, 227] on div "2 - Exploring Maven Project 3:36" at bounding box center [184, 240] width 177 height 27
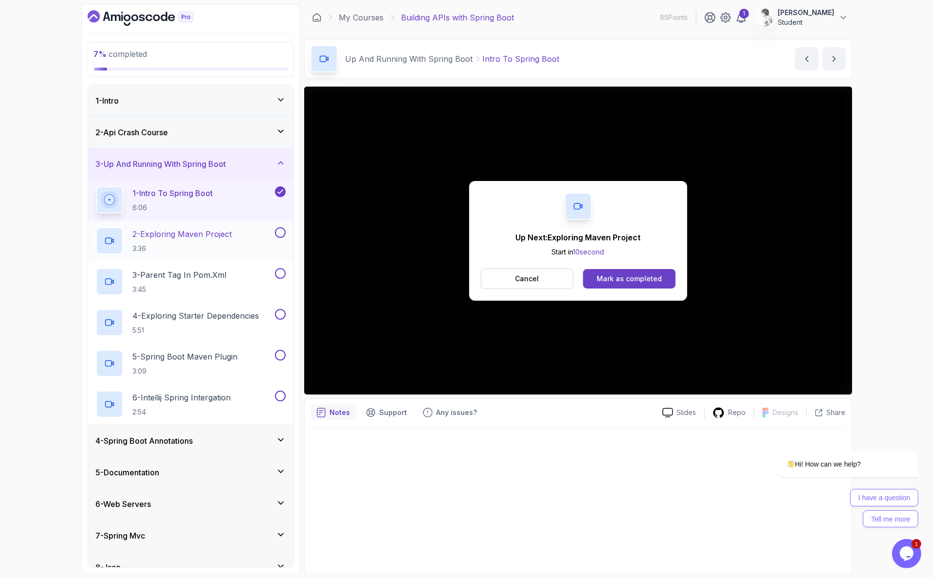
click at [262, 227] on div "2 - Exploring Maven Project 3:36" at bounding box center [184, 240] width 177 height 27
click at [607, 274] on div "Mark as completed" at bounding box center [629, 279] width 65 height 10
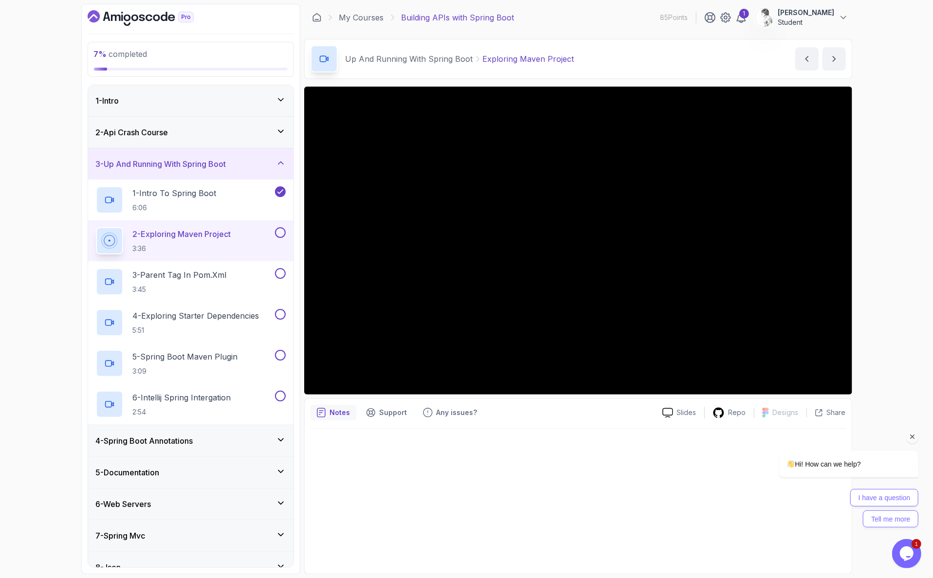
click at [843, 376] on div "Hi! How can we help? I have a question Tell me more" at bounding box center [834, 446] width 175 height 171
click at [839, 374] on div "Hi! How can we help? I have a question Tell me more" at bounding box center [834, 446] width 175 height 171
click at [757, 400] on div "Hi! How can we help? I have a question Tell me more" at bounding box center [834, 446] width 175 height 171
drag, startPoint x: 749, startPoint y: 401, endPoint x: 1485, endPoint y: 768, distance: 821.5
click at [749, 401] on div "Hi! How can we help? I have a question Tell me more" at bounding box center [834, 446] width 175 height 171
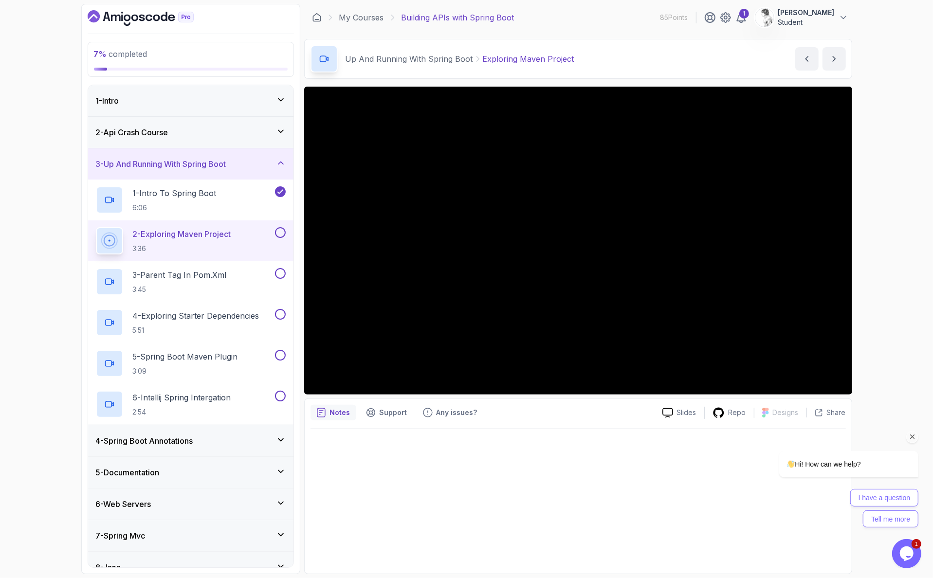
click at [750, 399] on div "Hi! How can we help? I have a question Tell me more" at bounding box center [834, 446] width 175 height 171
click at [749, 400] on div "Hi! How can we help? I have a question Tell me more" at bounding box center [834, 446] width 175 height 171
click at [724, 407] on icon at bounding box center [718, 412] width 11 height 10
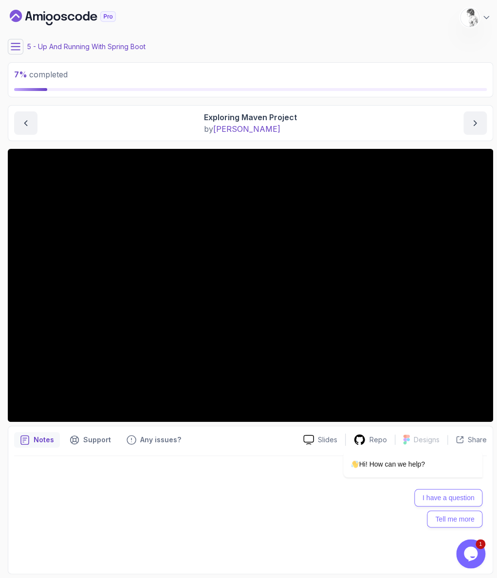
click at [14, 43] on icon at bounding box center [15, 46] width 9 height 6
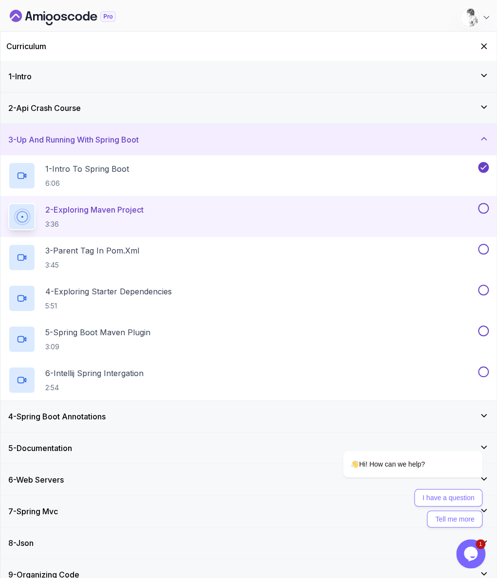
click at [485, 47] on div "Curriculum" at bounding box center [248, 46] width 496 height 29
click at [489, 42] on icon "Hide Curriculum for mobile" at bounding box center [483, 46] width 11 height 11
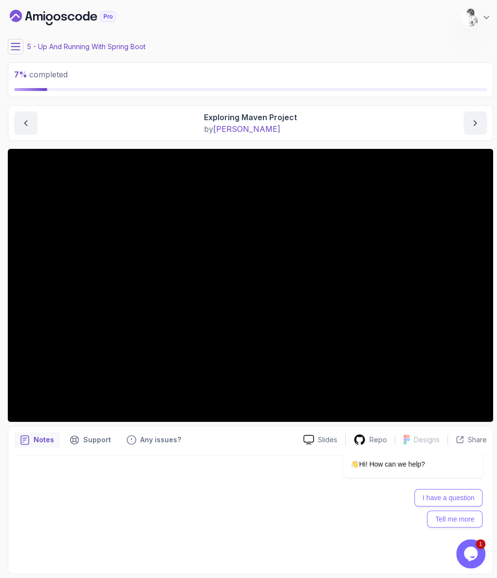
click at [127, 523] on div at bounding box center [250, 512] width 473 height 112
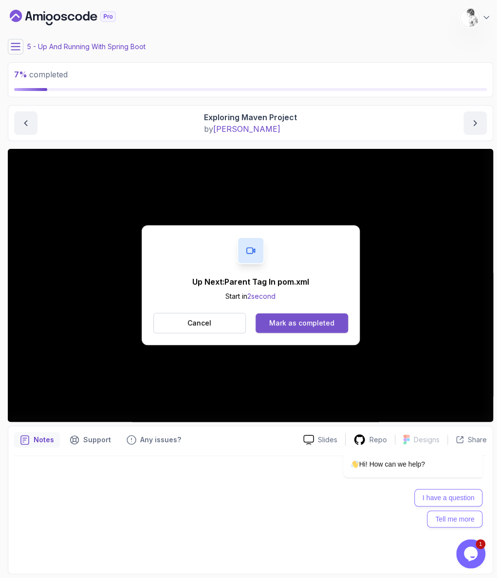
click at [283, 318] on div "Mark as completed" at bounding box center [301, 323] width 65 height 10
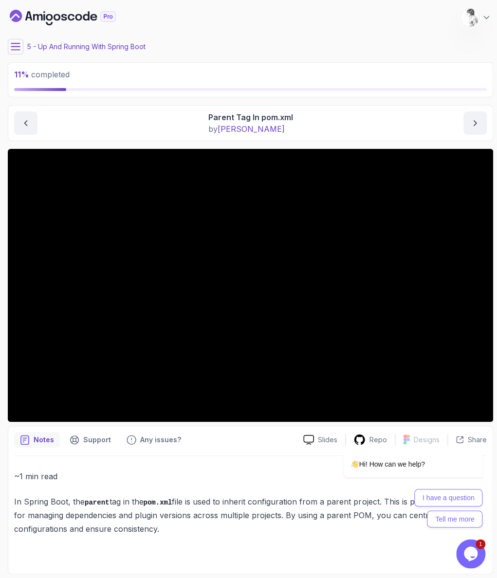
drag, startPoint x: 108, startPoint y: 485, endPoint x: 91, endPoint y: 492, distance: 18.5
click at [105, 495] on p "In Spring Boot, the parent tag in the pom.xml file is used to inherit configura…" at bounding box center [250, 515] width 473 height 41
drag, startPoint x: 67, startPoint y: 504, endPoint x: 17, endPoint y: 407, distance: 109.3
click at [8, 447] on div "Notes Support Any issues? Slides Repo Designs Design not available Share ~1 min…" at bounding box center [250, 500] width 485 height 148
click at [370, 381] on div "Hi! How can we help? I have a question Tell me more" at bounding box center [399, 446] width 175 height 171
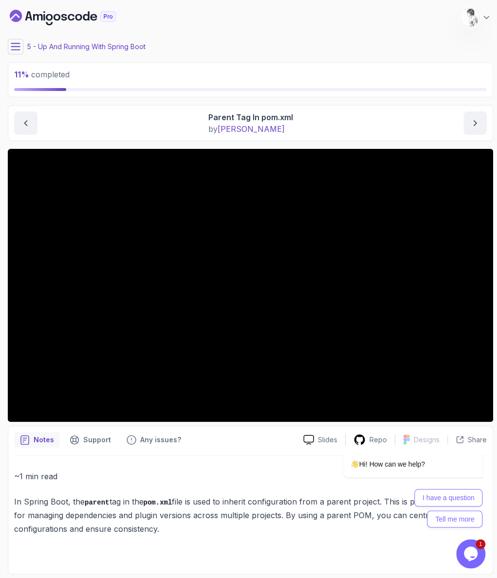
drag, startPoint x: 202, startPoint y: 419, endPoint x: 197, endPoint y: 404, distance: 15.1
click at [201, 432] on div "Notes Support Any issues?" at bounding box center [154, 440] width 281 height 16
click at [11, 42] on icon at bounding box center [16, 47] width 10 height 10
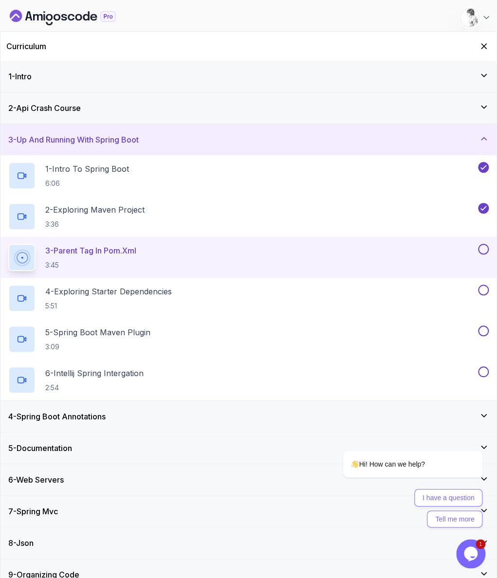
click at [489, 244] on div at bounding box center [482, 249] width 13 height 11
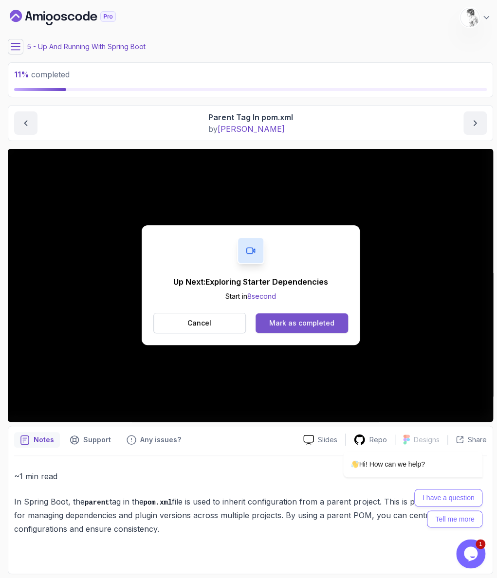
click at [297, 318] on div "Mark as completed" at bounding box center [301, 323] width 65 height 10
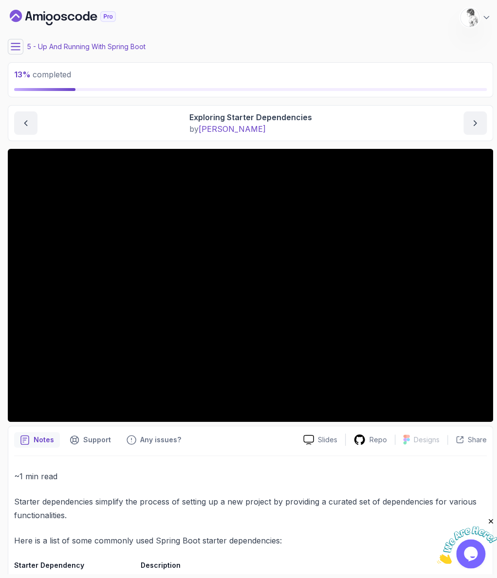
click at [184, 470] on p "~1 min read" at bounding box center [250, 477] width 473 height 14
